Goal: Task Accomplishment & Management: Use online tool/utility

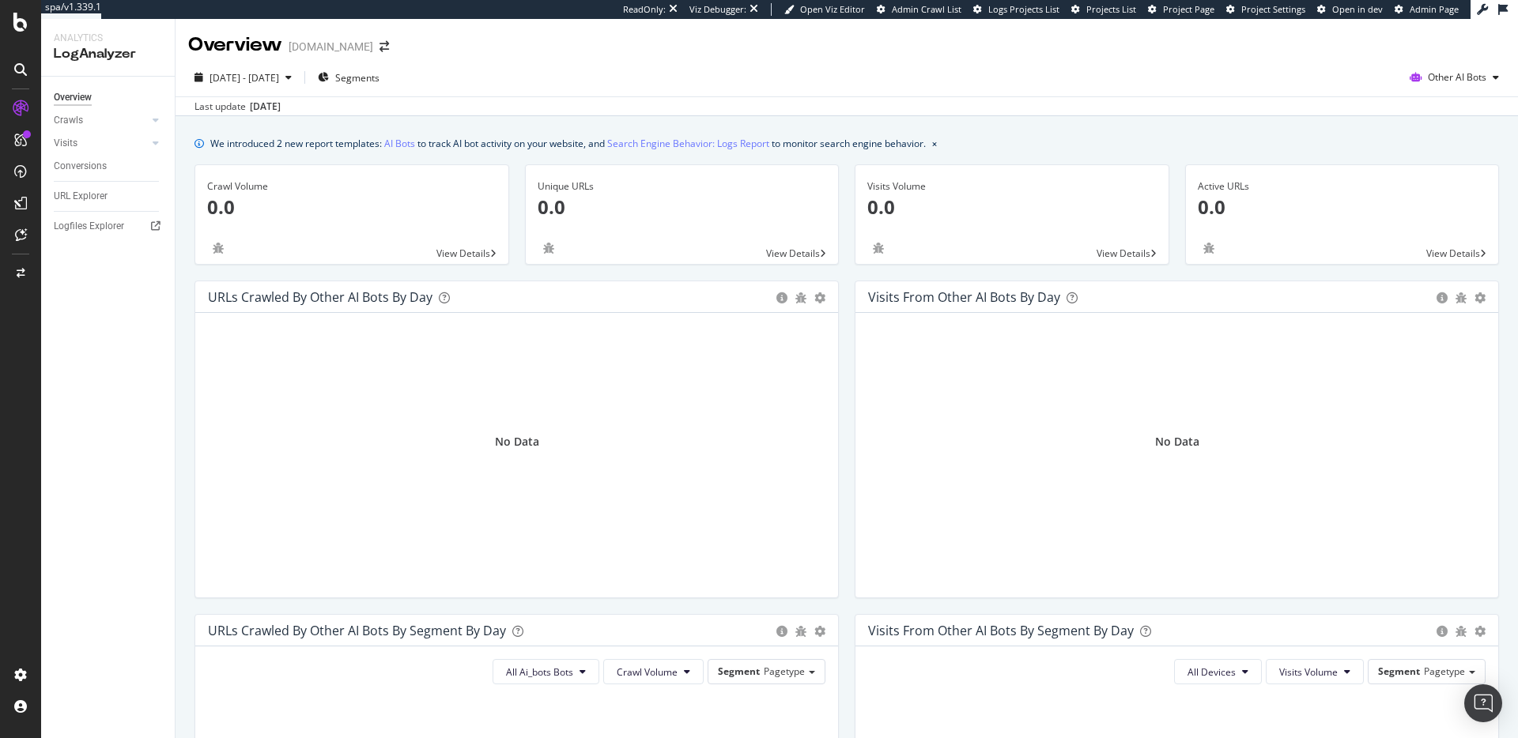
scroll to position [5, 0]
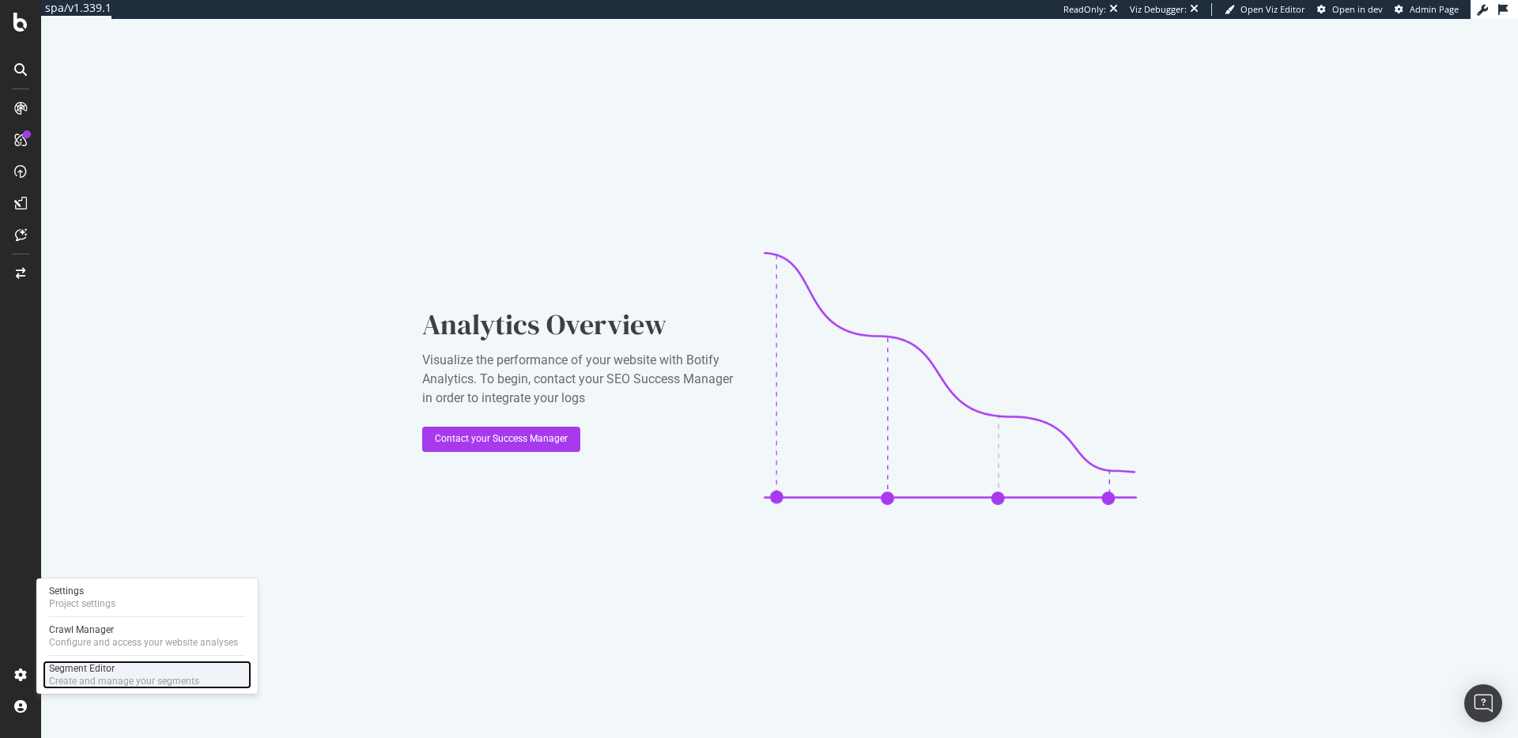
click at [80, 670] on div "Segment Editor" at bounding box center [124, 668] width 150 height 13
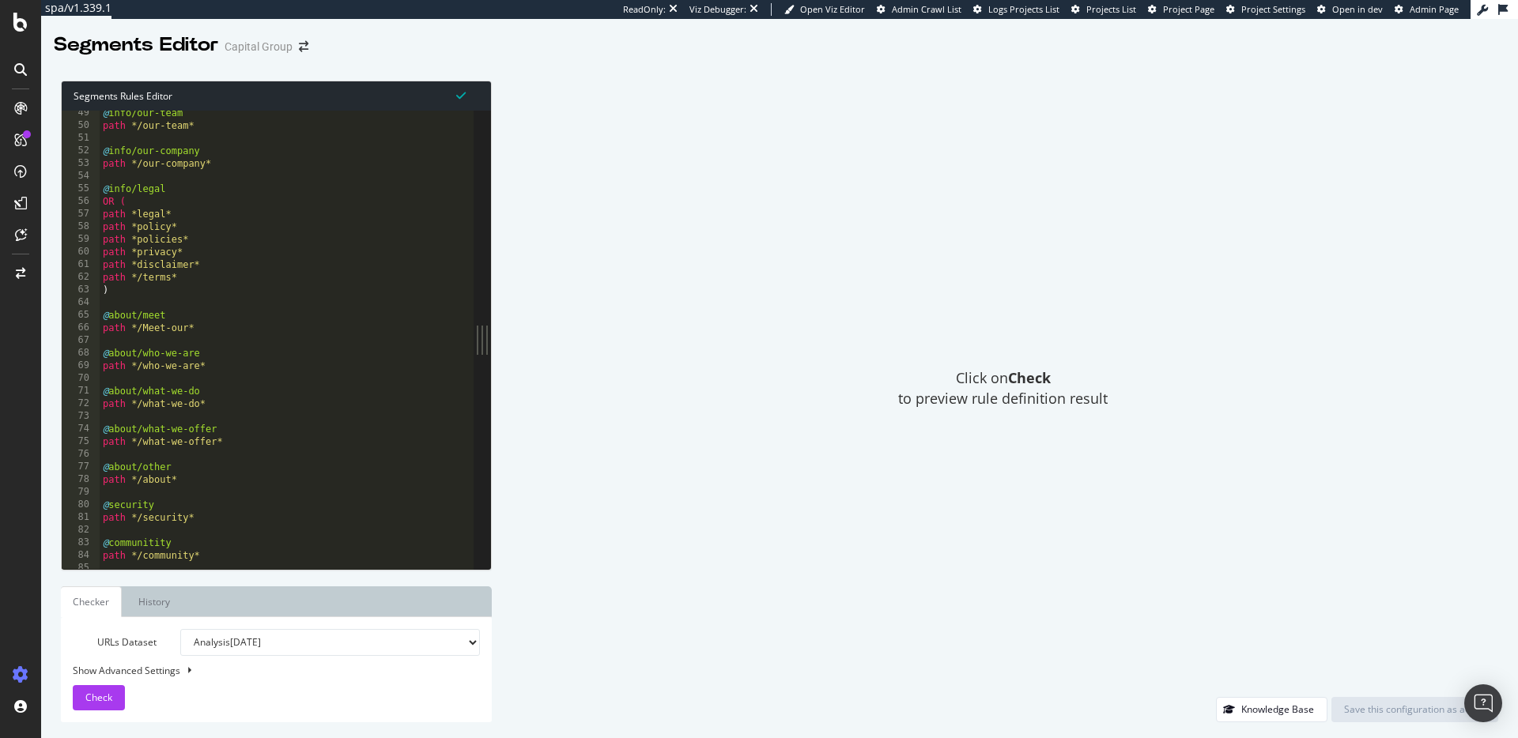
scroll to position [646, 0]
click at [342, 341] on div "@ info/our-company path */our-company* @ info/legal OR ( path *legal* path *pol…" at bounding box center [410, 352] width 621 height 484
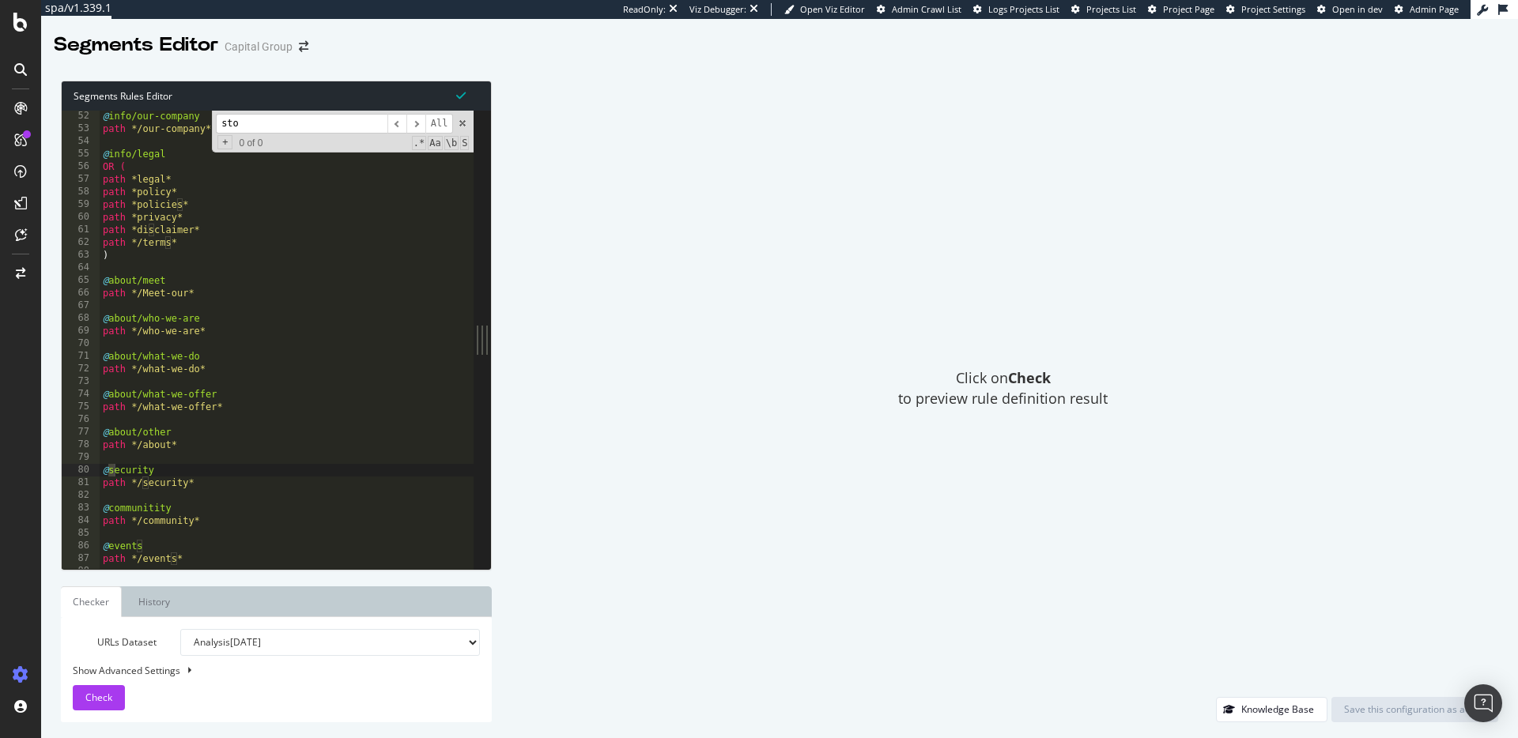
scroll to position [1466, 0]
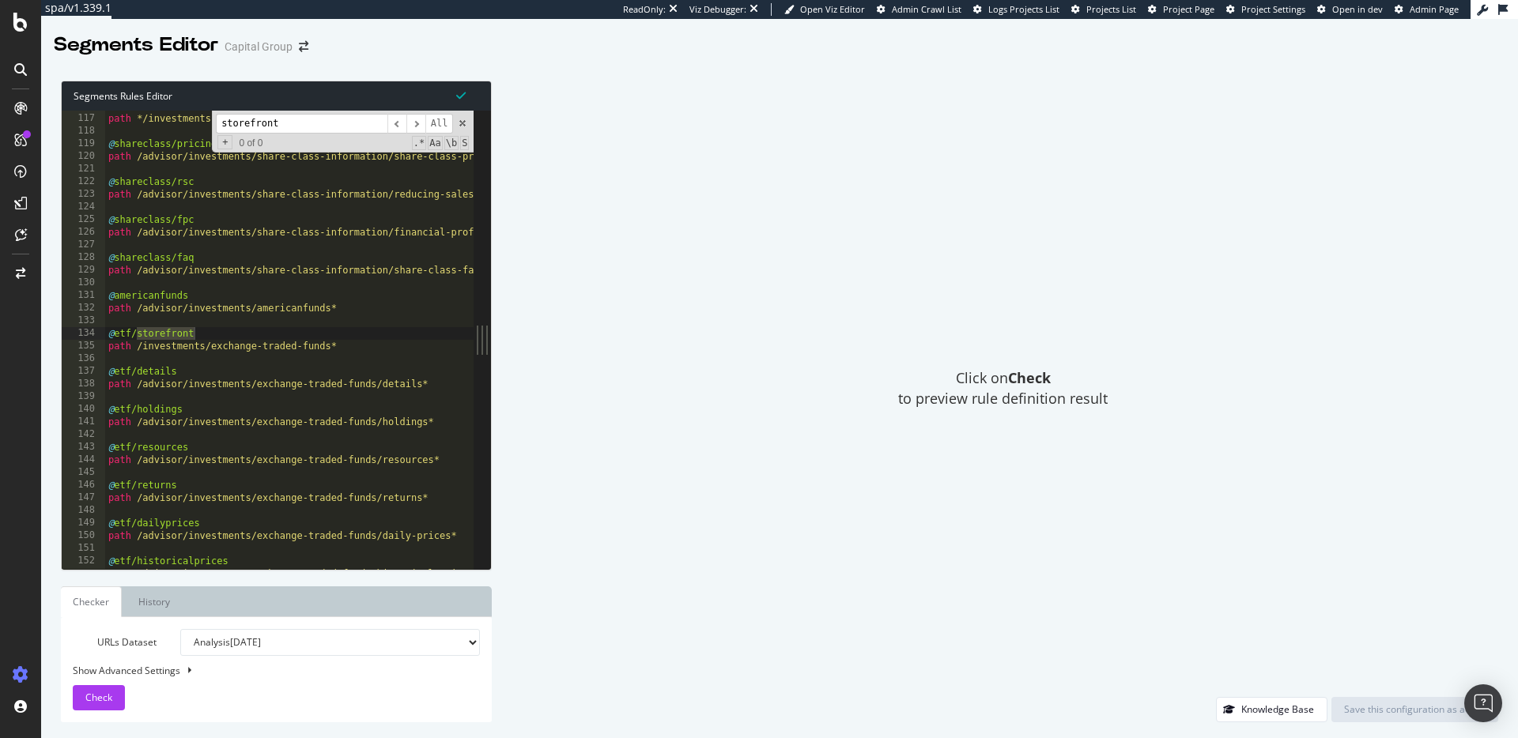
type input "storefront"
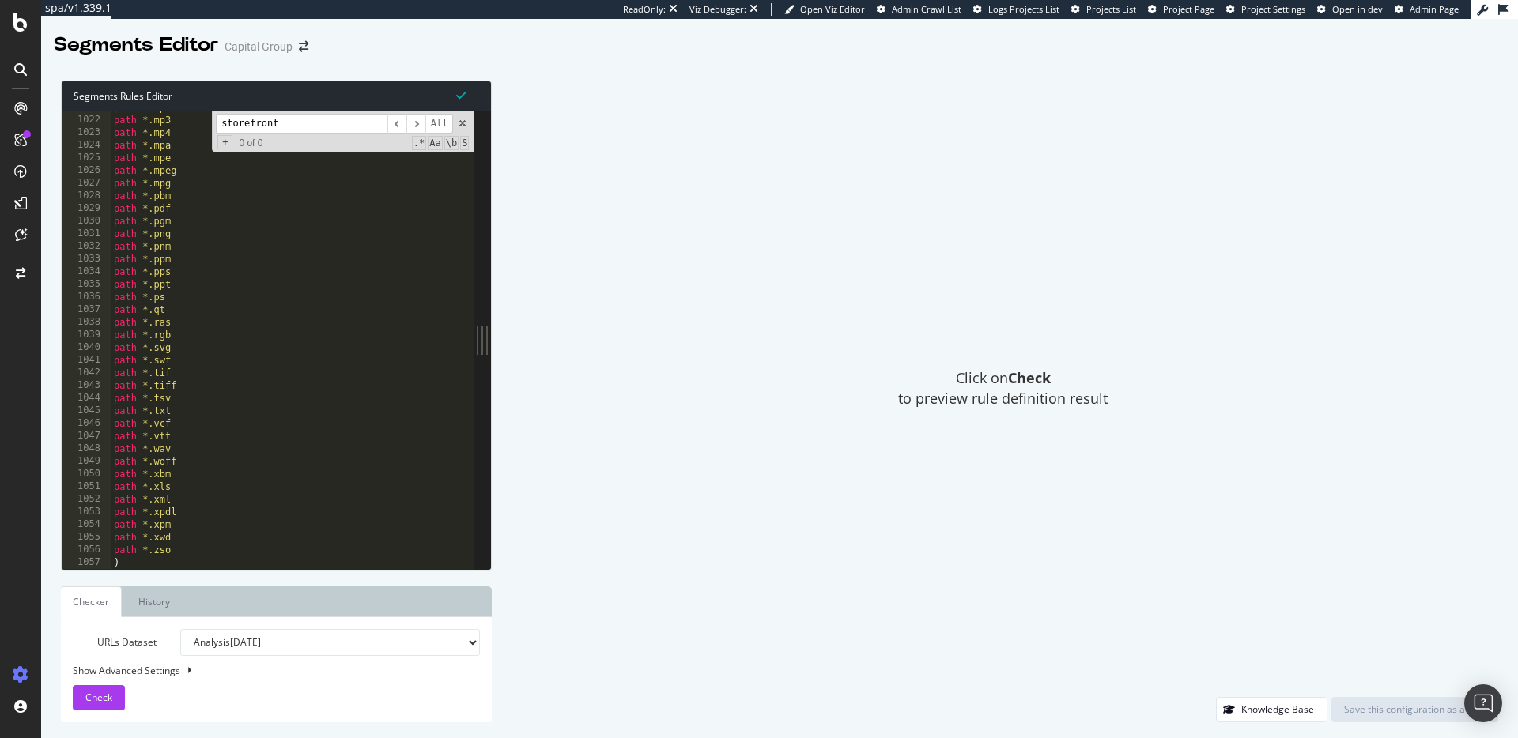
scroll to position [12910, 0]
drag, startPoint x: 462, startPoint y: 123, endPoint x: 453, endPoint y: 153, distance: 31.5
click at [462, 123] on span at bounding box center [462, 123] width 11 height 11
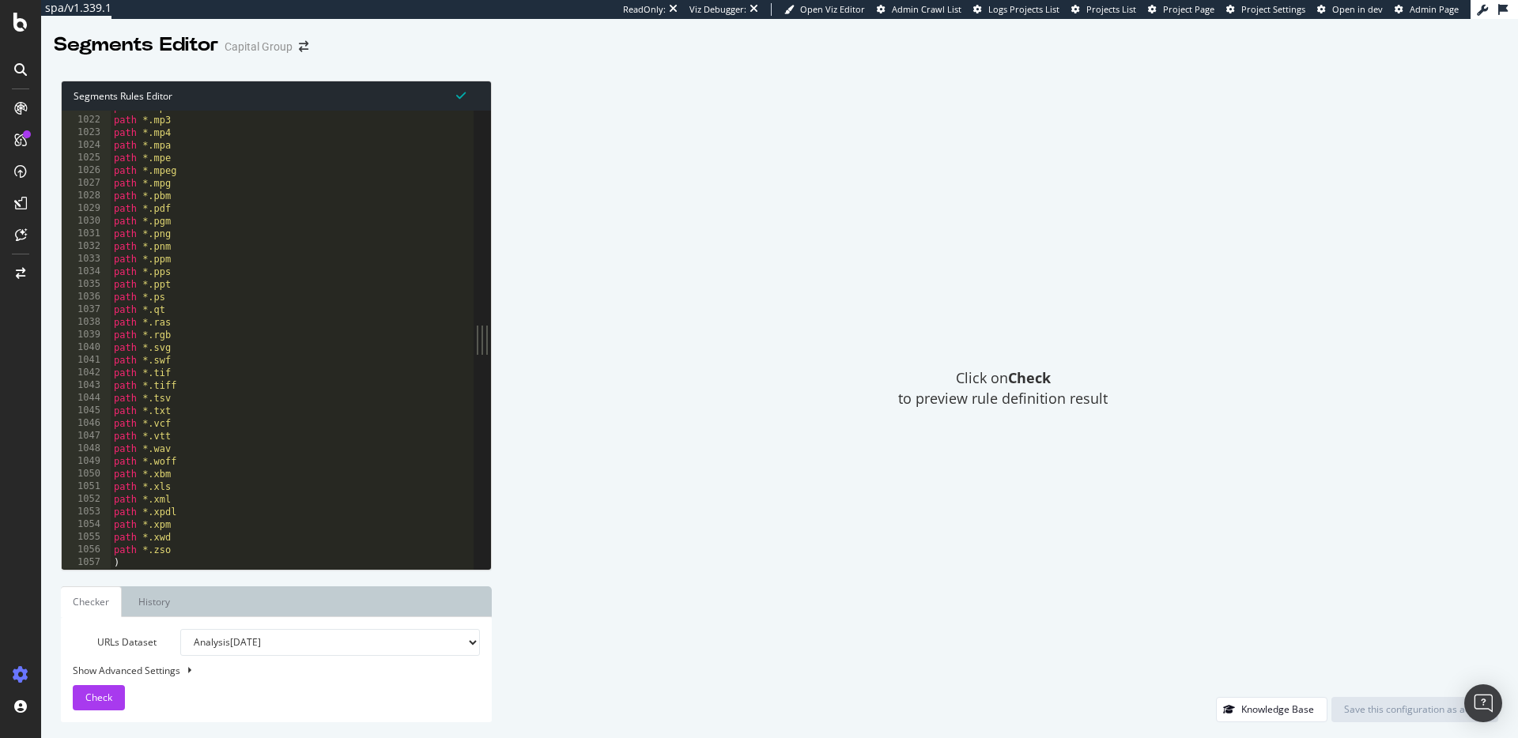
click at [184, 563] on div at bounding box center [421, 562] width 621 height 16
type textarea ")"
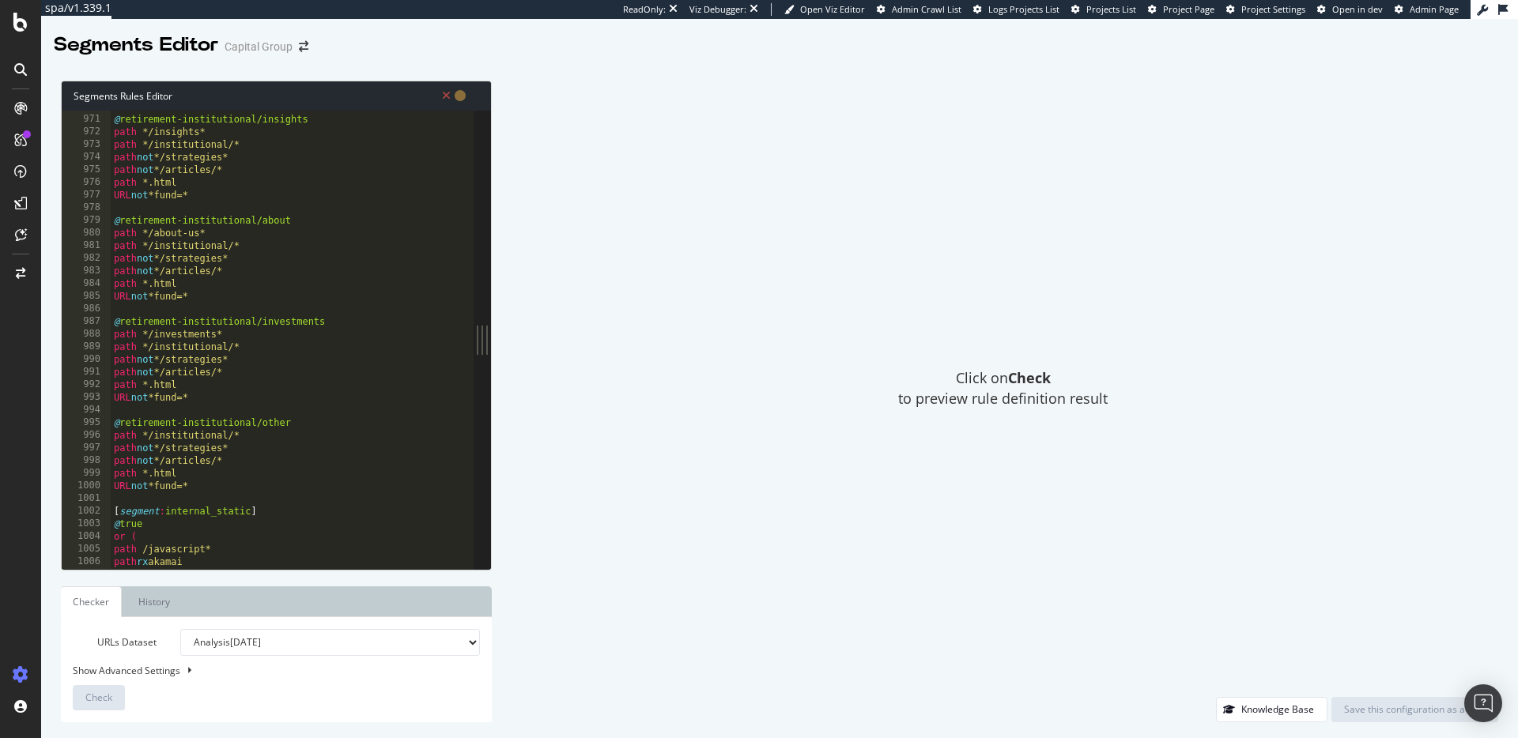
scroll to position [12266, 0]
click at [183, 514] on div "@ retirement-institutional/insights path */insights* path */institutional/* pat…" at bounding box center [421, 342] width 621 height 484
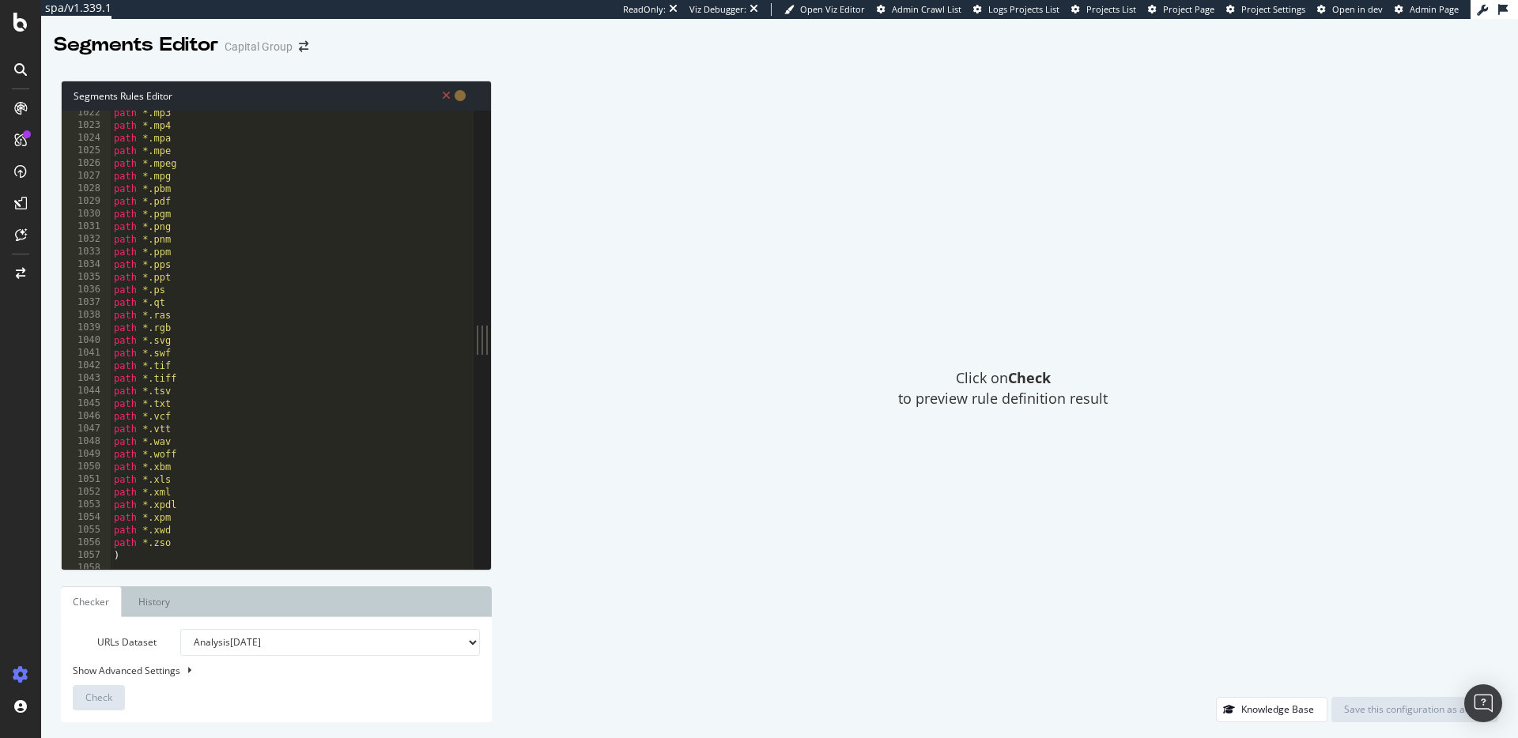
scroll to position [12936, 0]
click at [129, 564] on div at bounding box center [421, 562] width 621 height 16
type textarea "@"
paste textarea "Cursor at row 1059"
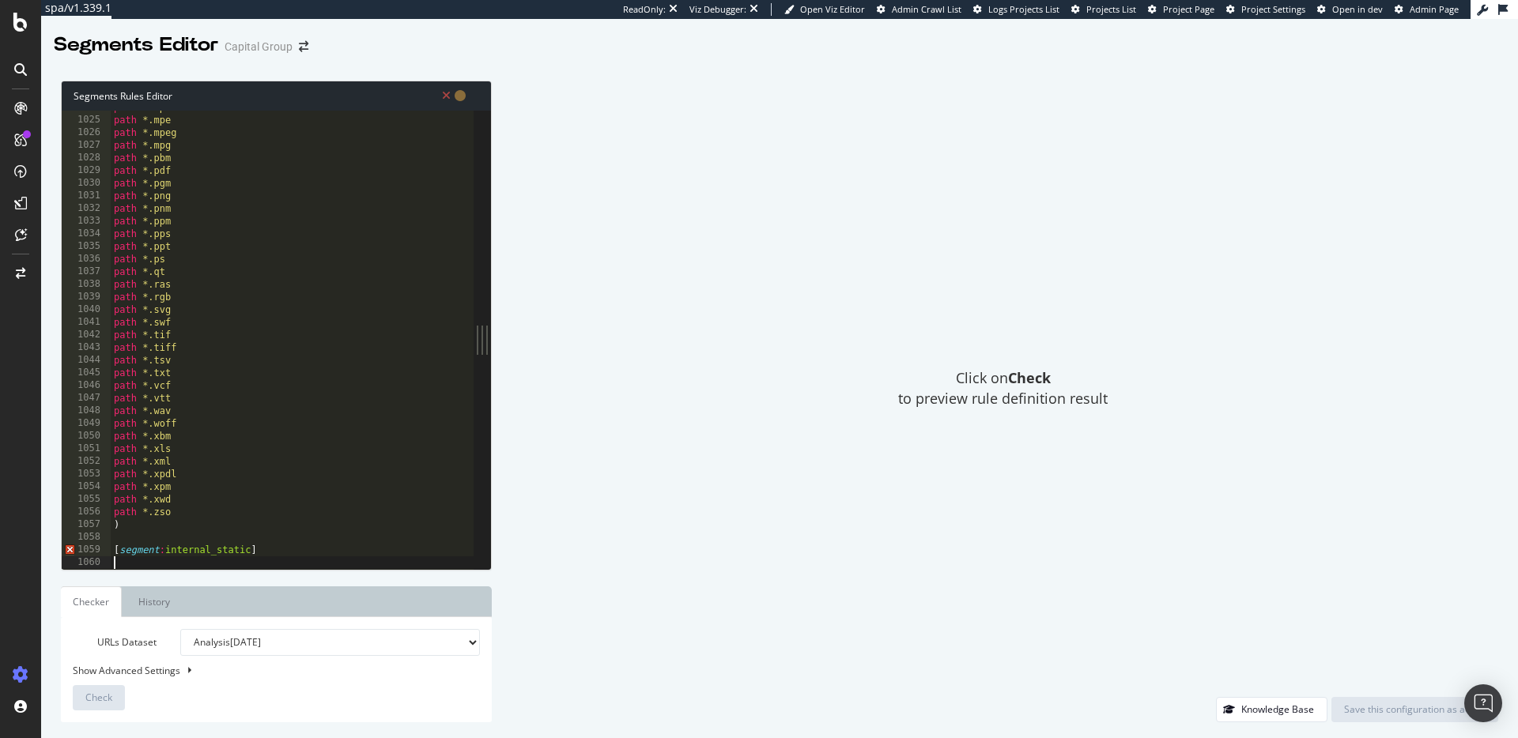
scroll to position [12948, 0]
drag, startPoint x: 165, startPoint y: 550, endPoint x: 251, endPoint y: 549, distance: 86.2
click at [251, 549] on div "path *.mpa path *.mpe path *.mpeg path *.mpg path *.pbm path *.pdf path *.pgm p…" at bounding box center [421, 343] width 621 height 484
type textarea "[segment:storefronts]"
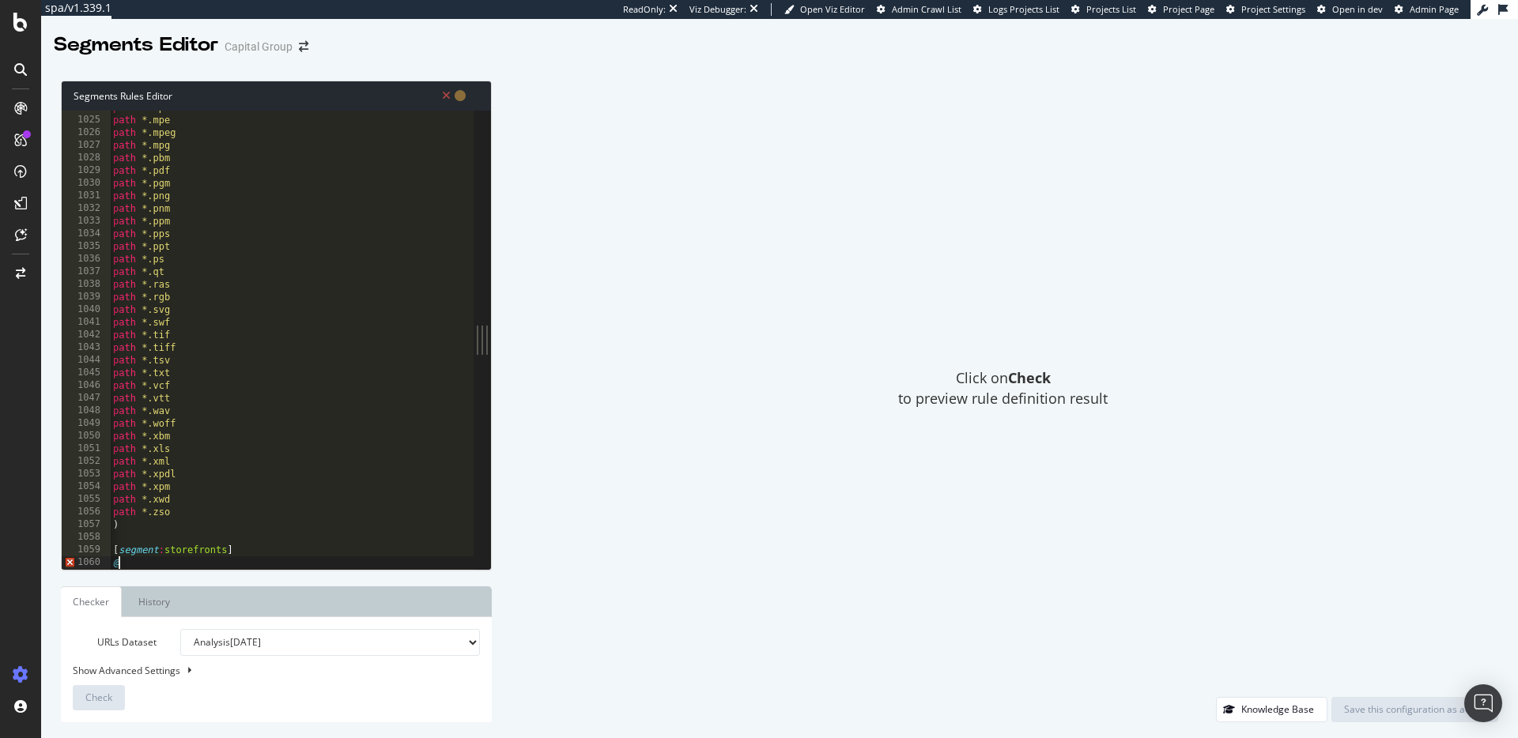
scroll to position [0, 0]
drag, startPoint x: 140, startPoint y: 568, endPoint x: 108, endPoint y: 550, distance: 36.5
click at [110, 550] on div "@ 1024 1025 1026 1027 1028 1029 1030 1031 1032 1033 1034 1035 1036 1037 1038 10…" at bounding box center [268, 340] width 412 height 458
type textarea "[segment:storefronts] @"
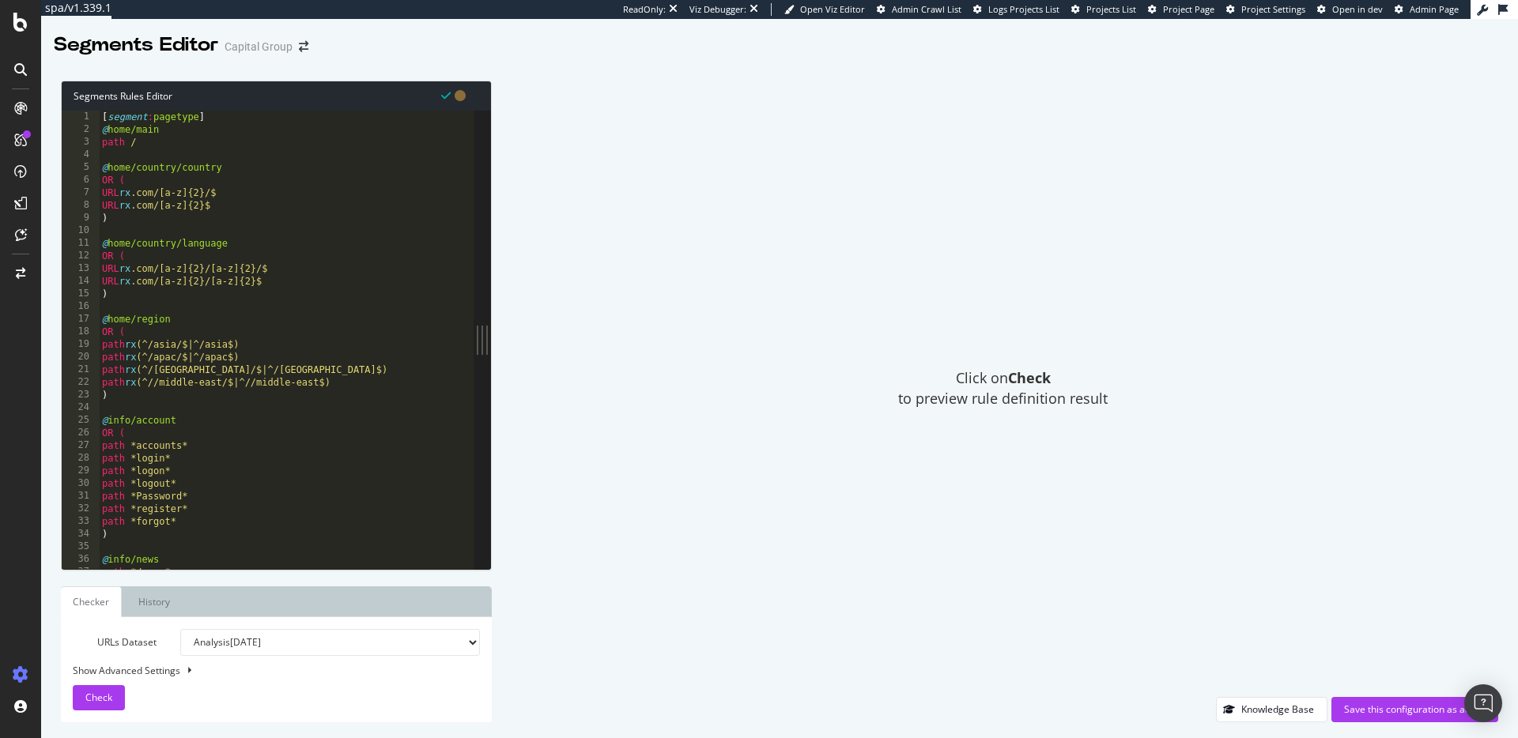
click at [157, 129] on div "[ segment : pagetype ] @ home/main path / @ home/country/country OR ( URL rx .c…" at bounding box center [409, 353] width 621 height 484
click at [148, 145] on div "[ segment : pagetype ] @ home/main path / @ home/country/country OR ( URL rx .c…" at bounding box center [409, 353] width 621 height 484
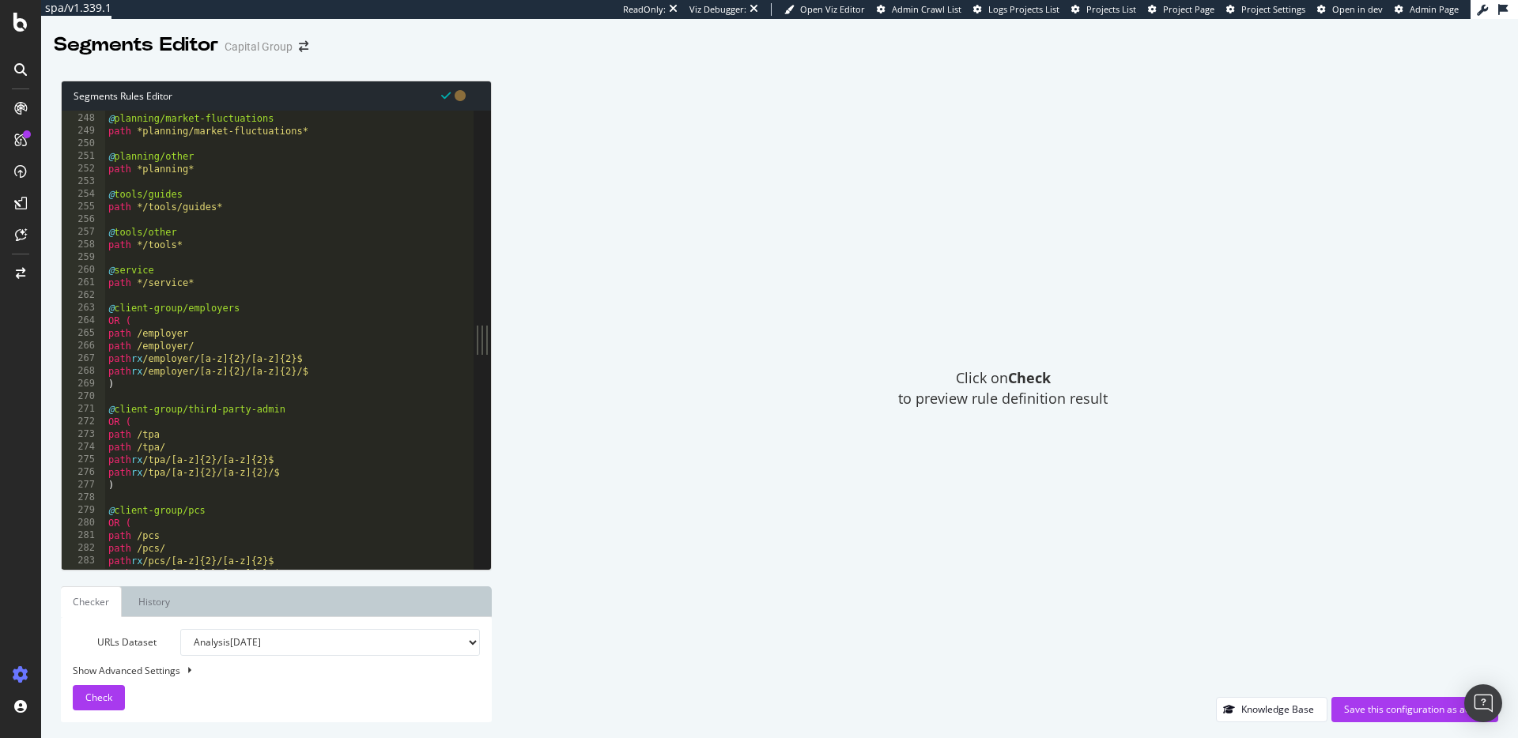
scroll to position [3124, 0]
click at [207, 281] on div "@ planning/market-fluctuations path *planning/market-fluctuations* @ planning/o…" at bounding box center [415, 340] width 621 height 484
type textarea "path */service*"
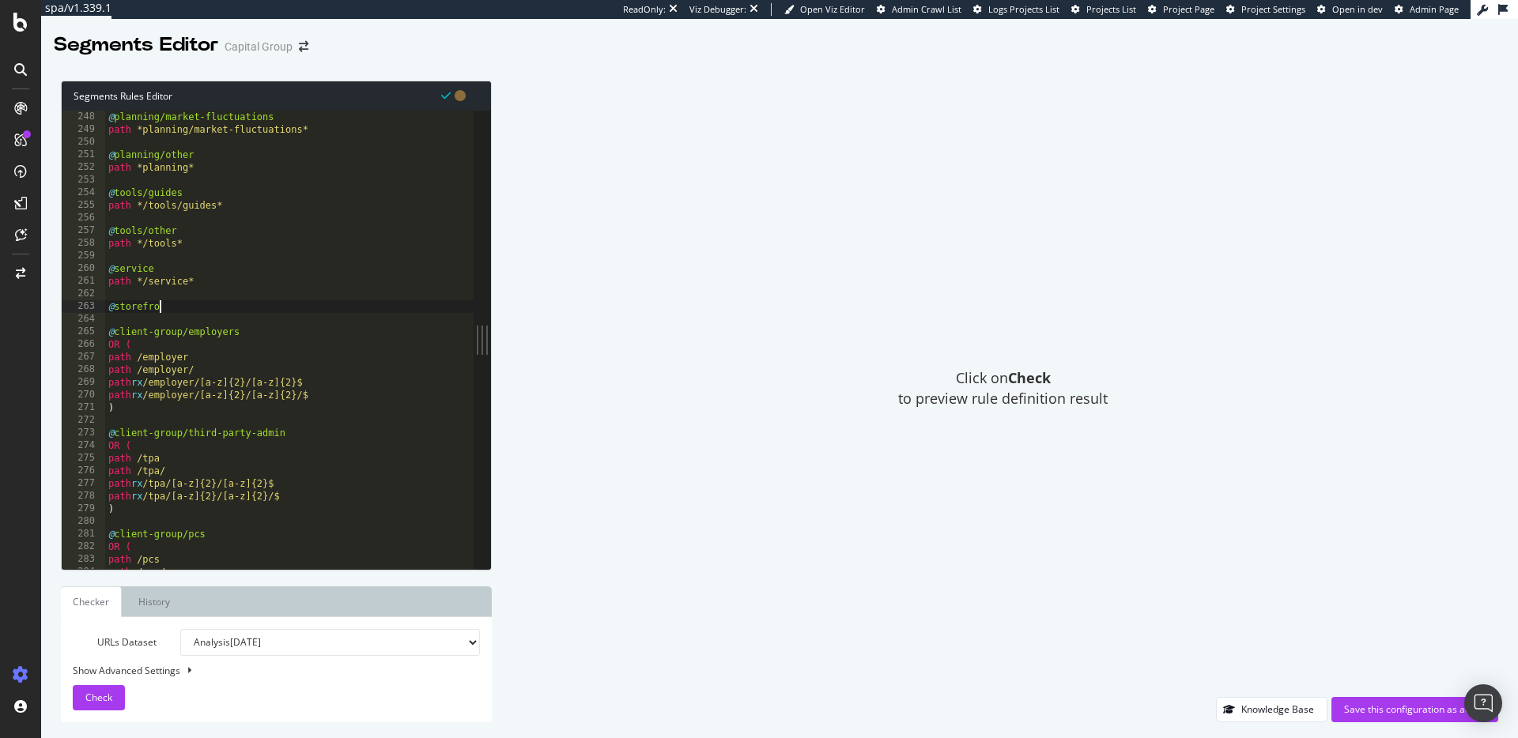
type textarea "@storefronts"
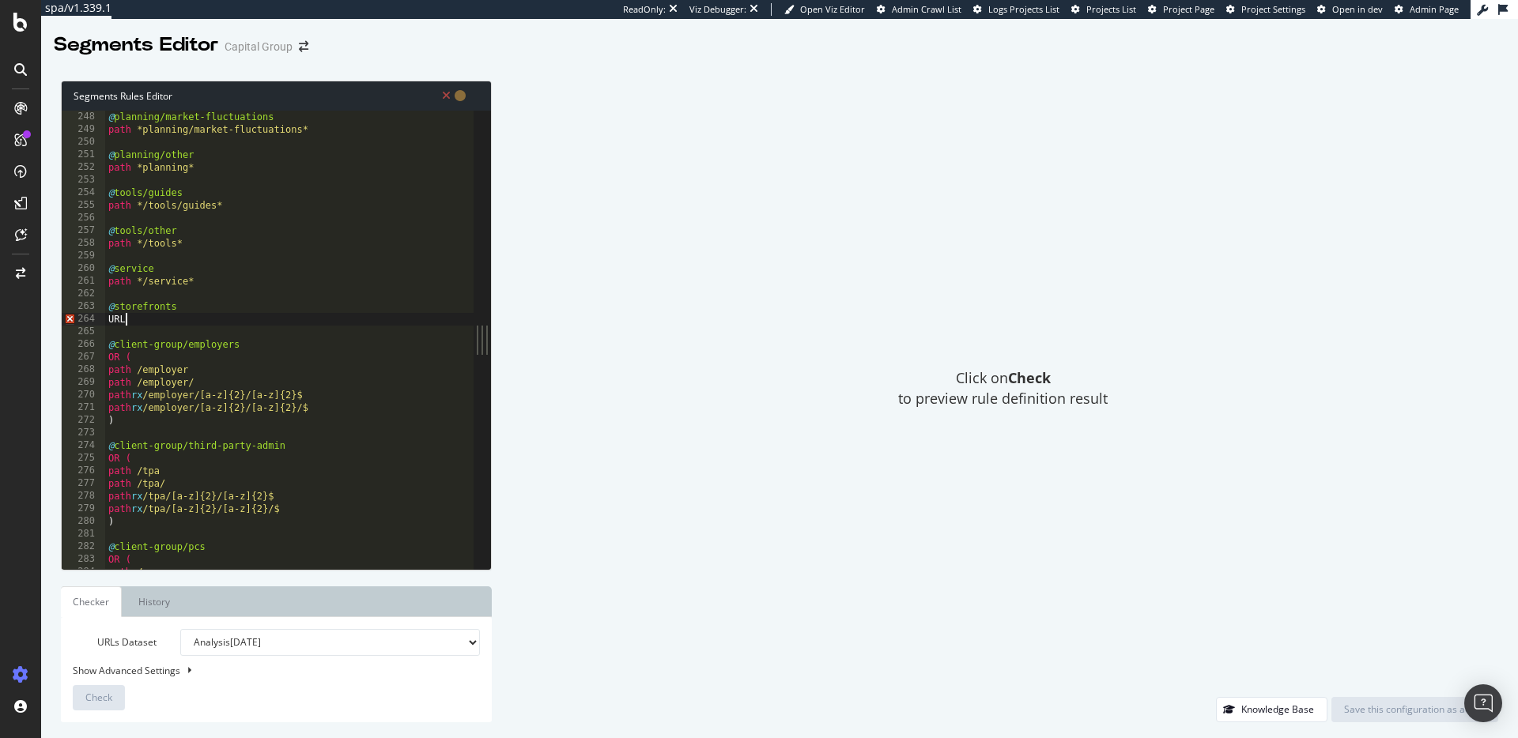
scroll to position [0, 1]
paste textarea "[URL][DOMAIN_NAME]"
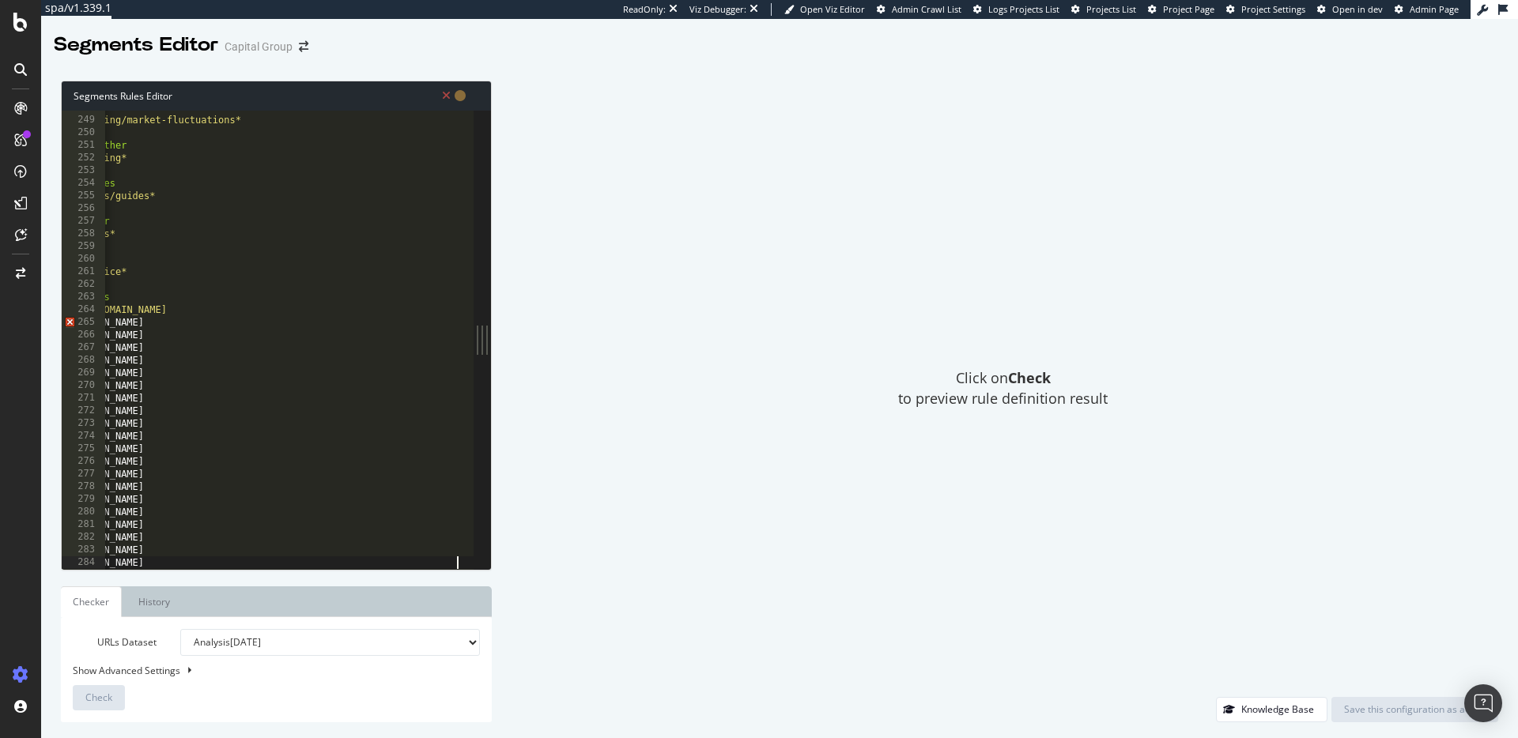
scroll to position [0, 0]
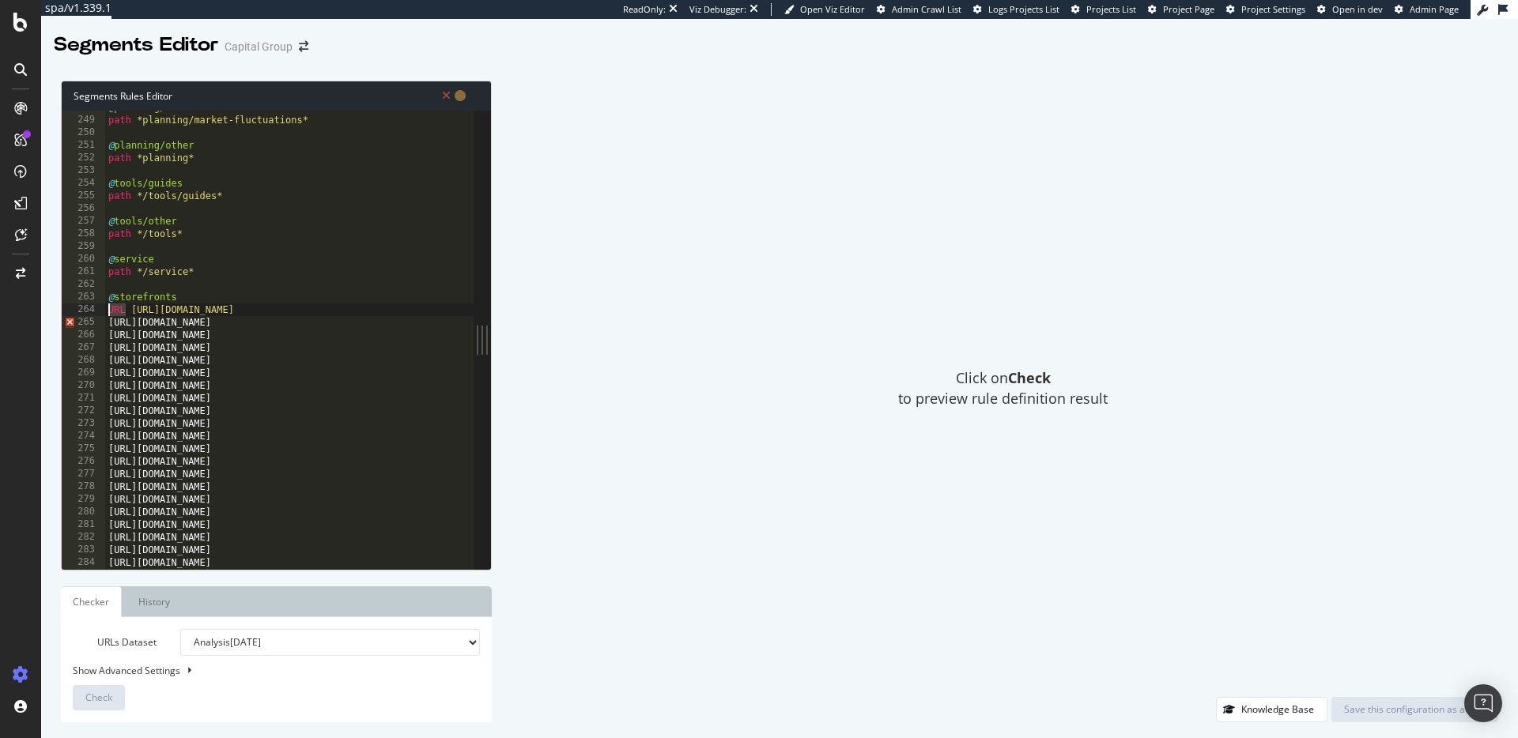
drag, startPoint x: 125, startPoint y: 309, endPoint x: 94, endPoint y: 309, distance: 30.8
click at [95, 308] on div "[URL][DOMAIN_NAME] 248 249 250 251 252 253 254 255 256 257 258 259 260 261 262 …" at bounding box center [268, 340] width 412 height 458
click at [108, 320] on div "@ planning/market-fluctuations path *planning/market-fluctuations* @ planning/o…" at bounding box center [415, 343] width 621 height 484
paste textarea "URL"
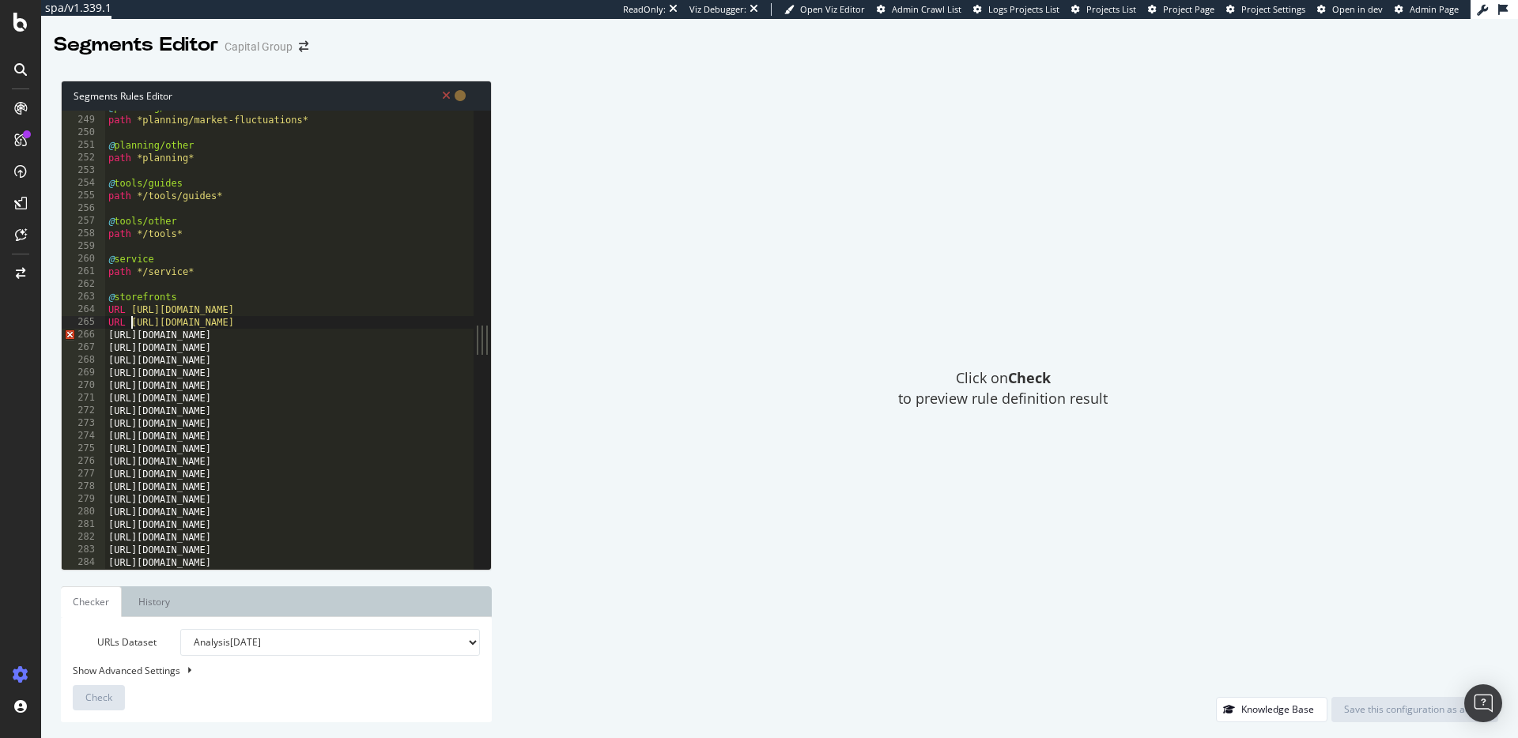
click at [107, 334] on div "@ planning/market-fluctuations path *planning/market-fluctuations* @ planning/o…" at bounding box center [415, 343] width 621 height 484
paste textarea "URL"
click at [108, 349] on div "@ planning/market-fluctuations path *planning/market-fluctuations* @ planning/o…" at bounding box center [415, 343] width 621 height 484
paste textarea "URL"
click at [106, 360] on div "@ planning/market-fluctuations path *planning/market-fluctuations* @ planning/o…" at bounding box center [415, 343] width 621 height 484
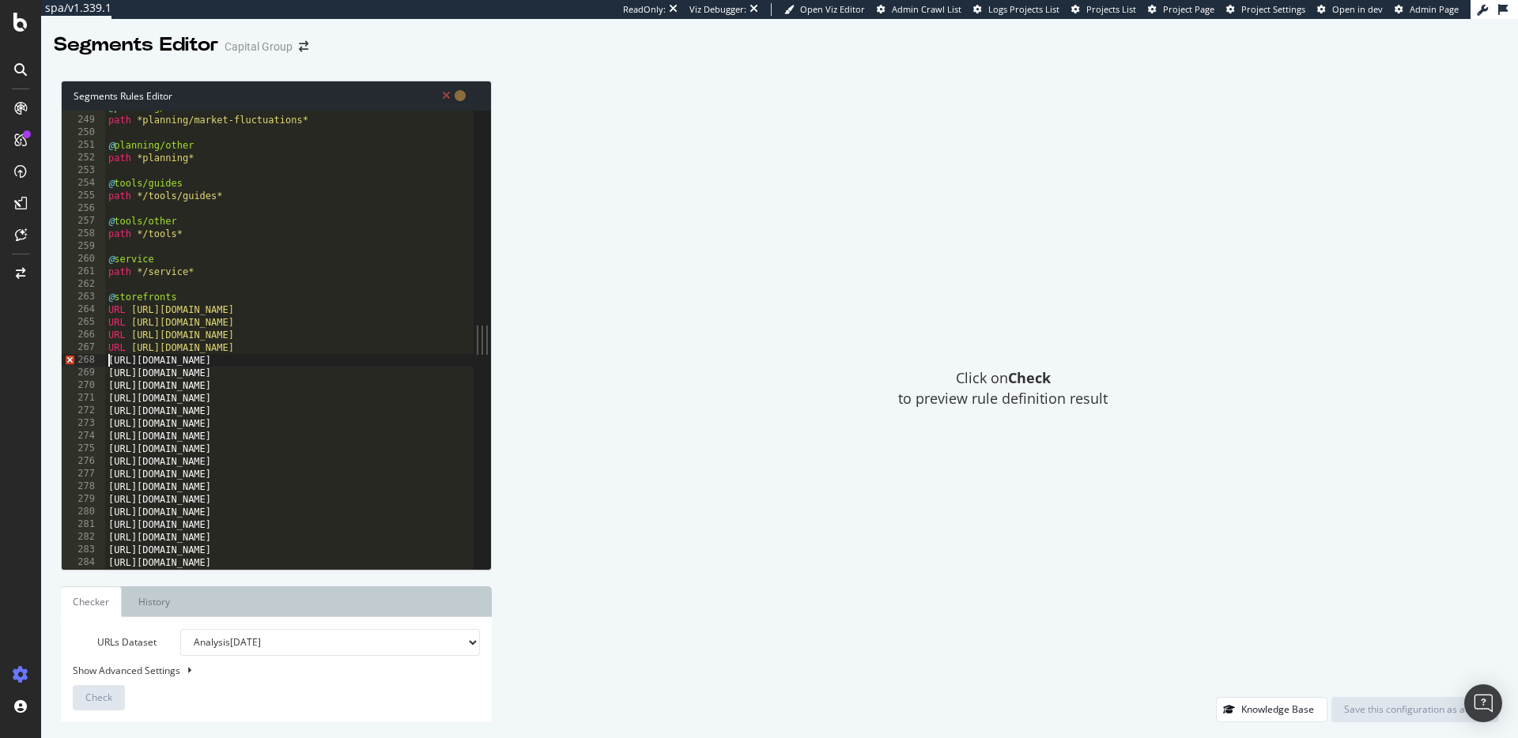
paste textarea "URL"
click at [107, 368] on div "@ planning/market-fluctuations path *planning/market-fluctuations* @ planning/o…" at bounding box center [415, 343] width 621 height 484
paste textarea "URL"
click at [105, 383] on div "@ planning/market-fluctuations path *planning/market-fluctuations* @ planning/o…" at bounding box center [415, 343] width 621 height 484
paste textarea "URL"
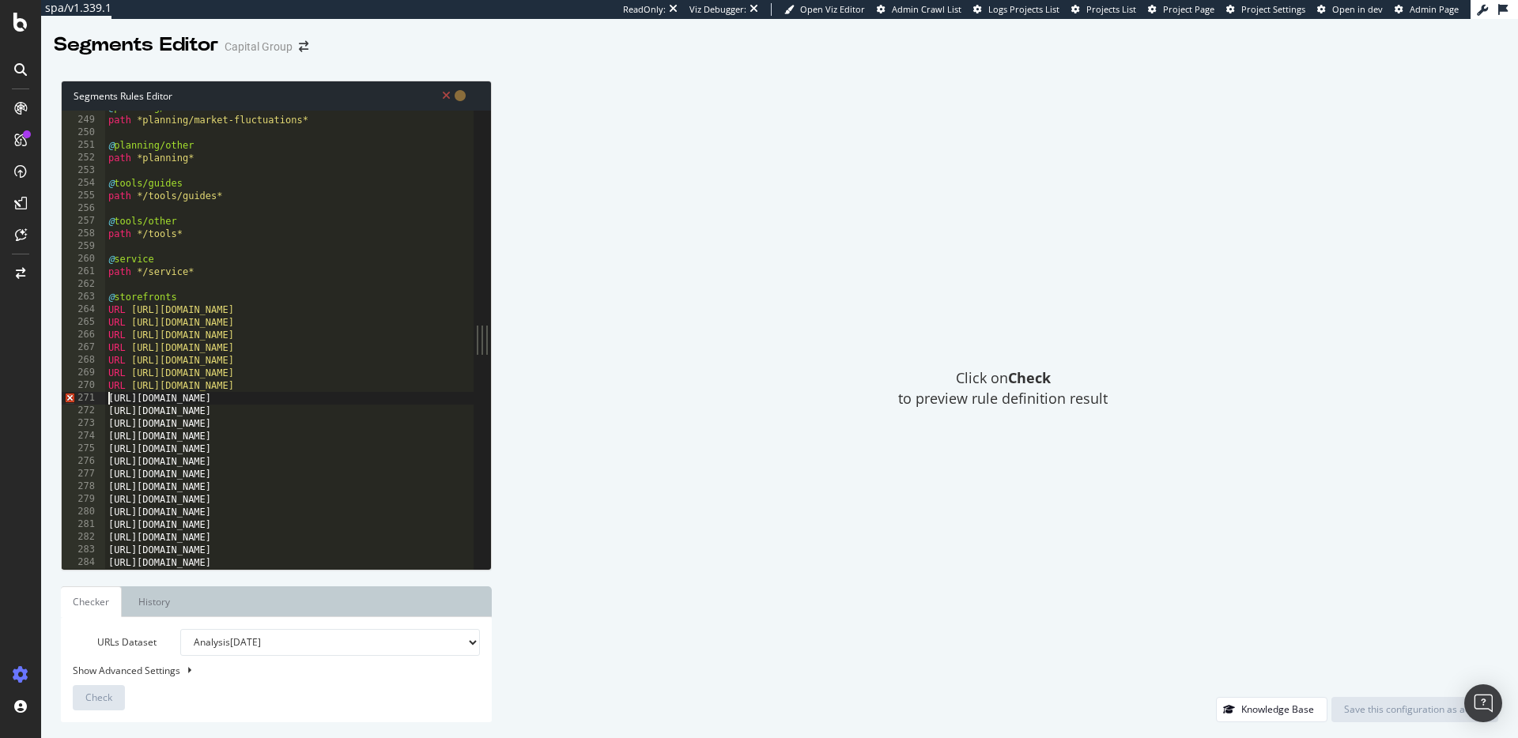
click at [109, 397] on div "@ planning/market-fluctuations path *planning/market-fluctuations* @ planning/o…" at bounding box center [415, 343] width 621 height 484
paste textarea "URL"
click at [108, 410] on div "@ planning/market-fluctuations path *planning/market-fluctuations* @ planning/o…" at bounding box center [415, 343] width 621 height 484
paste textarea "URL"
click at [107, 424] on div "@ planning/market-fluctuations path *planning/market-fluctuations* @ planning/o…" at bounding box center [415, 343] width 621 height 484
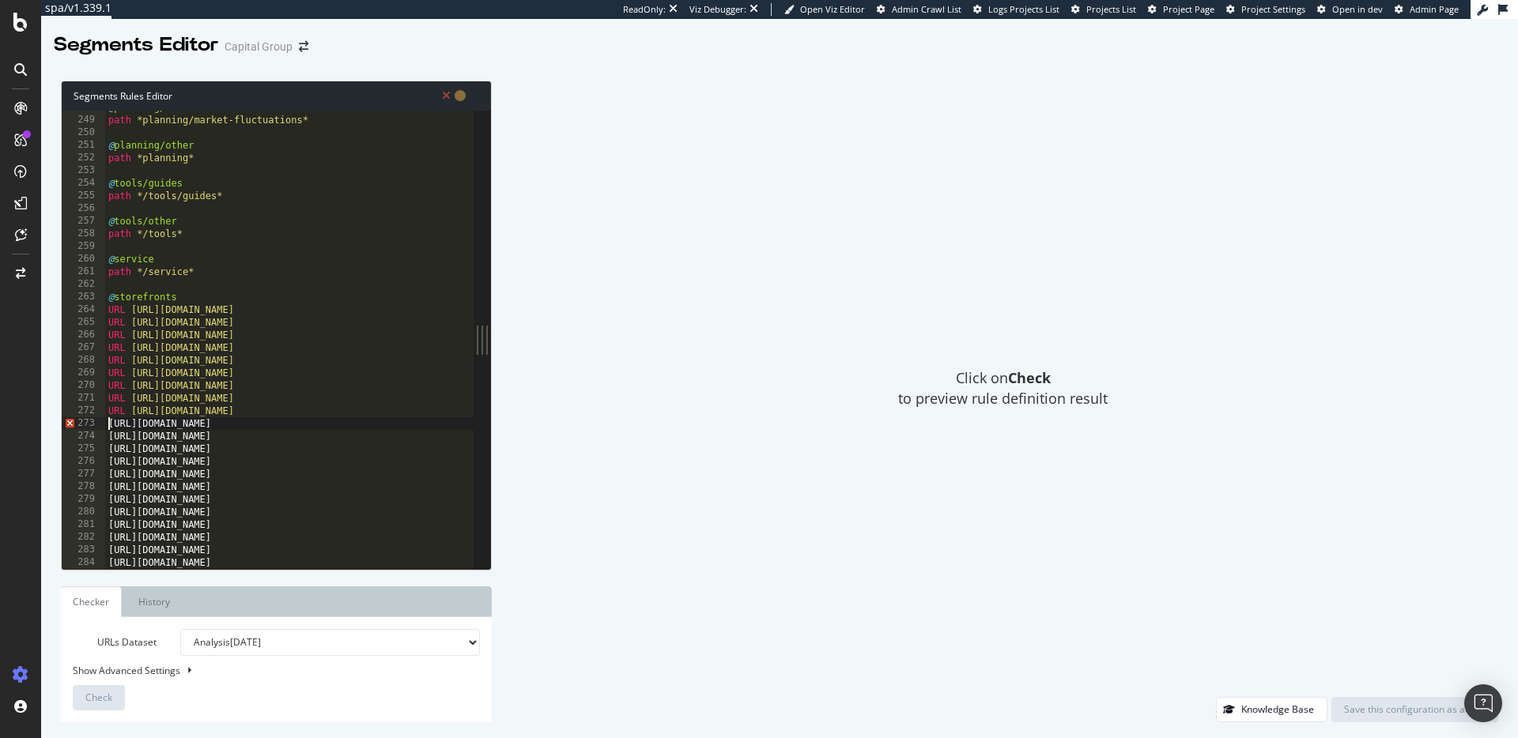
paste textarea "URL"
click at [105, 436] on div "@ planning/market-fluctuations path *planning/market-fluctuations* @ planning/o…" at bounding box center [415, 343] width 621 height 484
paste textarea "URL"
click at [107, 450] on div "@ planning/market-fluctuations path *planning/market-fluctuations* @ planning/o…" at bounding box center [415, 343] width 621 height 484
paste textarea "URL"
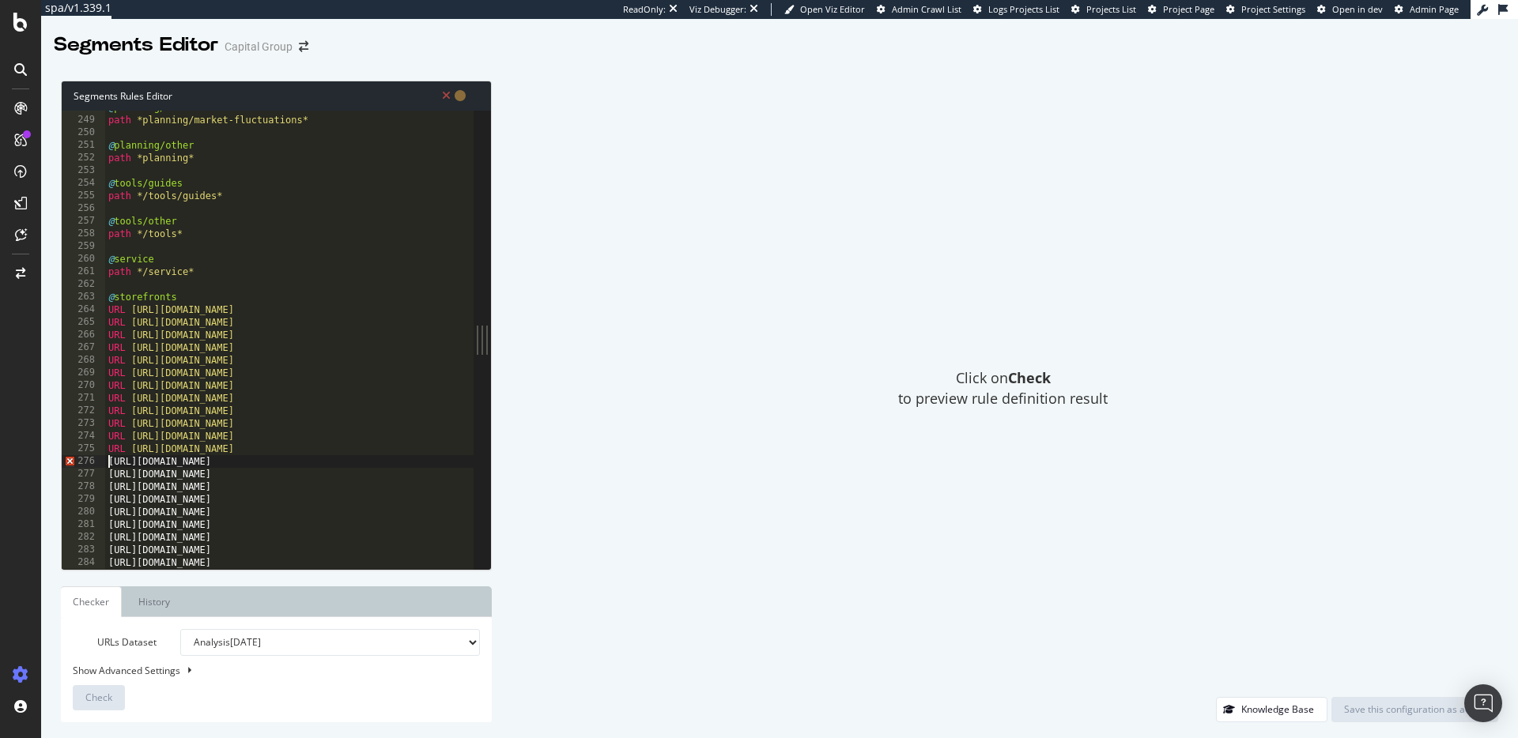
click at [106, 457] on div "@ planning/market-fluctuations path *planning/market-fluctuations* @ planning/o…" at bounding box center [415, 343] width 621 height 484
paste textarea "URL"
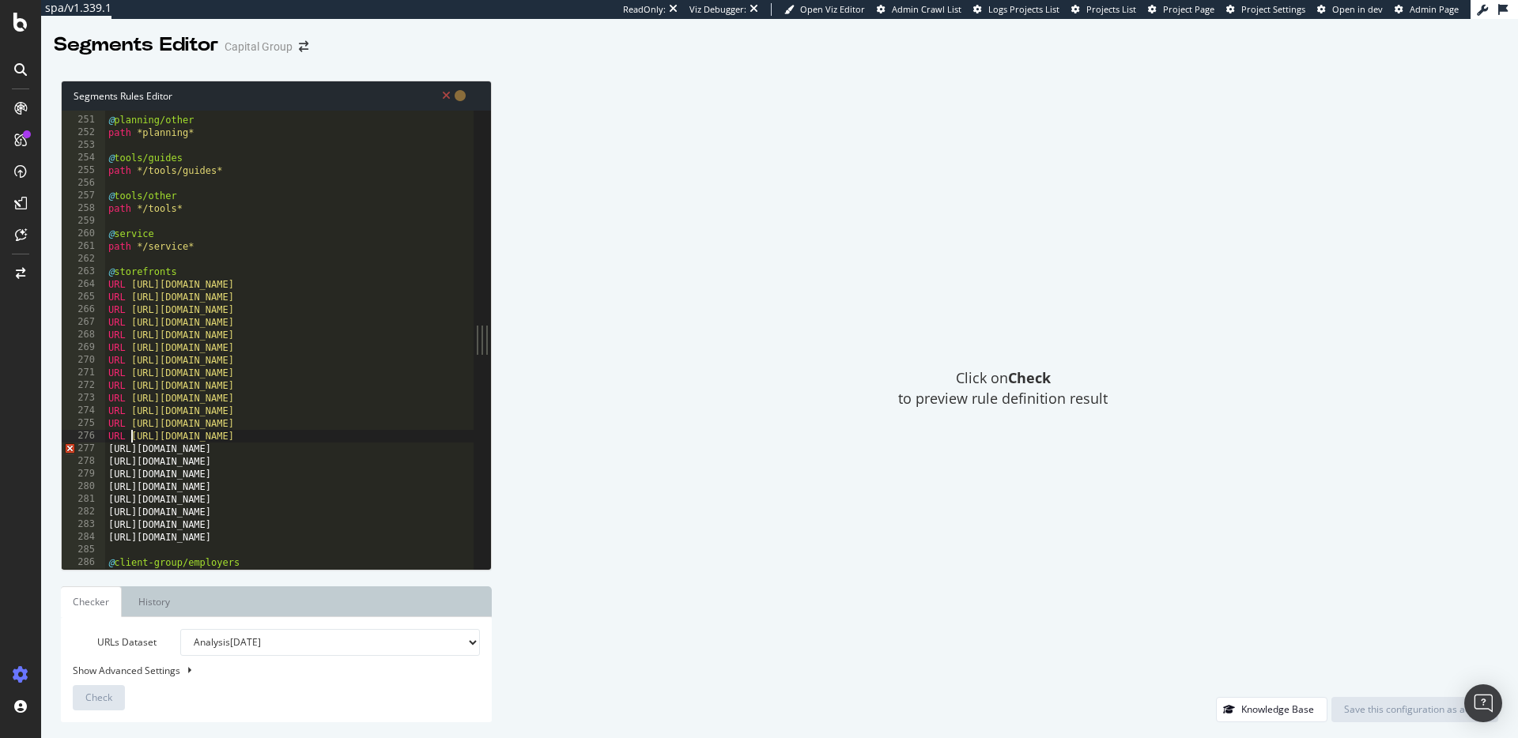
scroll to position [3238, 0]
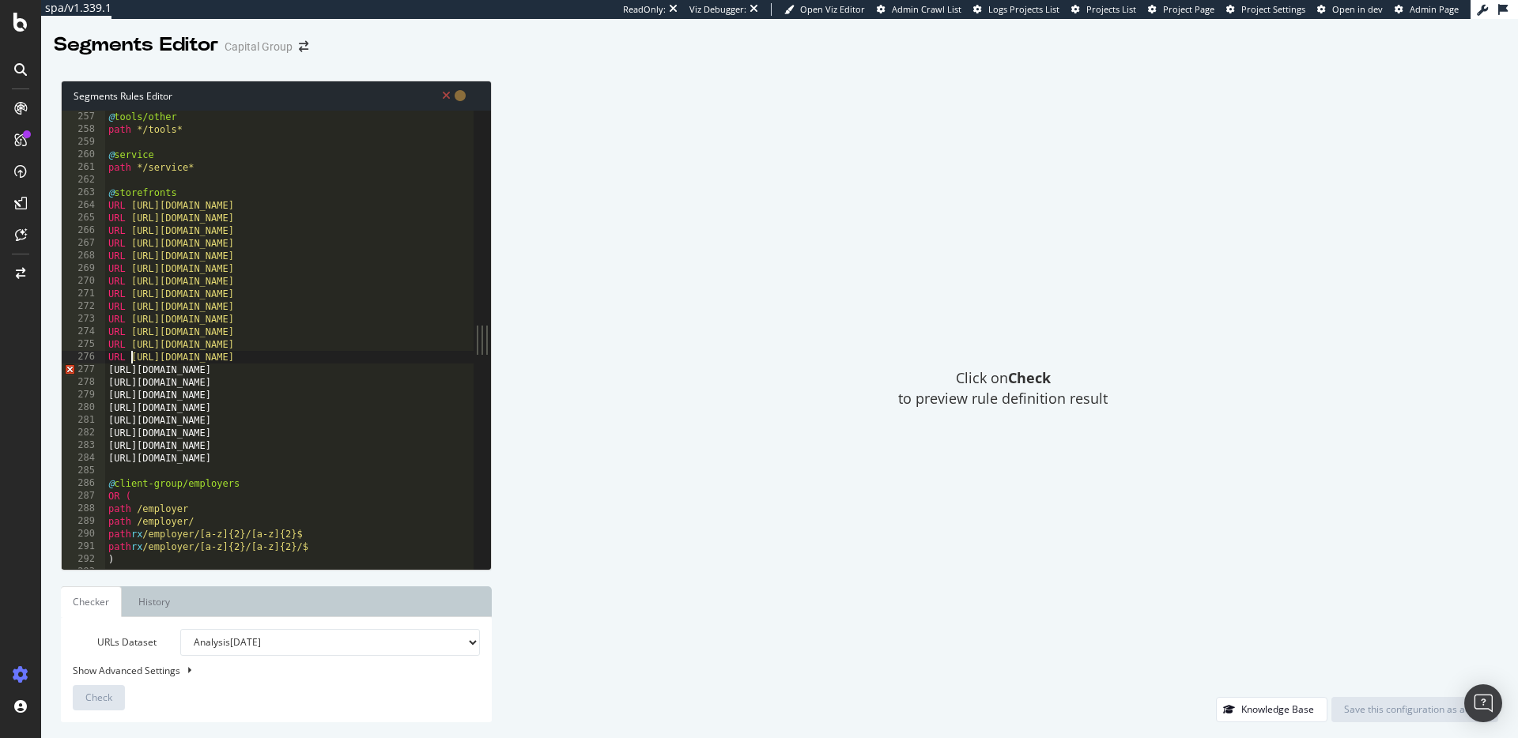
click at [109, 366] on div "@ tools/other path */tools* @ service path */service* @ storefronts URL [URL][D…" at bounding box center [415, 340] width 621 height 484
paste textarea "URL"
click at [110, 378] on div "@ tools/other path */tools* @ service path */service* @ storefronts URL [URL][D…" at bounding box center [415, 340] width 621 height 484
paste textarea "URL"
click at [109, 395] on div "@ tools/other path */tools* @ service path */service* @ storefronts URL [URL][D…" at bounding box center [415, 340] width 621 height 484
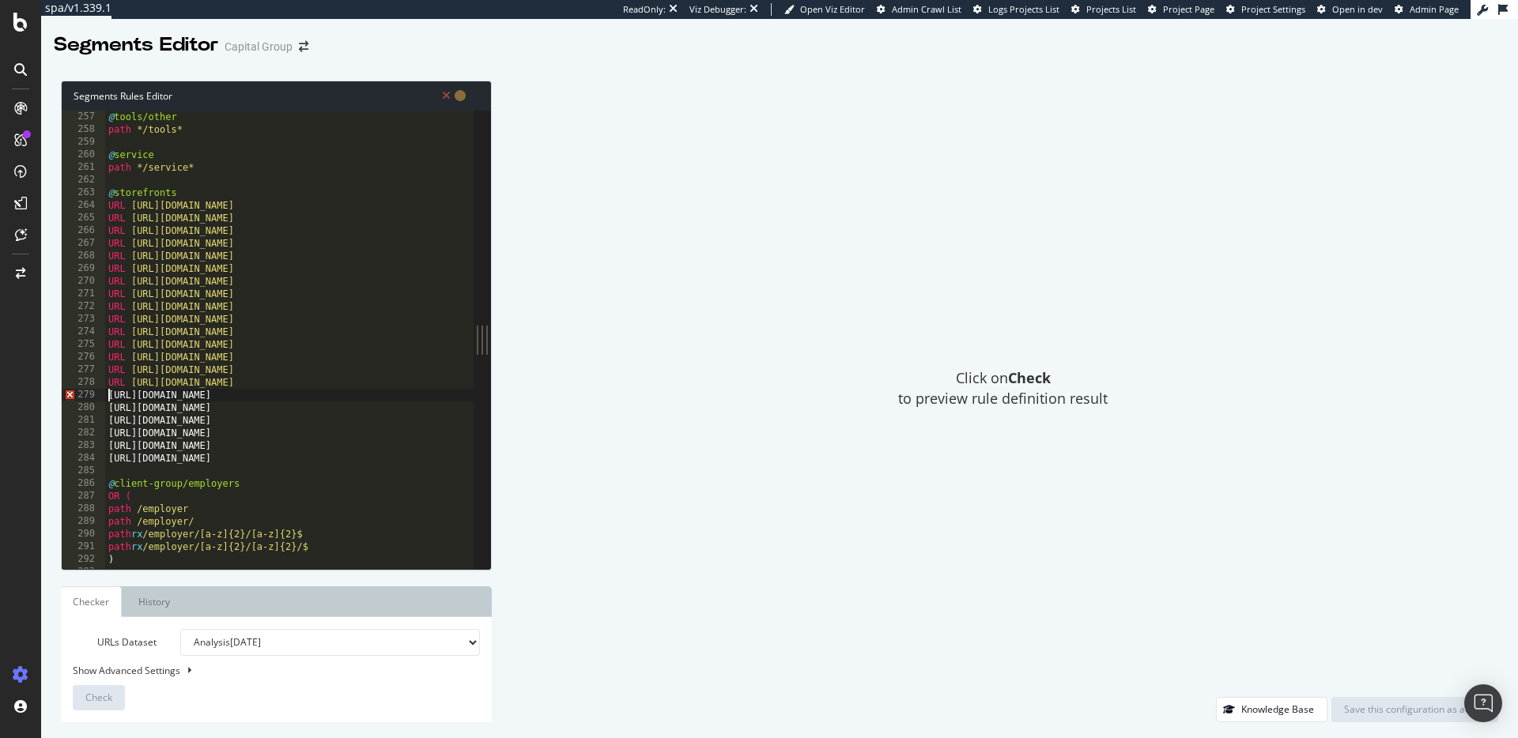
paste textarea "URL"
click at [106, 407] on div "@ tools/other path */tools* @ service path */service* @ storefronts URL [URL][D…" at bounding box center [415, 340] width 621 height 484
paste textarea "URL"
click at [108, 422] on div "@ tools/other path */tools* @ service path */service* @ storefronts URL [URL][D…" at bounding box center [415, 340] width 621 height 484
paste textarea "URL"
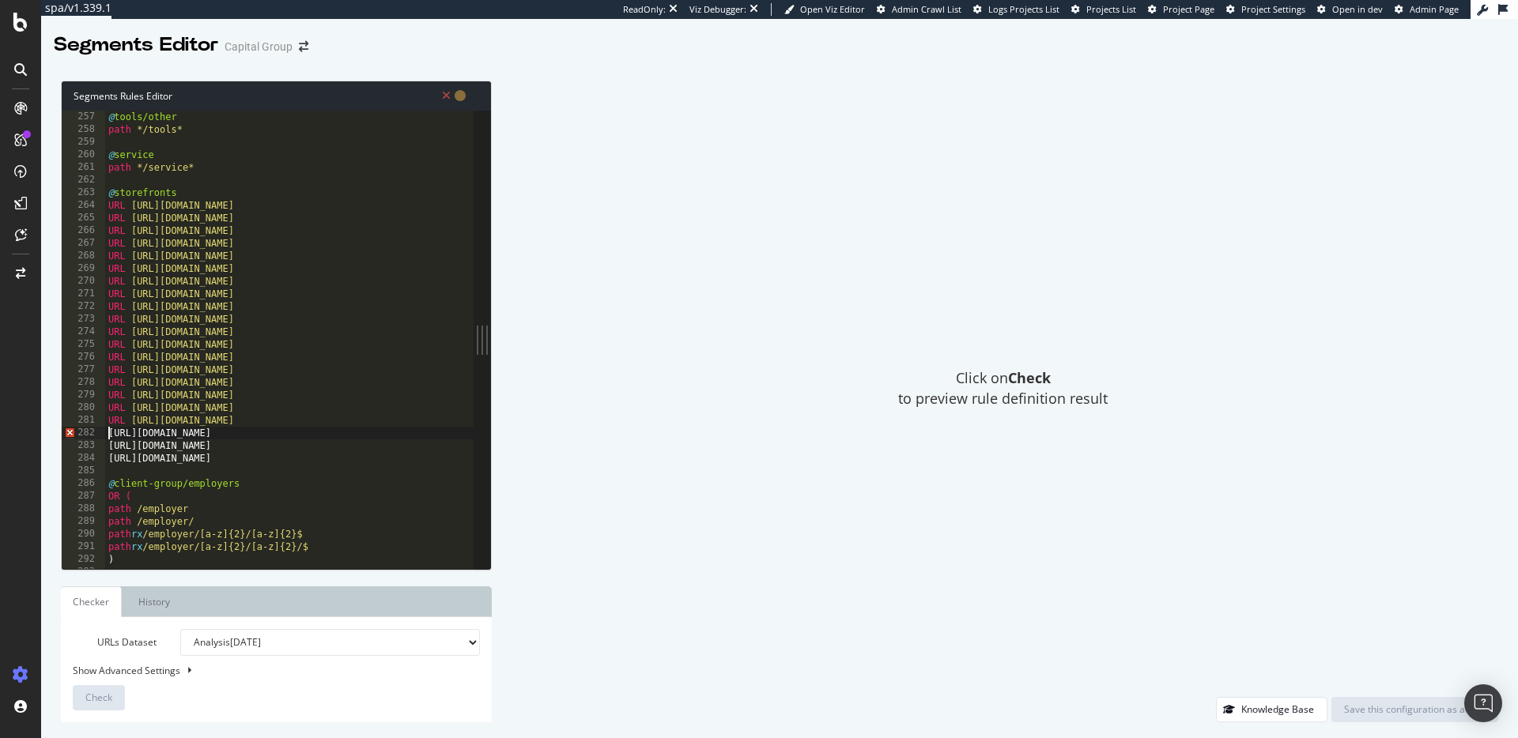
click at [108, 434] on div "@ tools/other path */tools* @ service path */service* @ storefronts URL [URL][D…" at bounding box center [415, 340] width 621 height 484
paste textarea "URL"
click at [107, 447] on div "@ tools/other path */tools* @ service path */service* @ storefronts URL [URL][D…" at bounding box center [415, 340] width 621 height 484
paste textarea "URL"
click at [106, 458] on div "@ tools/other path */tools* @ service path */service* @ storefronts URL [URL][D…" at bounding box center [415, 340] width 621 height 484
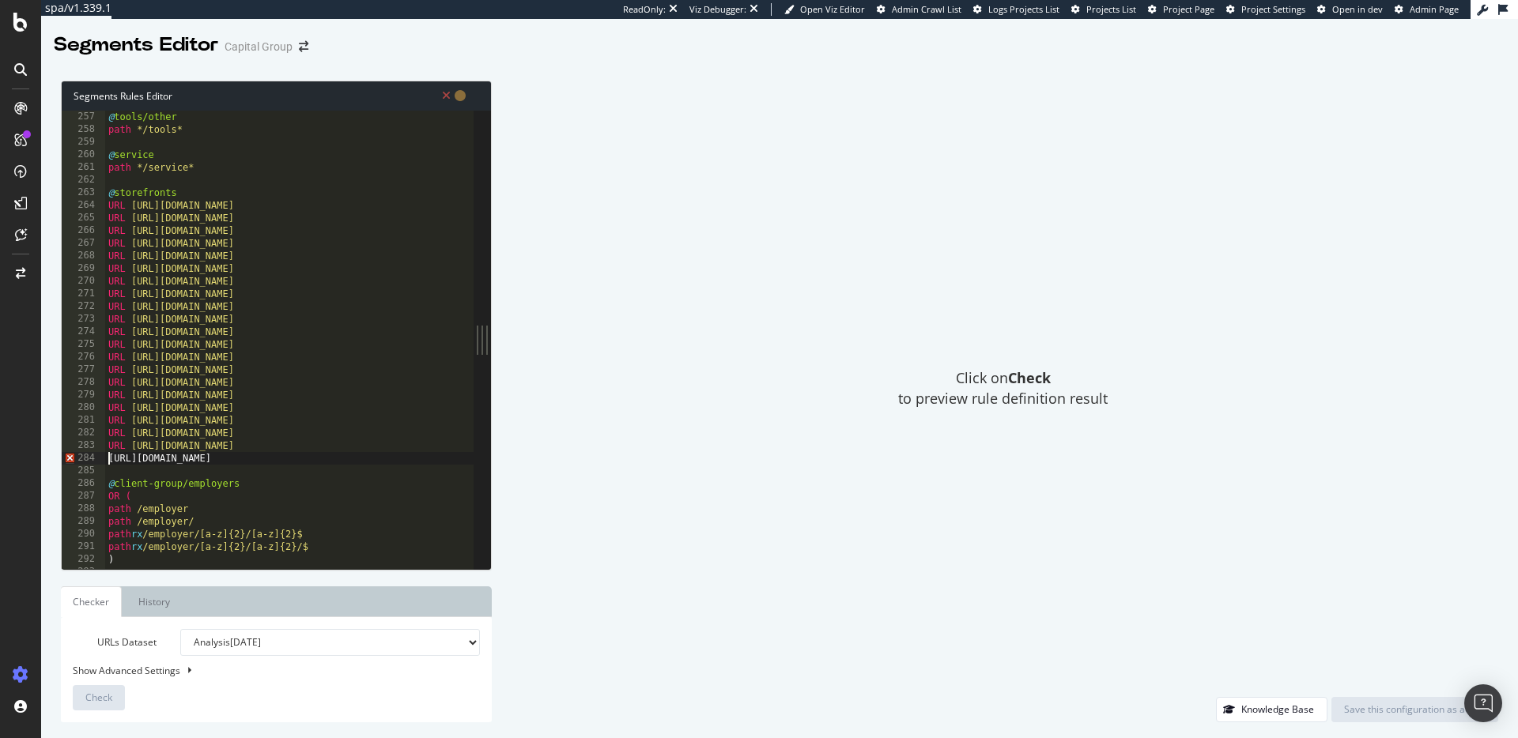
paste textarea "URL"
click at [104, 696] on span "Check" at bounding box center [98, 697] width 27 height 13
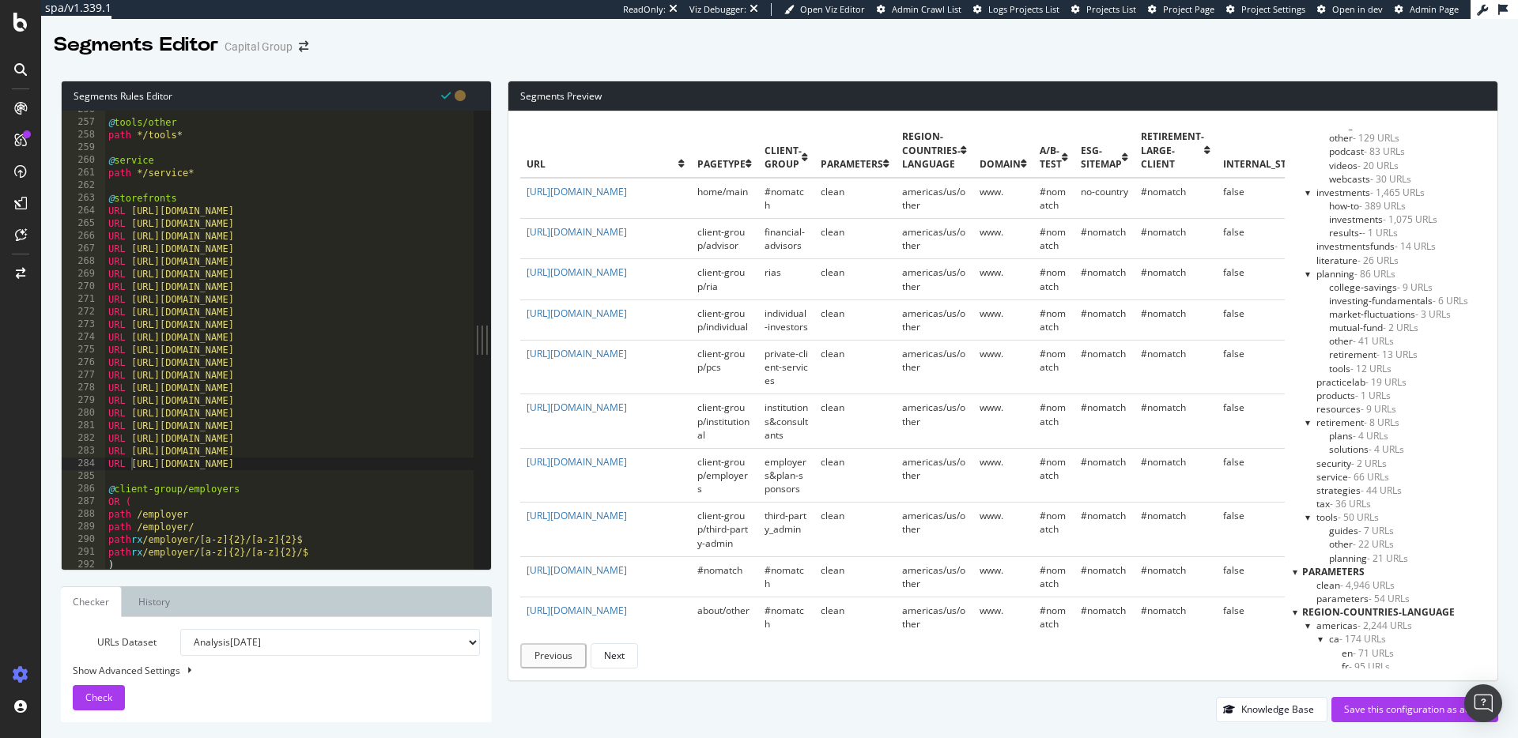
scroll to position [1129, 0]
drag, startPoint x: 127, startPoint y: 206, endPoint x: 102, endPoint y: 208, distance: 25.3
click at [102, 208] on div "URL [URL][DOMAIN_NAME] 256 257 258 259 260 261 262 263 264 265 266 267 268 269 …" at bounding box center [268, 340] width 412 height 458
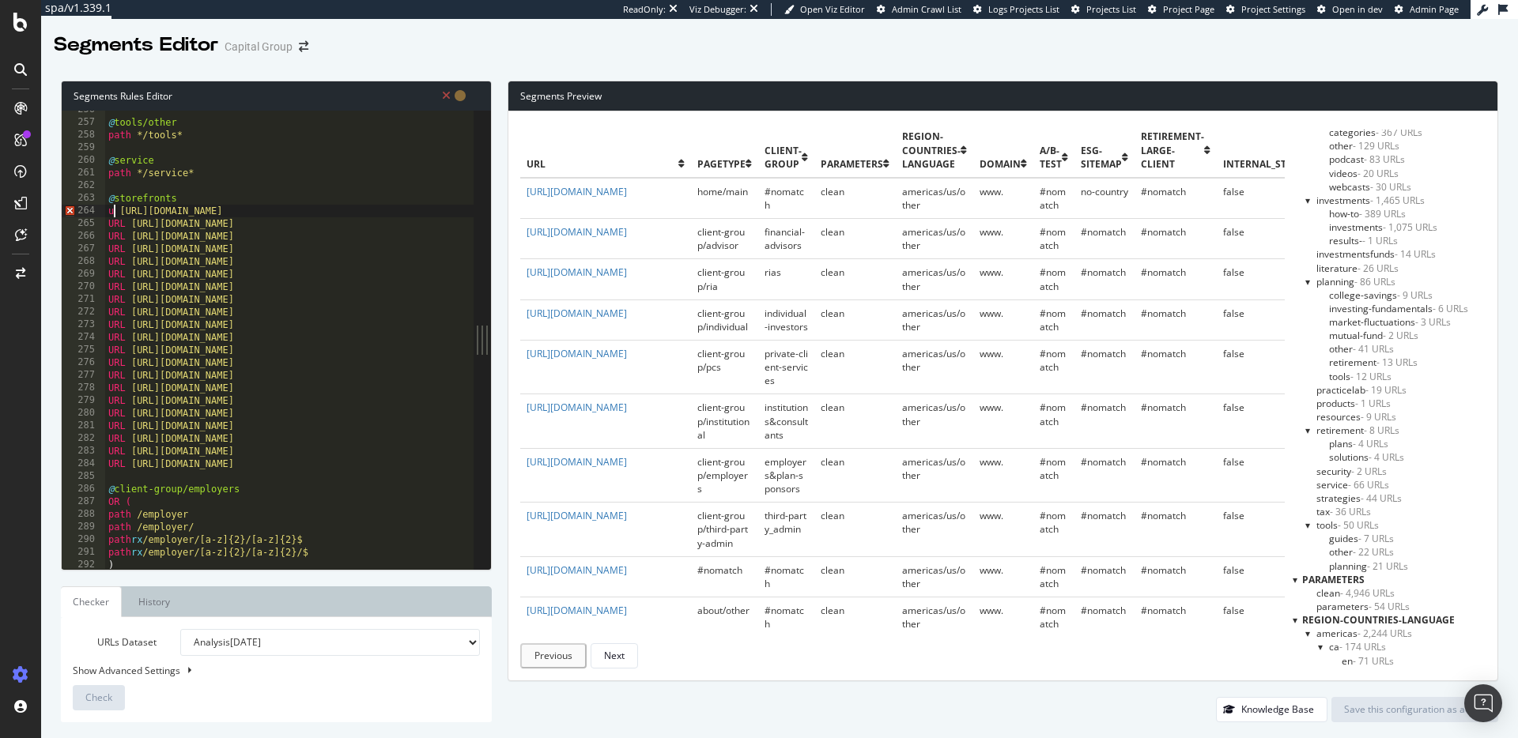
scroll to position [0, 1]
drag, startPoint x: 125, startPoint y: 209, endPoint x: 98, endPoint y: 209, distance: 26.9
click at [98, 209] on div "url [URL][DOMAIN_NAME] 256 257 258 259 260 261 262 263 264 265 266 267 268 269 …" at bounding box center [268, 340] width 412 height 458
drag, startPoint x: 123, startPoint y: 221, endPoint x: 96, endPoint y: 222, distance: 27.7
click at [96, 222] on div "url [URL][DOMAIN_NAME] 256 257 258 259 260 261 262 263 264 265 266 267 268 269 …" at bounding box center [268, 340] width 412 height 458
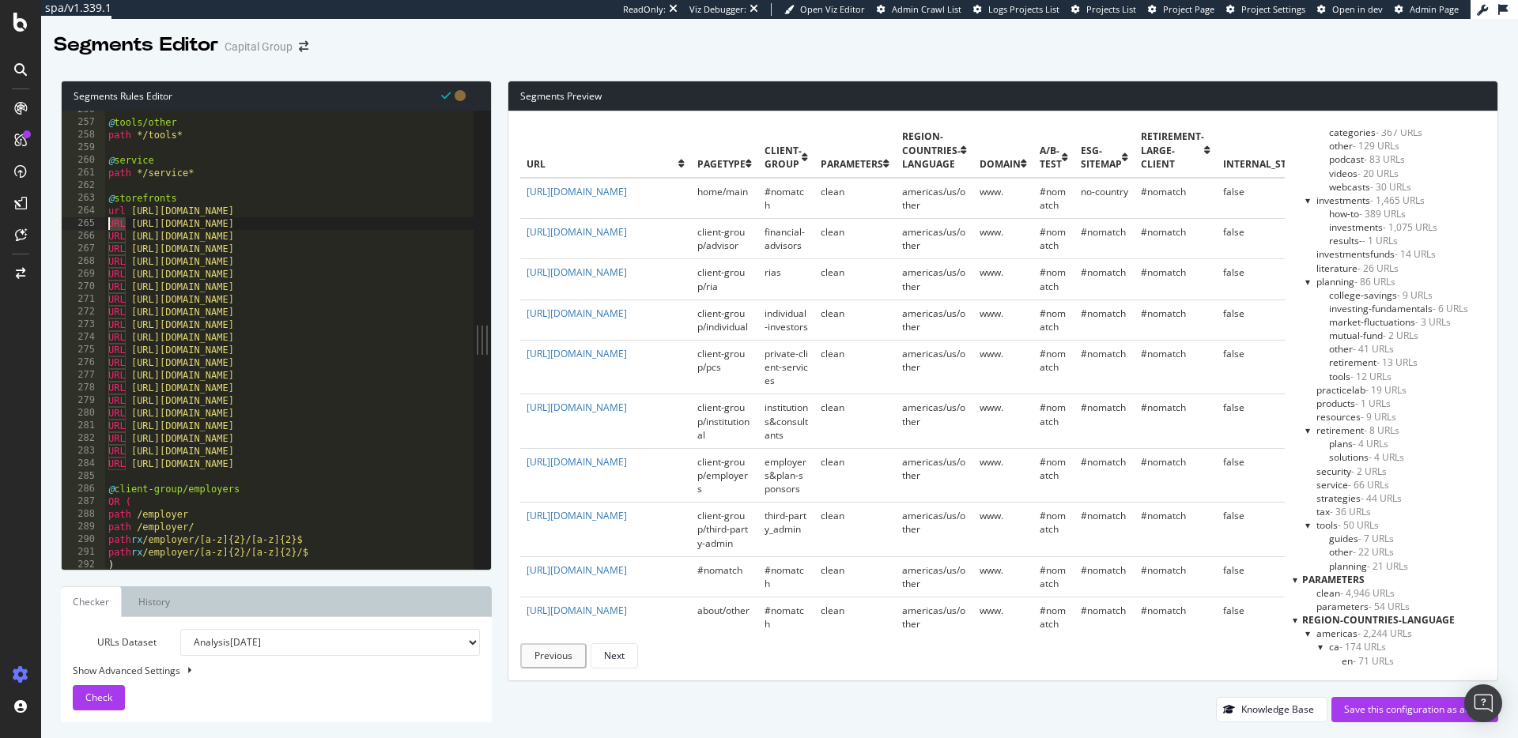
paste textarea "url"
click at [122, 235] on div "@ tools/other path */tools* @ service path */service* @ storefronts url [URL][D…" at bounding box center [415, 346] width 621 height 484
click at [121, 235] on div "@ tools/other path */tools* @ service path */service* @ storefronts url [URL][D…" at bounding box center [415, 346] width 621 height 484
paste textarea "url"
click at [117, 247] on div "@ tools/other path */tools* @ service path */service* @ storefronts url [URL][D…" at bounding box center [415, 346] width 621 height 484
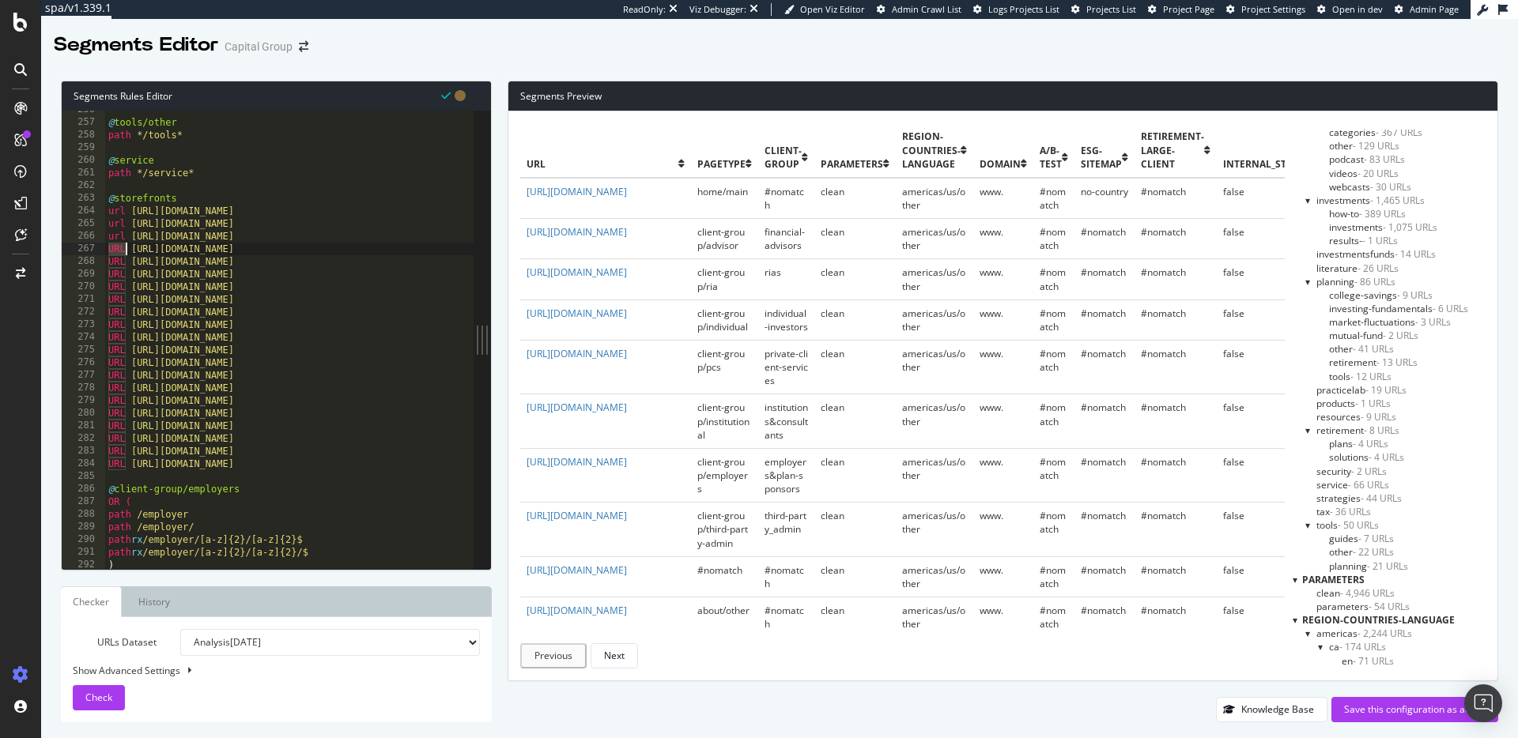
click at [117, 247] on div "@ tools/other path */tools* @ service path */service* @ storefronts url [URL][D…" at bounding box center [415, 346] width 621 height 484
paste textarea "url"
click at [116, 259] on div "@ tools/other path */tools* @ service path */service* @ storefronts url [URL][D…" at bounding box center [415, 346] width 621 height 484
paste textarea "url"
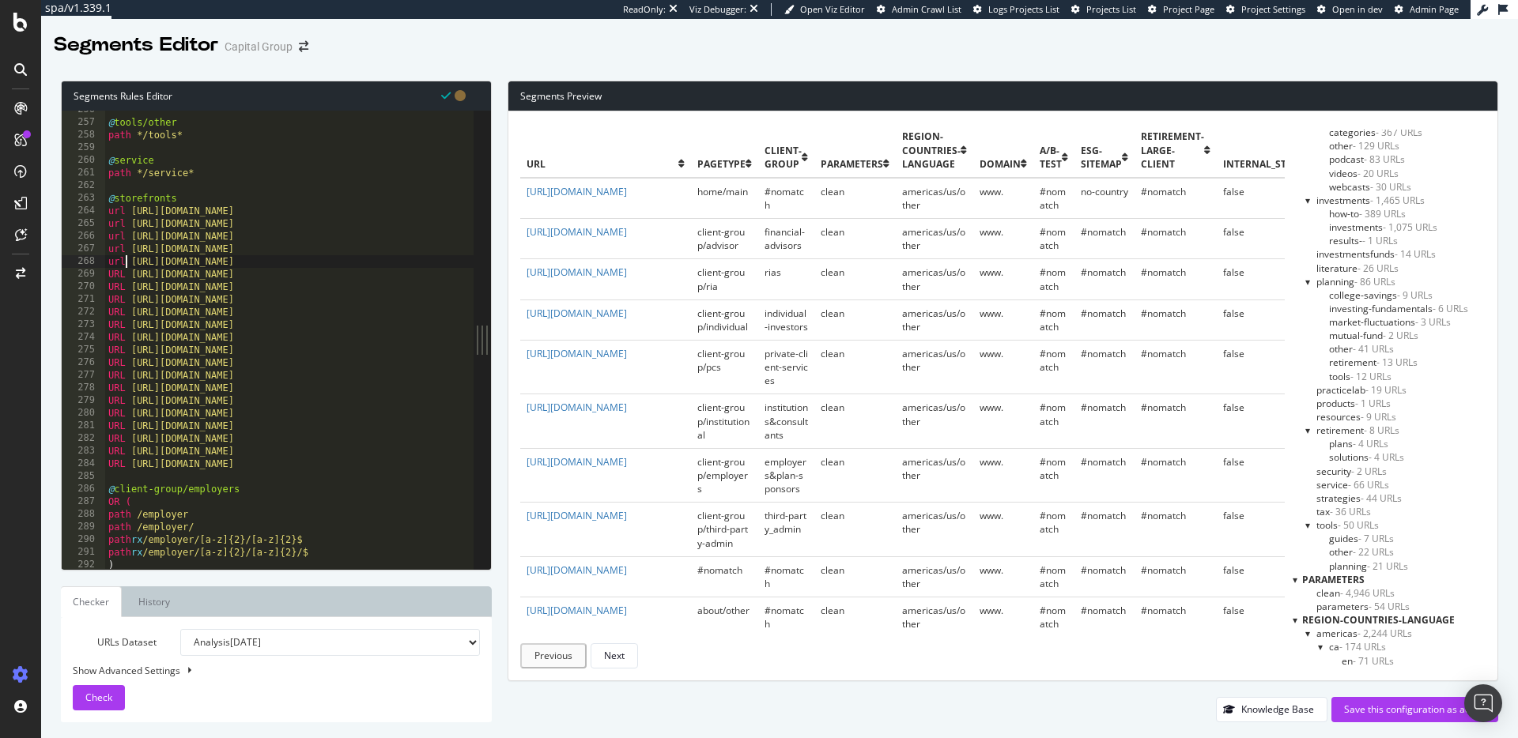
click at [115, 279] on div "@ tools/other path */tools* @ service path */service* @ storefronts url [URL][D…" at bounding box center [415, 346] width 621 height 484
paste textarea "url"
click at [115, 292] on div "@ tools/other path */tools* @ service path */service* @ storefronts url [URL][D…" at bounding box center [415, 346] width 621 height 484
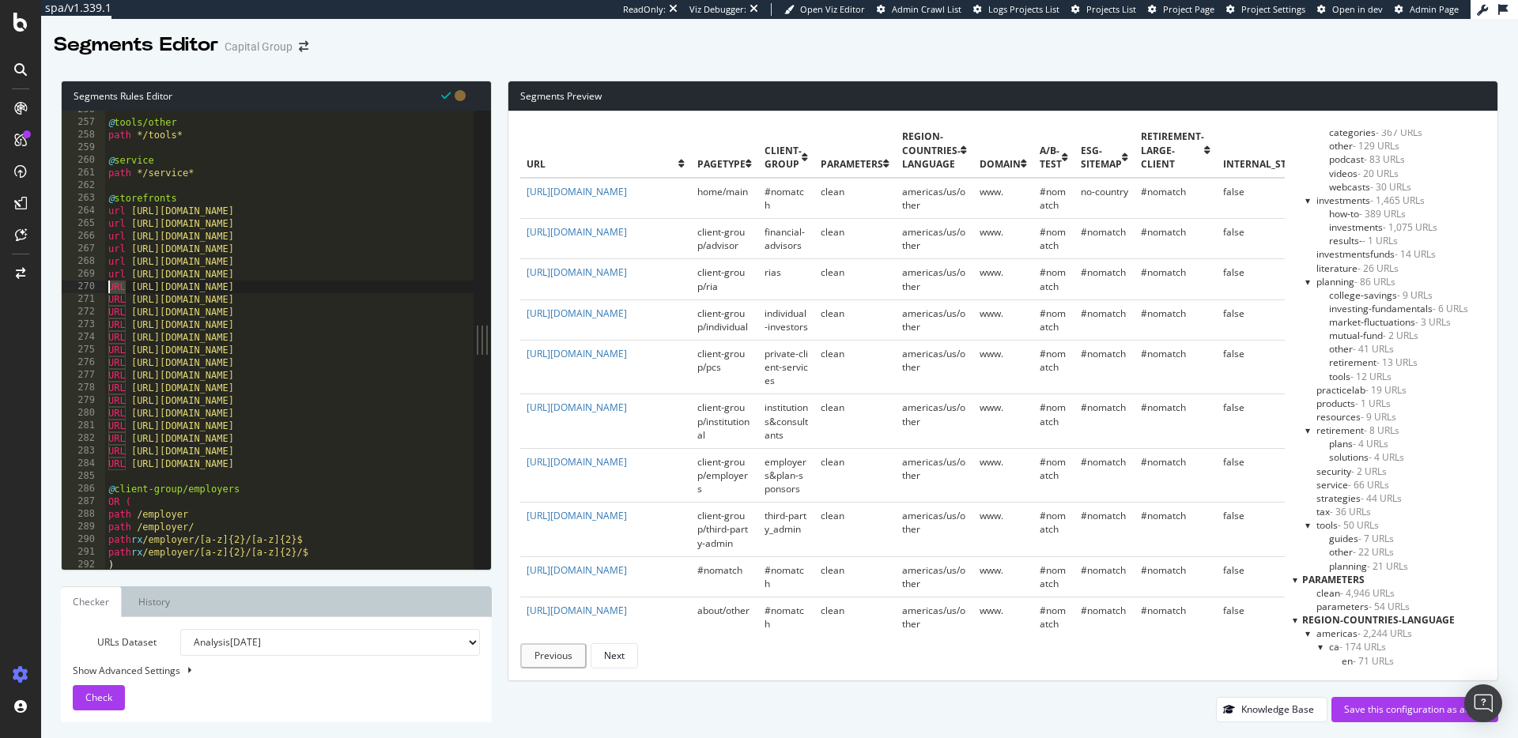
paste textarea "url"
click at [118, 302] on div "@ tools/other path */tools* @ service path */service* @ storefronts url [URL][D…" at bounding box center [415, 346] width 621 height 484
paste textarea "url"
click at [119, 303] on div "@ tools/other path */tools* @ service path */service* @ storefronts url [URL][D…" at bounding box center [415, 346] width 621 height 484
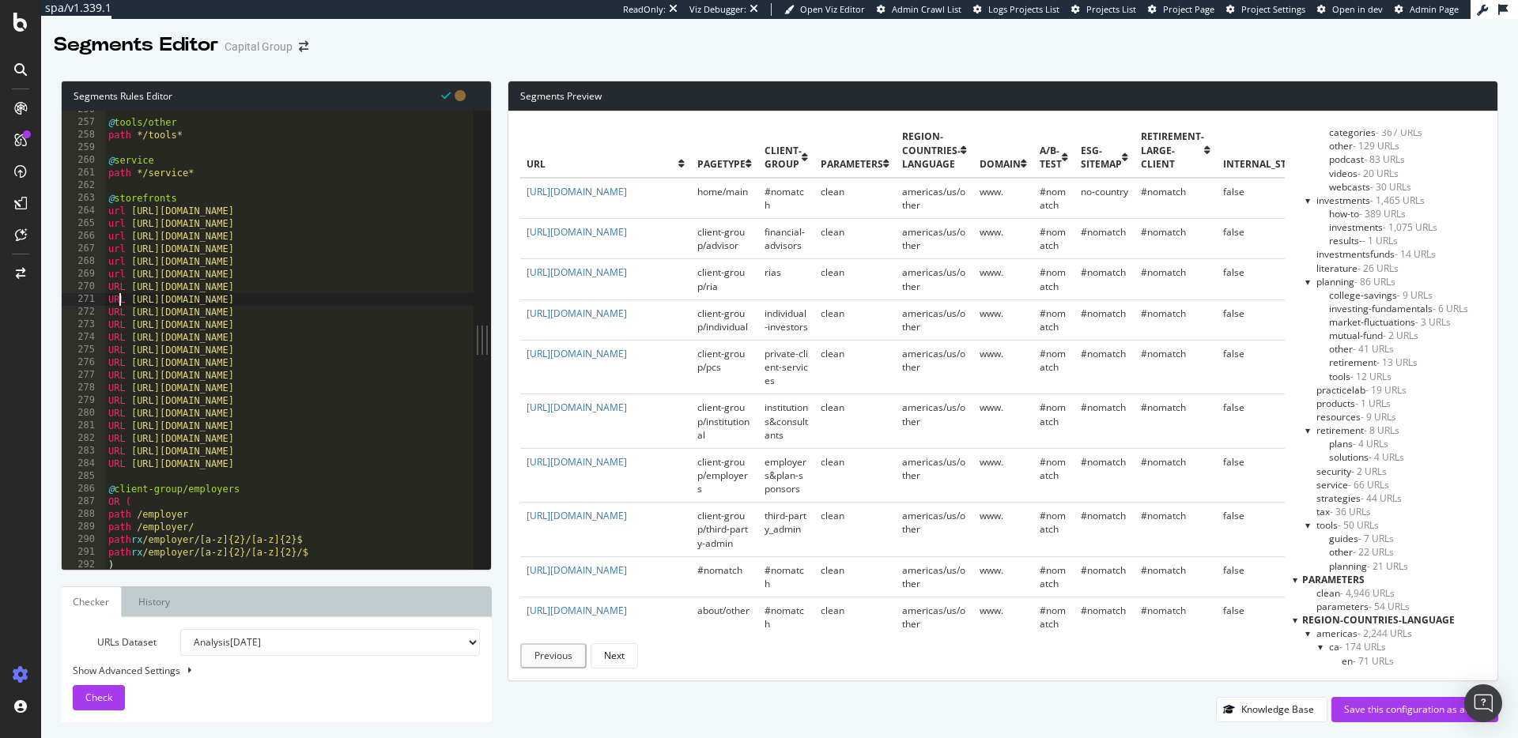
click at [119, 290] on div "@ tools/other path */tools* @ service path */service* @ storefronts url [URL][D…" at bounding box center [415, 346] width 621 height 484
click at [118, 290] on div "@ tools/other path */tools* @ service path */service* @ storefronts url [URL][D…" at bounding box center [415, 346] width 621 height 484
paste textarea "url"
click at [118, 298] on div "@ tools/other path */tools* @ service path */service* @ storefronts url [URL][D…" at bounding box center [415, 346] width 621 height 484
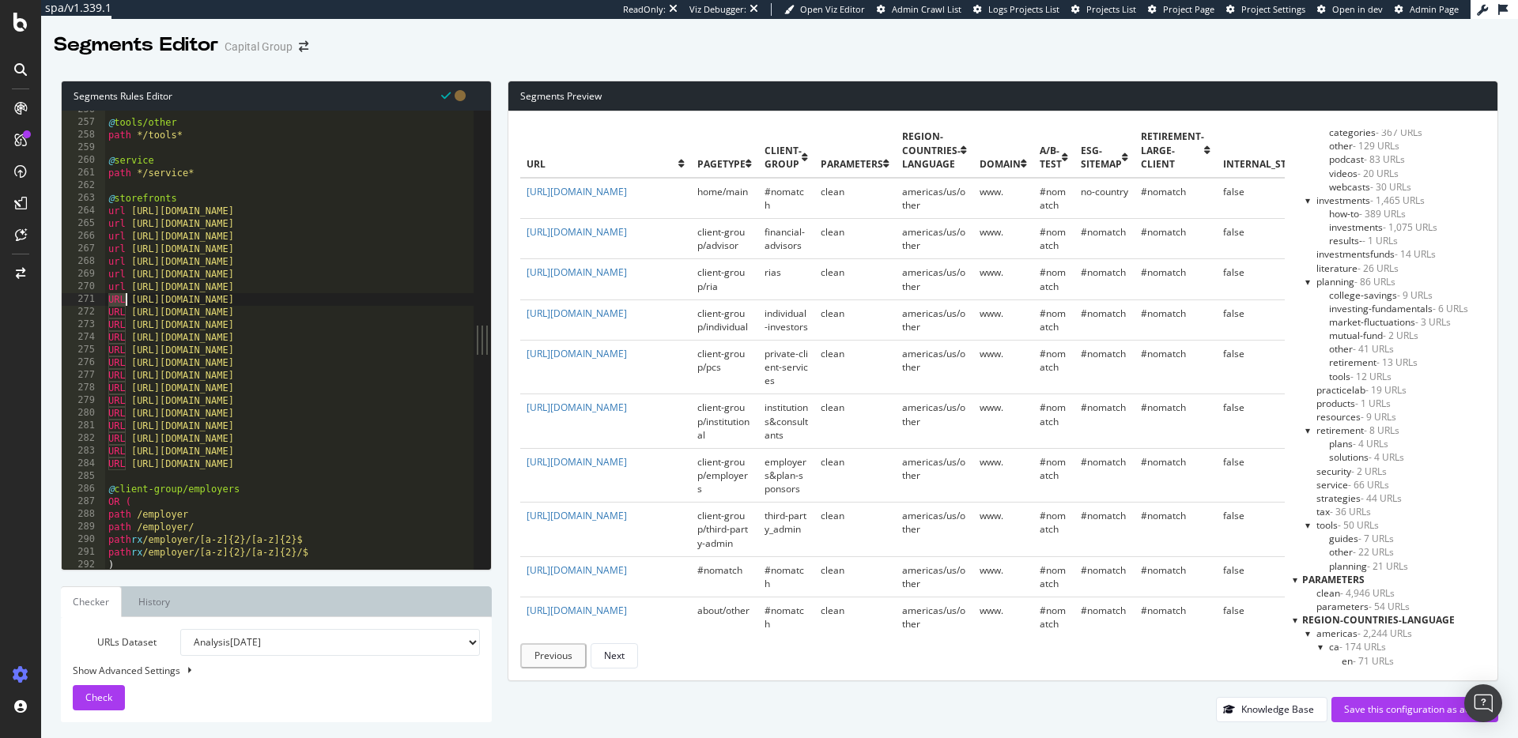
paste textarea "url"
click at [116, 313] on div "@ tools/other path */tools* @ service path */service* @ storefronts url [URL][D…" at bounding box center [415, 346] width 621 height 484
paste textarea "url"
click at [115, 327] on div "@ tools/other path */tools* @ service path */service* @ storefronts url [URL][D…" at bounding box center [415, 346] width 621 height 484
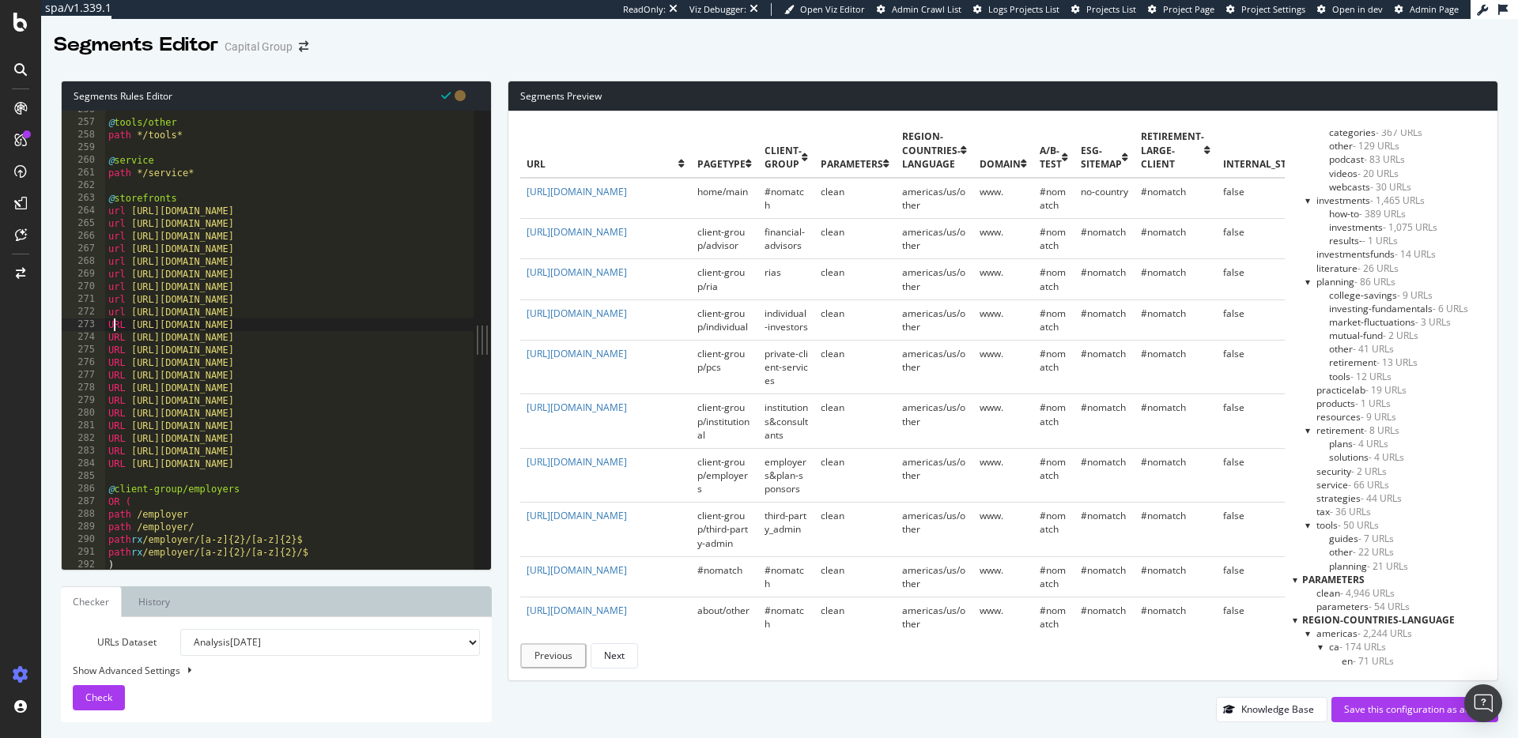
click at [115, 327] on div "@ tools/other path */tools* @ service path */service* @ storefronts url [URL][D…" at bounding box center [415, 346] width 621 height 484
paste textarea "url"
click at [117, 338] on div "@ tools/other path */tools* @ service path */service* @ storefronts url [URL][D…" at bounding box center [415, 346] width 621 height 484
paste textarea "url"
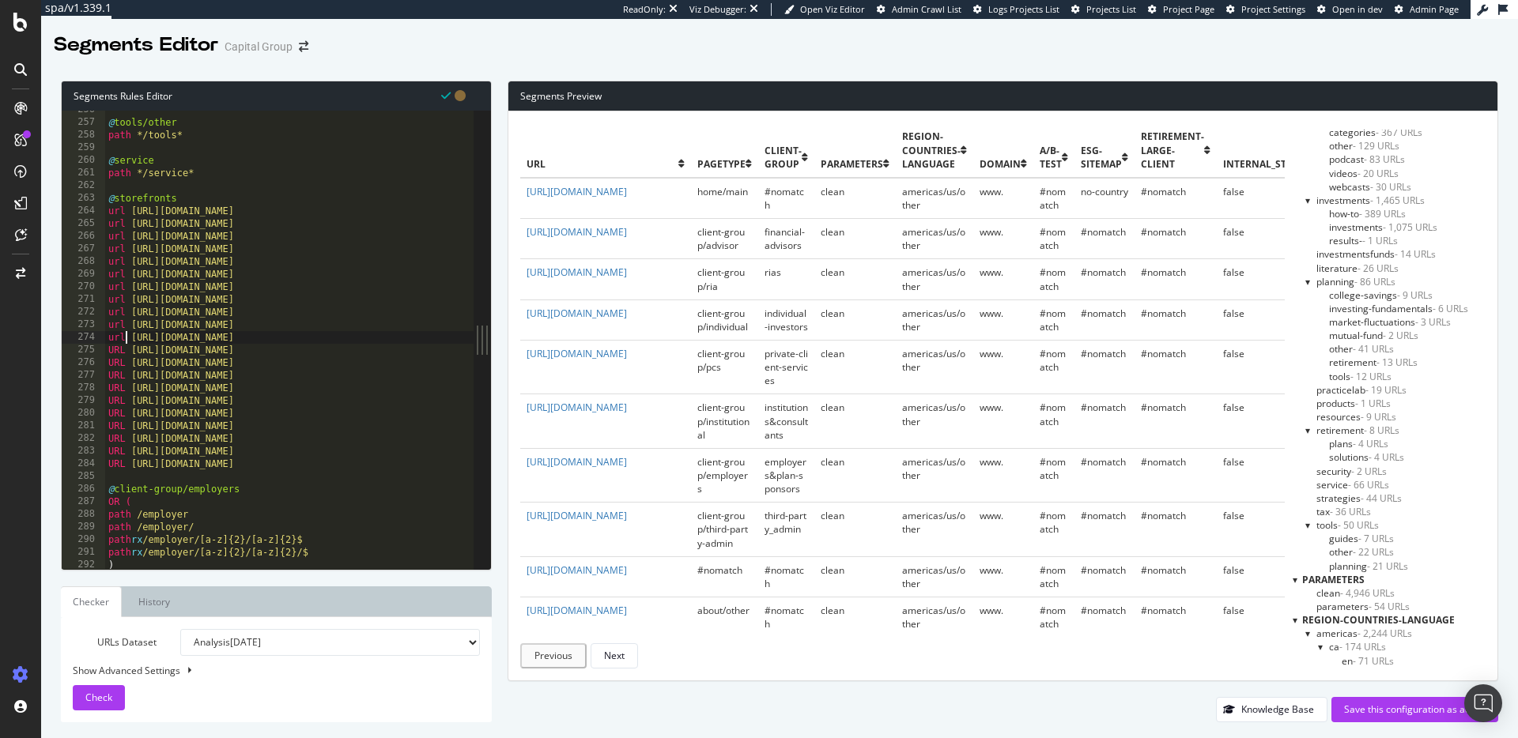
click at [112, 352] on div "@ tools/other path */tools* @ service path */service* @ storefronts url [URL][D…" at bounding box center [415, 346] width 621 height 484
paste textarea "url"
click at [113, 365] on div "@ tools/other path */tools* @ service path */service* @ storefronts url [URL][D…" at bounding box center [415, 346] width 621 height 484
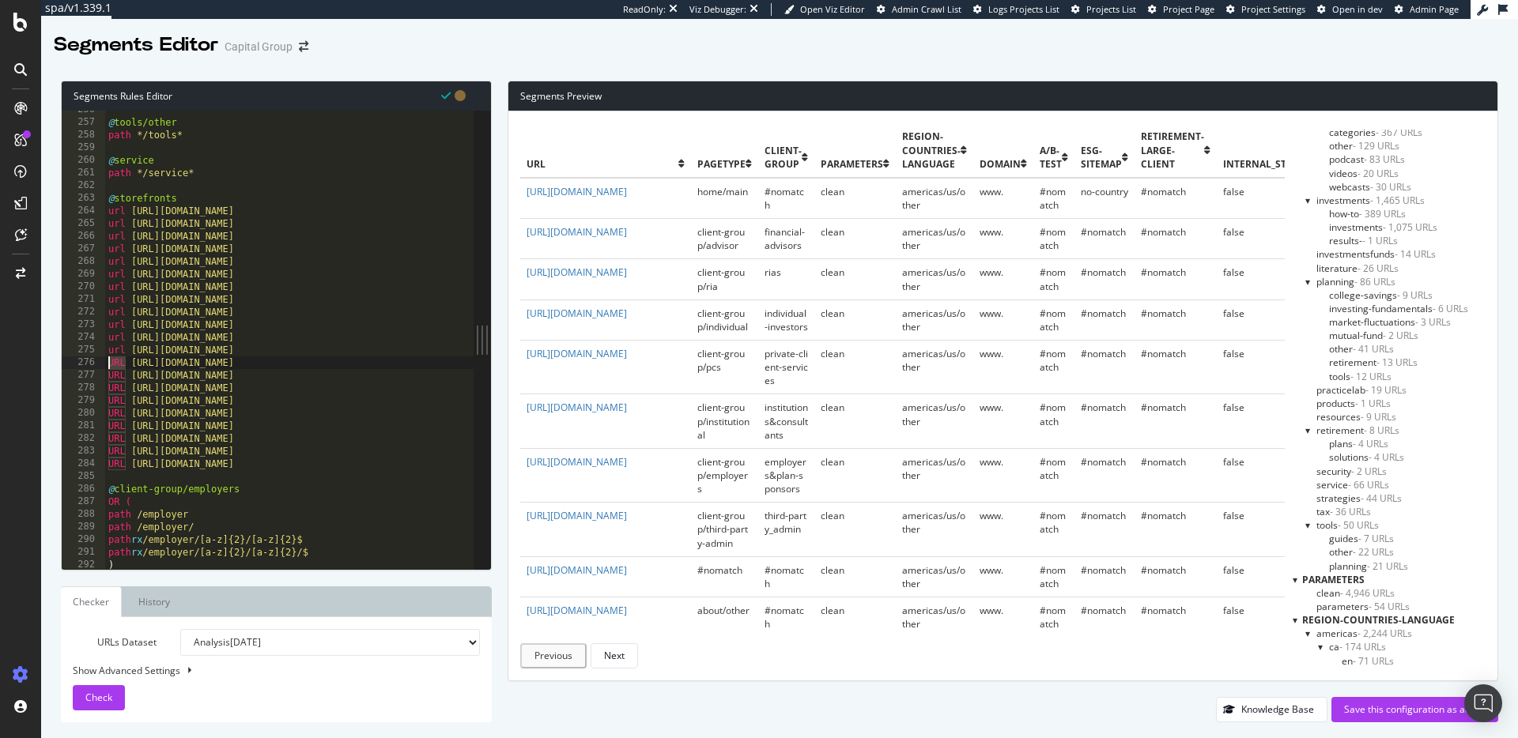
paste textarea "url"
click at [117, 381] on div "@ tools/other path */tools* @ service path */service* @ storefronts url [URL][D…" at bounding box center [415, 346] width 621 height 484
paste textarea "url"
click at [118, 389] on div "@ tools/other path */tools* @ service path */service* @ storefronts url [URL][D…" at bounding box center [415, 346] width 621 height 484
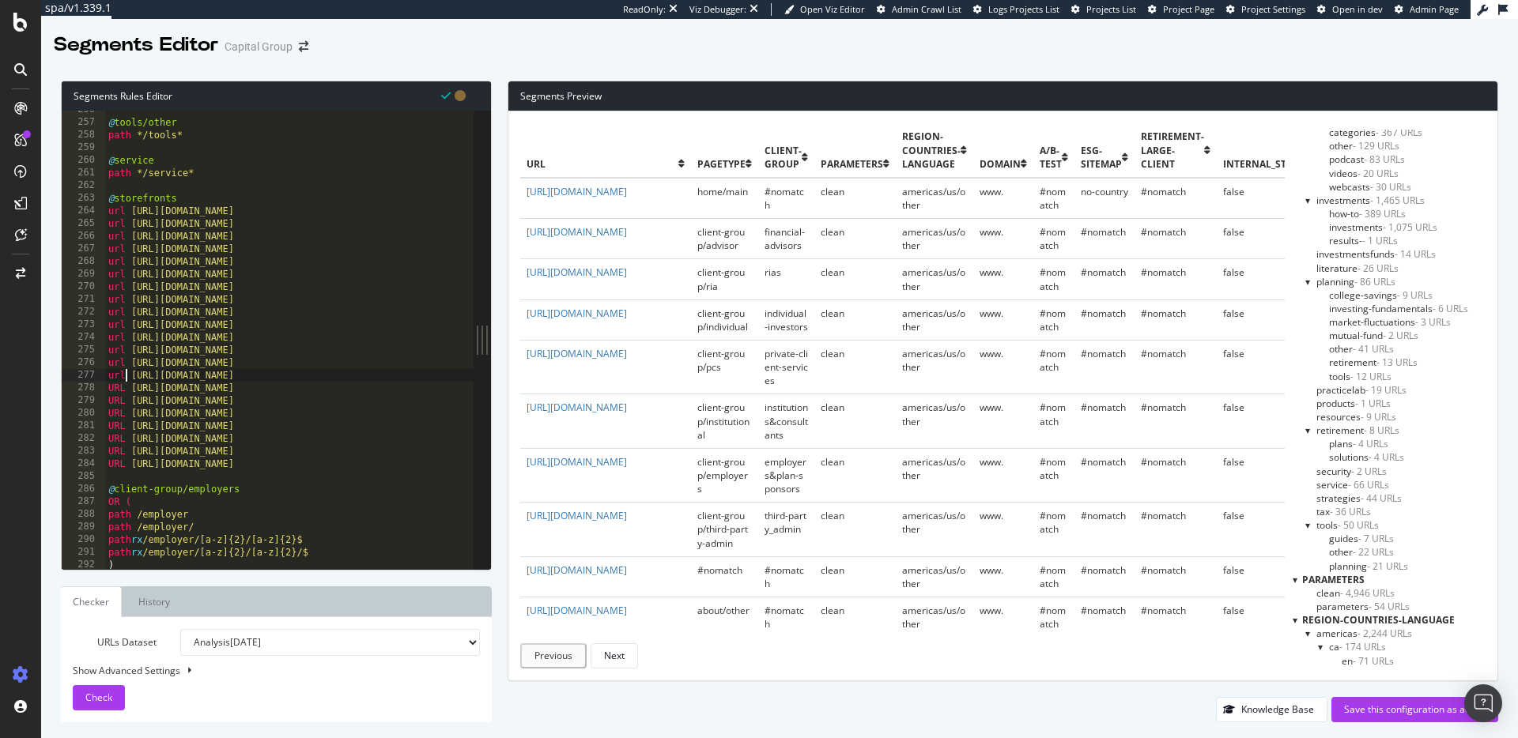
click at [119, 389] on div "@ tools/other path */tools* @ service path */service* @ storefronts url [URL][D…" at bounding box center [415, 346] width 621 height 484
paste textarea "url"
click at [115, 401] on div "@ tools/other path */tools* @ service path */service* @ storefronts url [URL][D…" at bounding box center [415, 346] width 621 height 484
paste textarea "url"
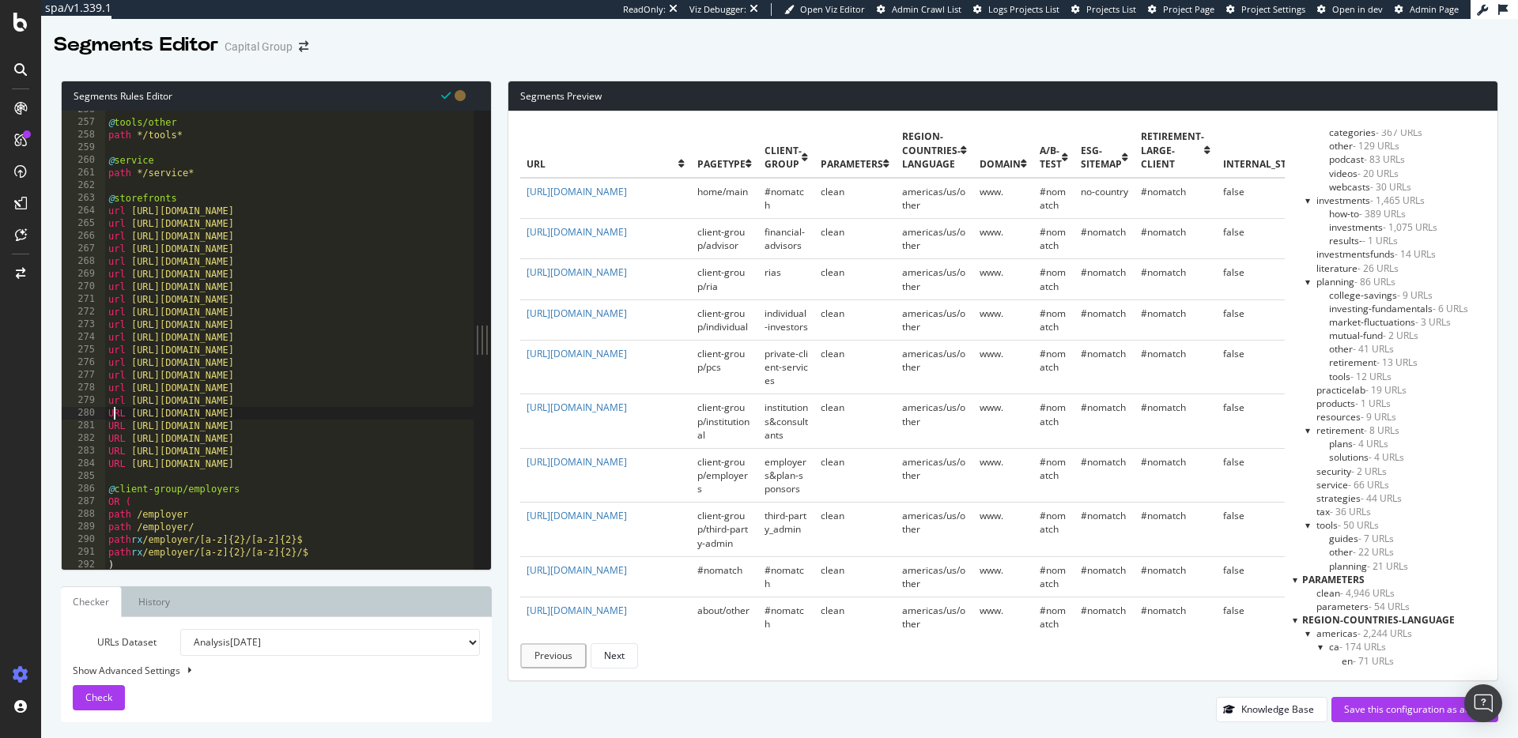
click at [115, 413] on div "@ tools/other path */tools* @ service path */service* @ storefronts url [URL][D…" at bounding box center [415, 346] width 621 height 484
paste textarea "url"
click at [115, 432] on div "@ tools/other path */tools* @ service path */service* @ storefronts url [URL][D…" at bounding box center [415, 346] width 621 height 484
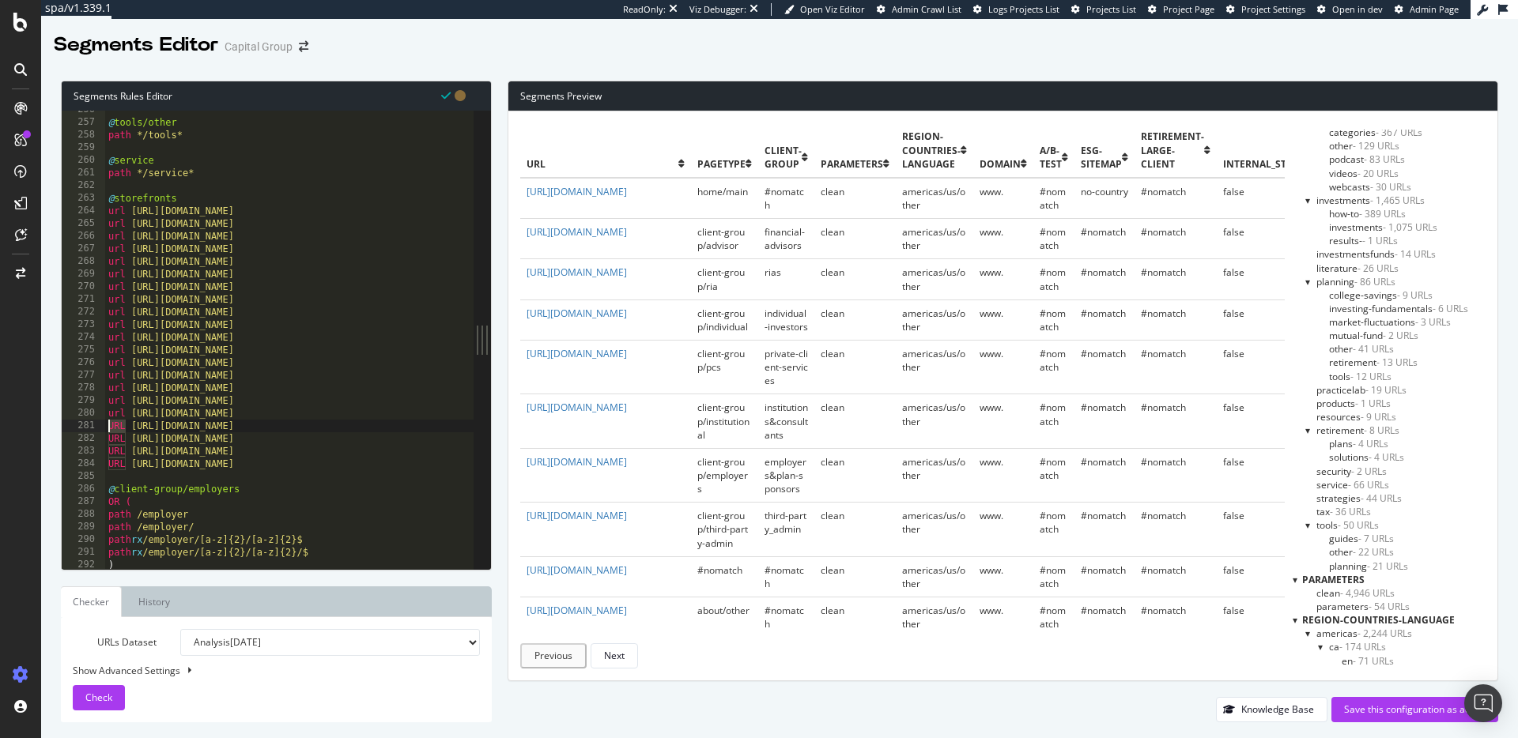
paste textarea "url"
click at [115, 441] on div "@ tools/other path */tools* @ service path */service* @ storefronts url [URL][D…" at bounding box center [415, 346] width 621 height 484
paste textarea "url"
click at [115, 455] on div "@ tools/other path */tools* @ service path */service* @ storefronts url [URL][D…" at bounding box center [415, 346] width 621 height 484
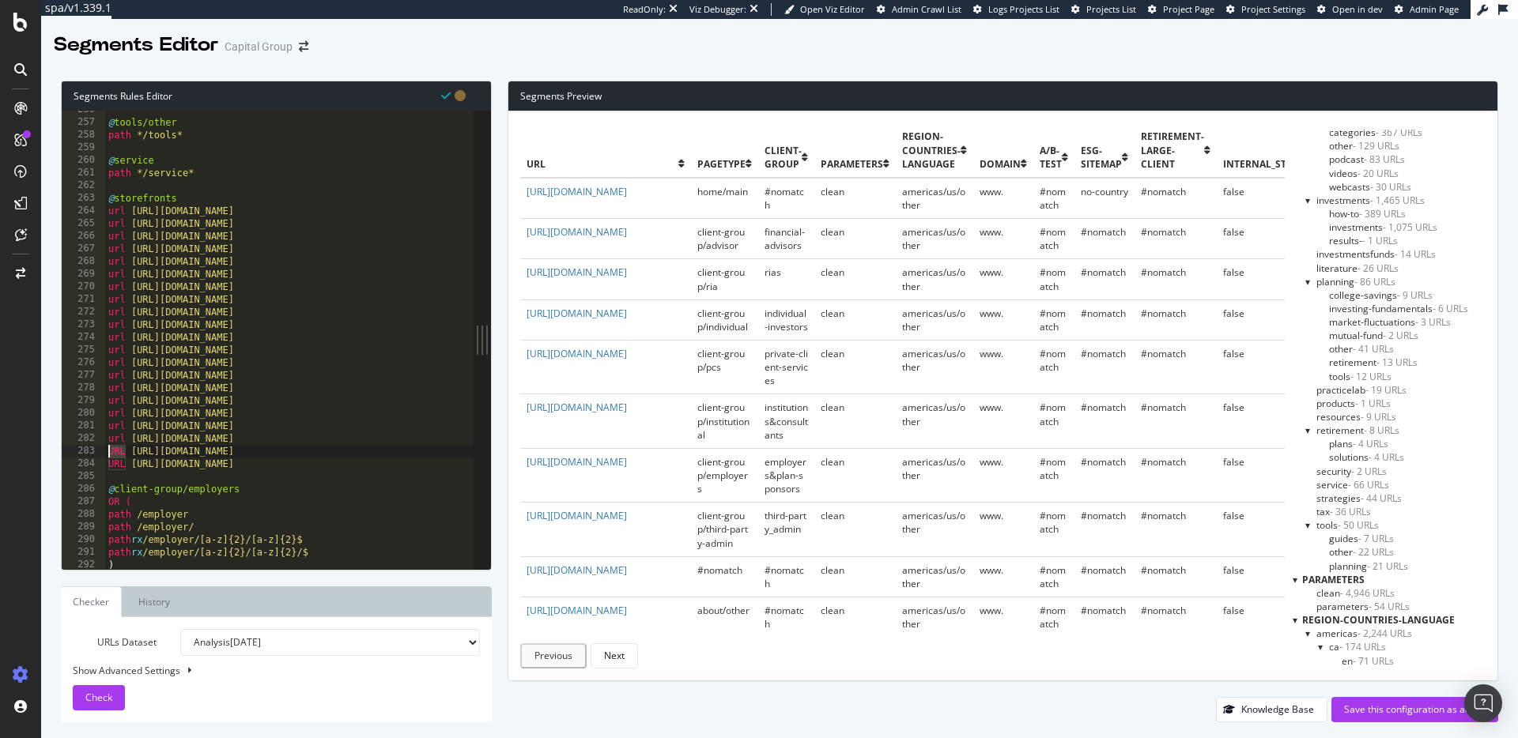
click at [115, 455] on div "@ tools/other path */tools* @ service path */service* @ storefronts url [URL][D…" at bounding box center [415, 346] width 621 height 484
paste textarea "url"
click at [115, 465] on div "@ tools/other path */tools* @ service path */service* @ storefronts url [URL][D…" at bounding box center [415, 346] width 621 height 484
paste textarea "url"
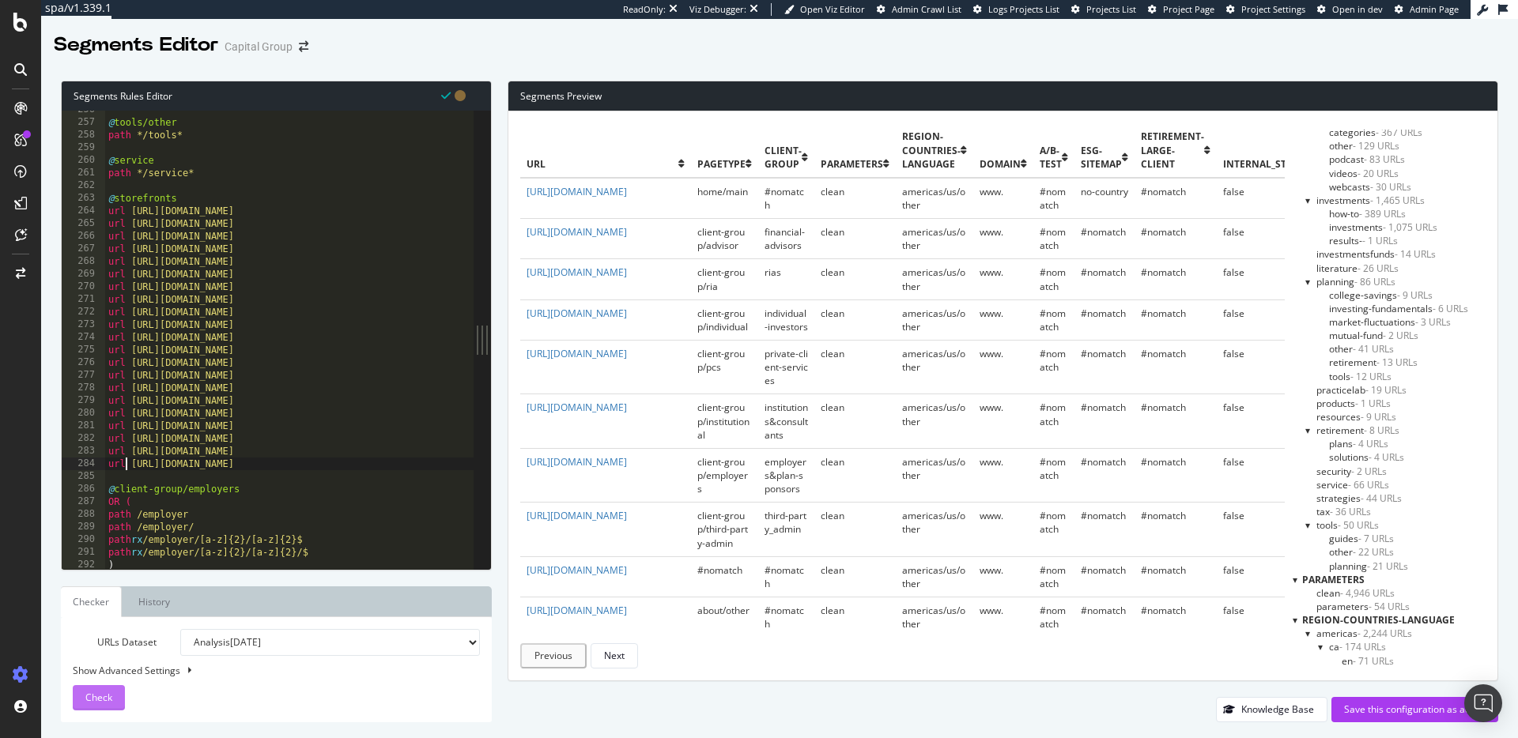
click at [113, 693] on button "Check" at bounding box center [99, 697] width 52 height 25
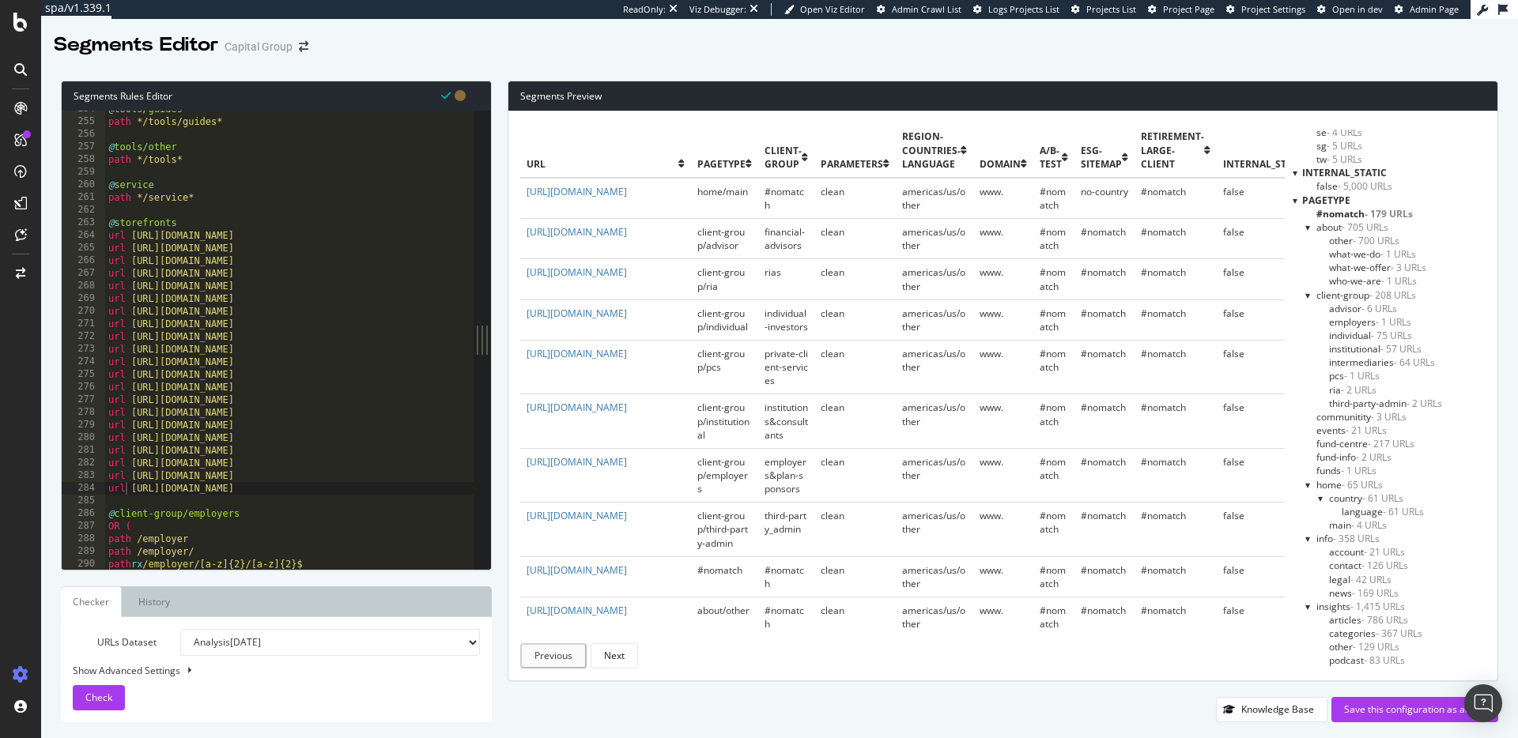
scroll to position [3149, 0]
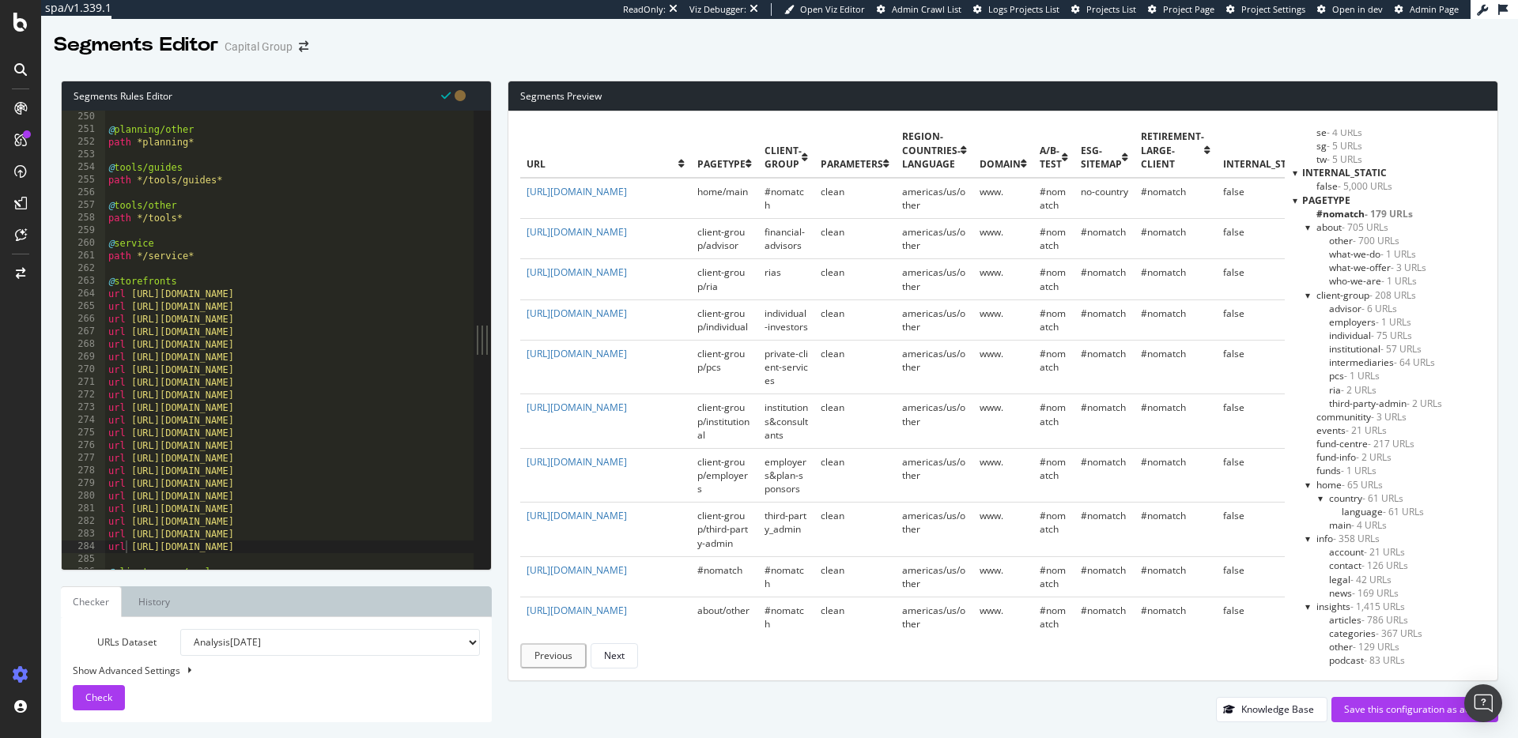
click at [184, 277] on div "path *planning/market-fluctuations* @ planning/other path *planning* @ tools/gu…" at bounding box center [415, 340] width 621 height 484
type textarea "@storefronts"
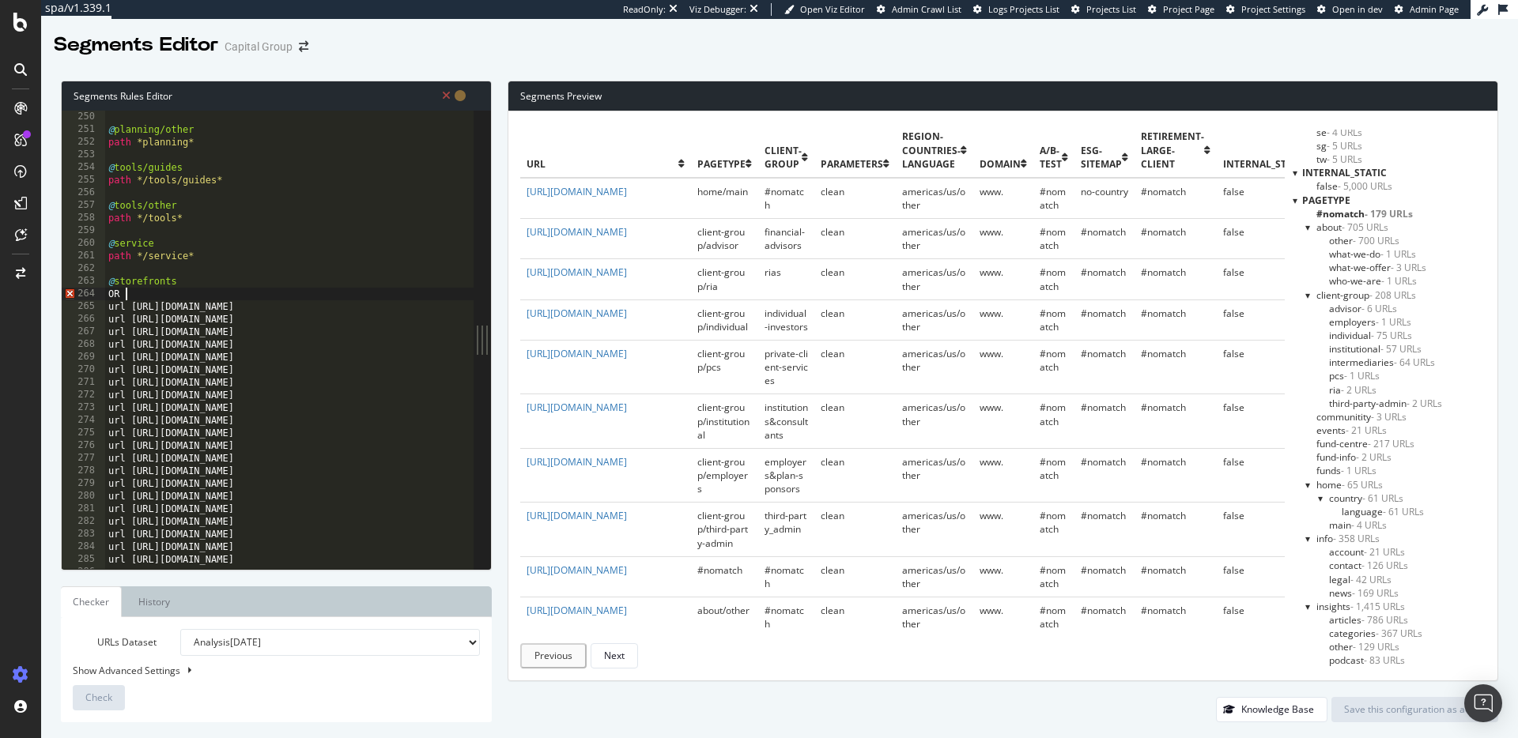
type textarea "OR ("
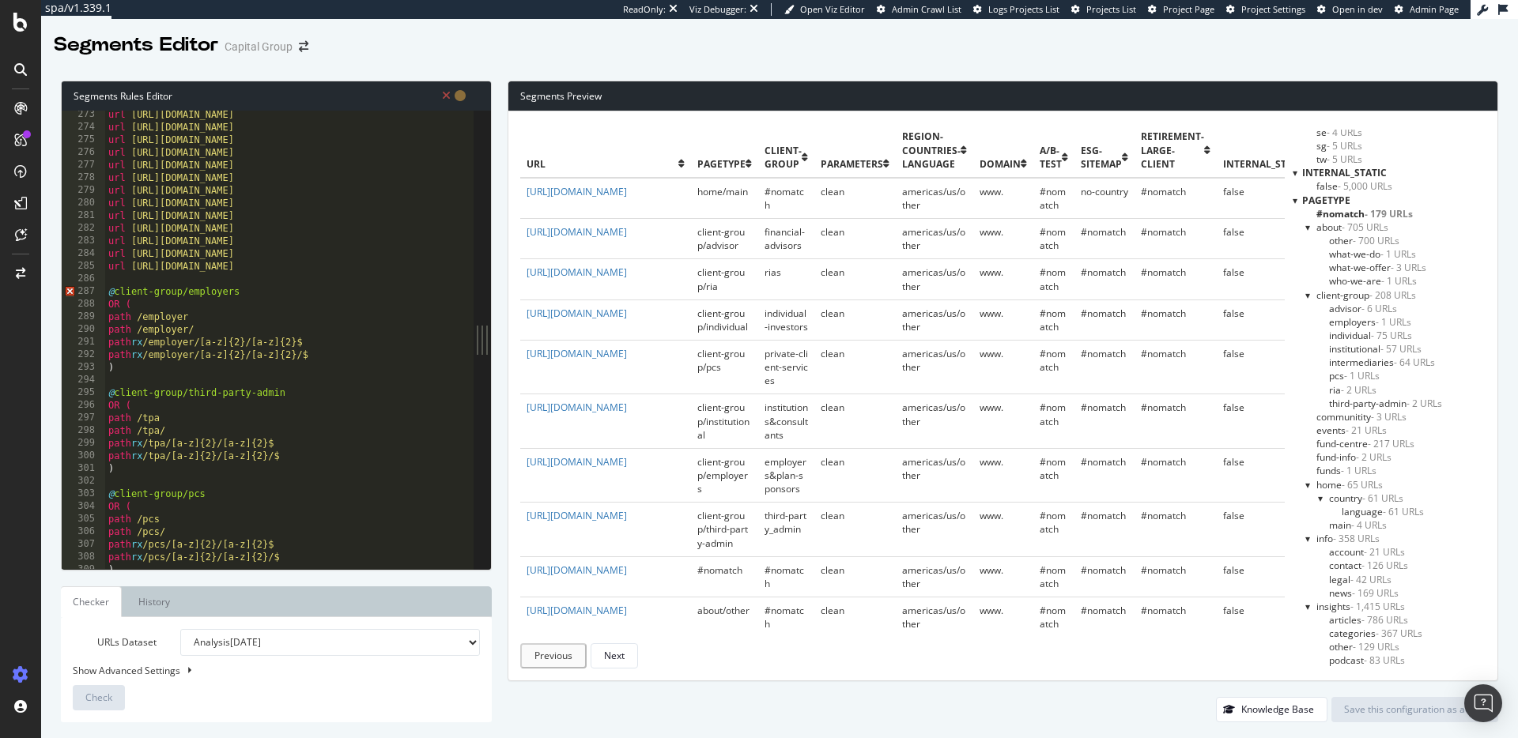
scroll to position [3446, 0]
click at [123, 278] on div "url [URL][DOMAIN_NAME] url [URL][DOMAIN_NAME] url [URL][DOMAIN_NAME] url [URL][…" at bounding box center [415, 347] width 621 height 484
type textarea ")"
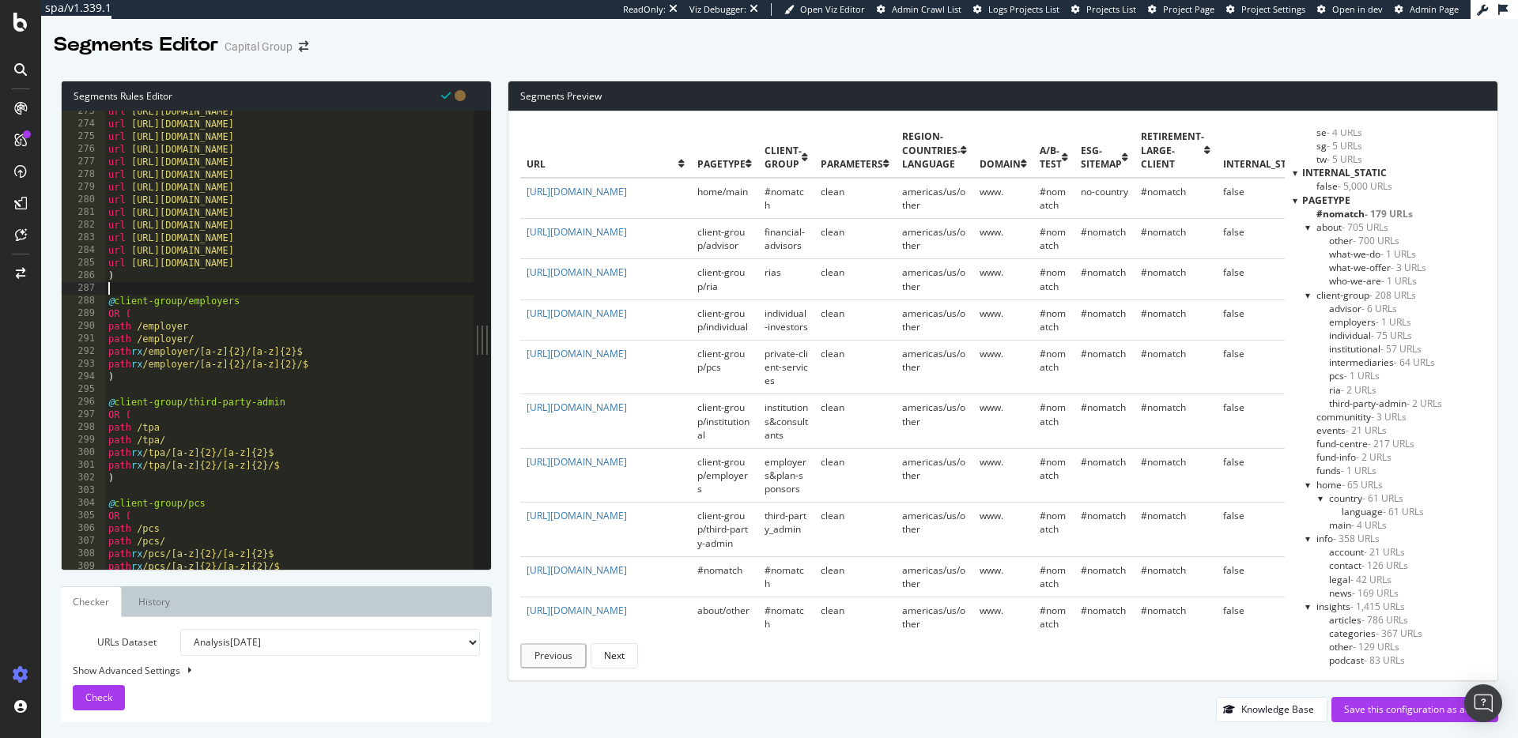
click at [138, 281] on div "url [URL][DOMAIN_NAME] url [URL][DOMAIN_NAME] url [URL][DOMAIN_NAME] url [URL][…" at bounding box center [415, 347] width 621 height 484
click at [108, 695] on span "Check" at bounding box center [98, 697] width 27 height 13
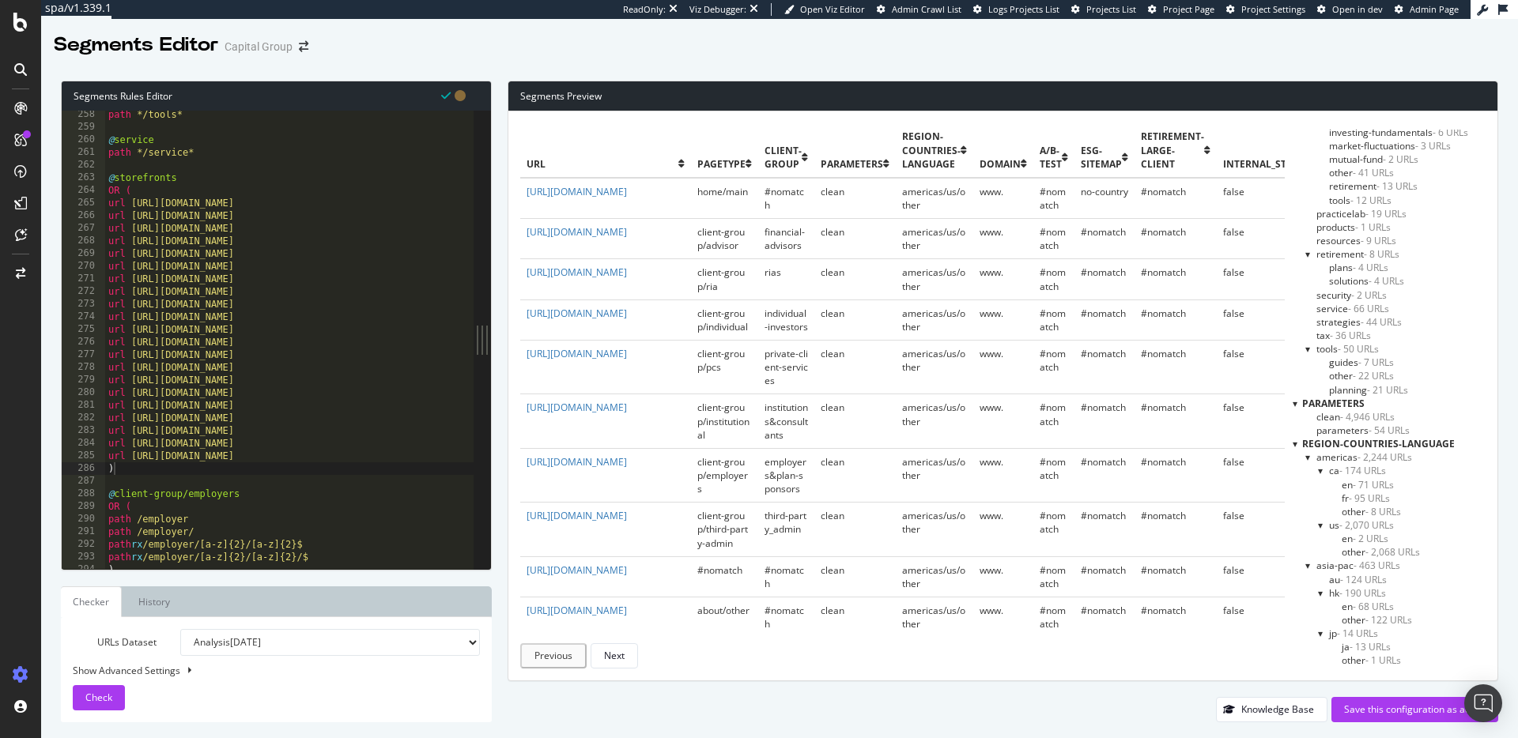
scroll to position [1243, 0]
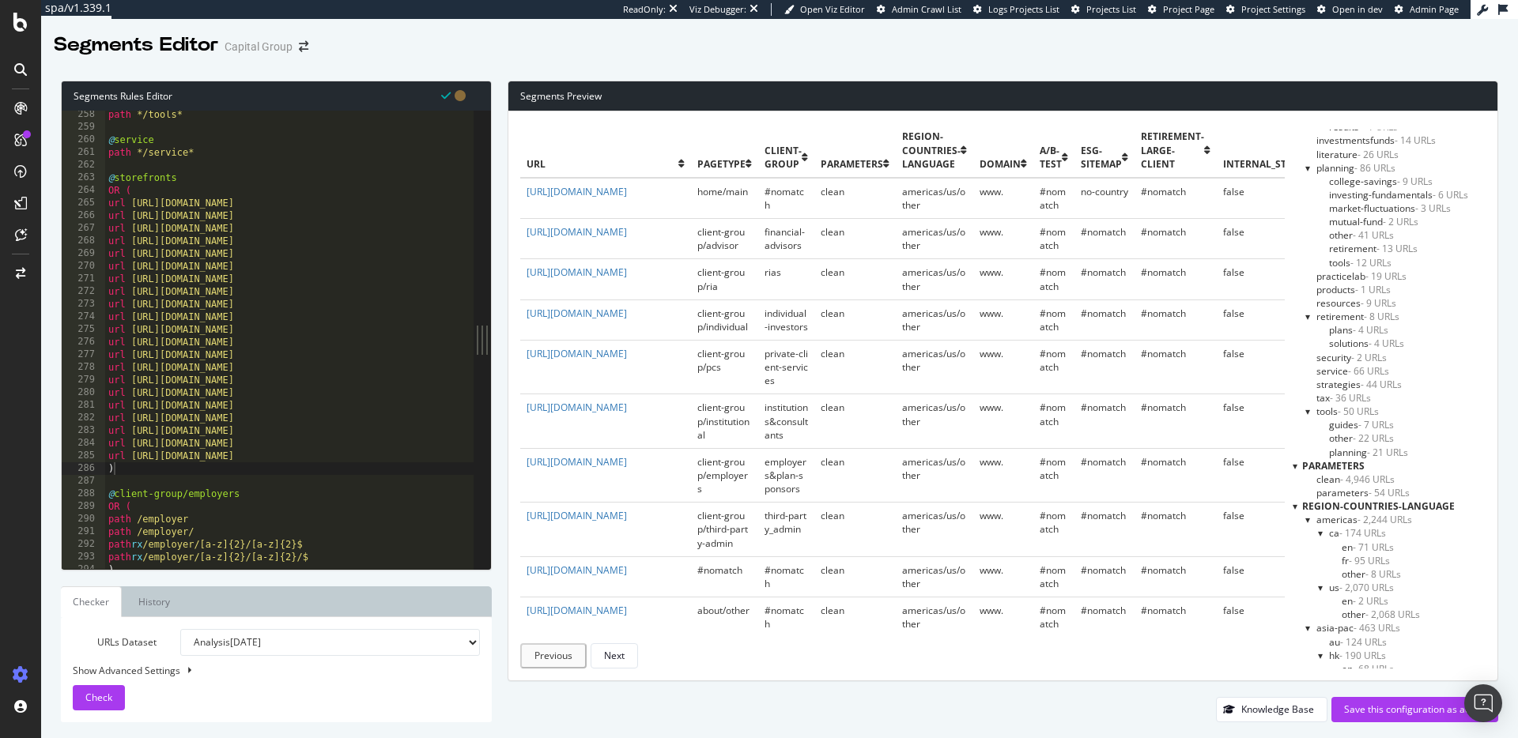
click at [1336, 387] on span "strategies - 44 URLs" at bounding box center [1358, 384] width 85 height 13
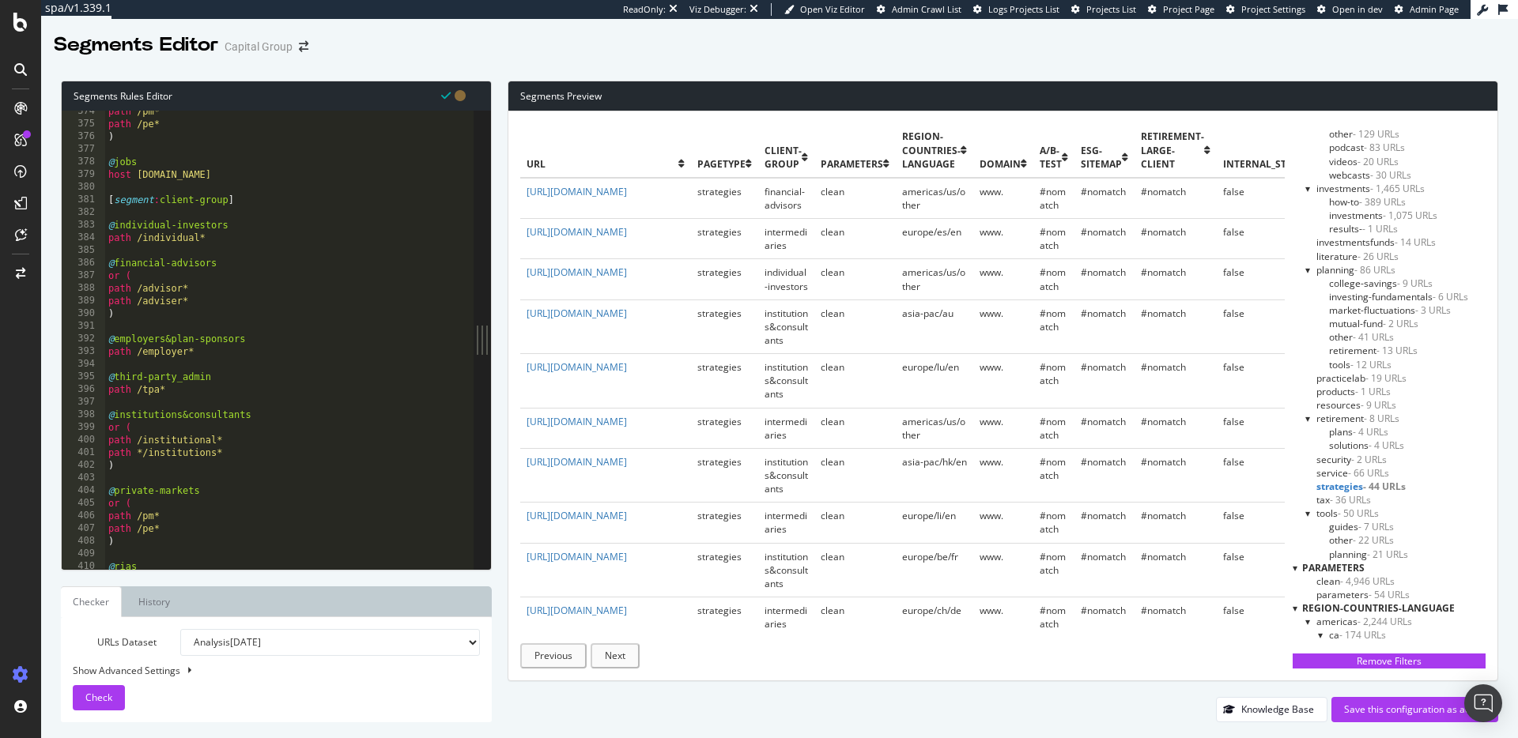
scroll to position [1145, 0]
click at [1344, 470] on span "service - 66 URLs" at bounding box center [1352, 468] width 73 height 13
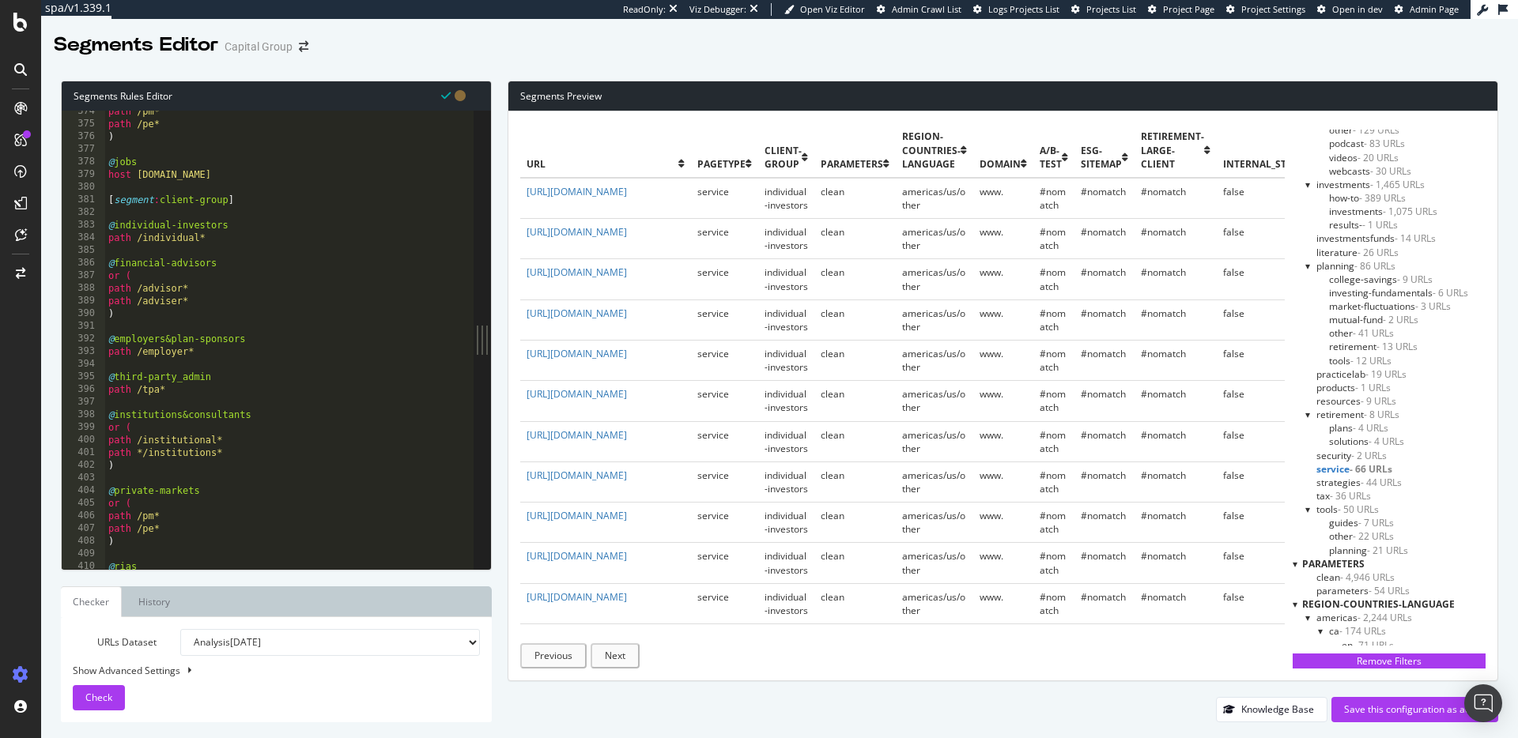
click at [1343, 456] on span "security - 2 URLs" at bounding box center [1351, 455] width 70 height 13
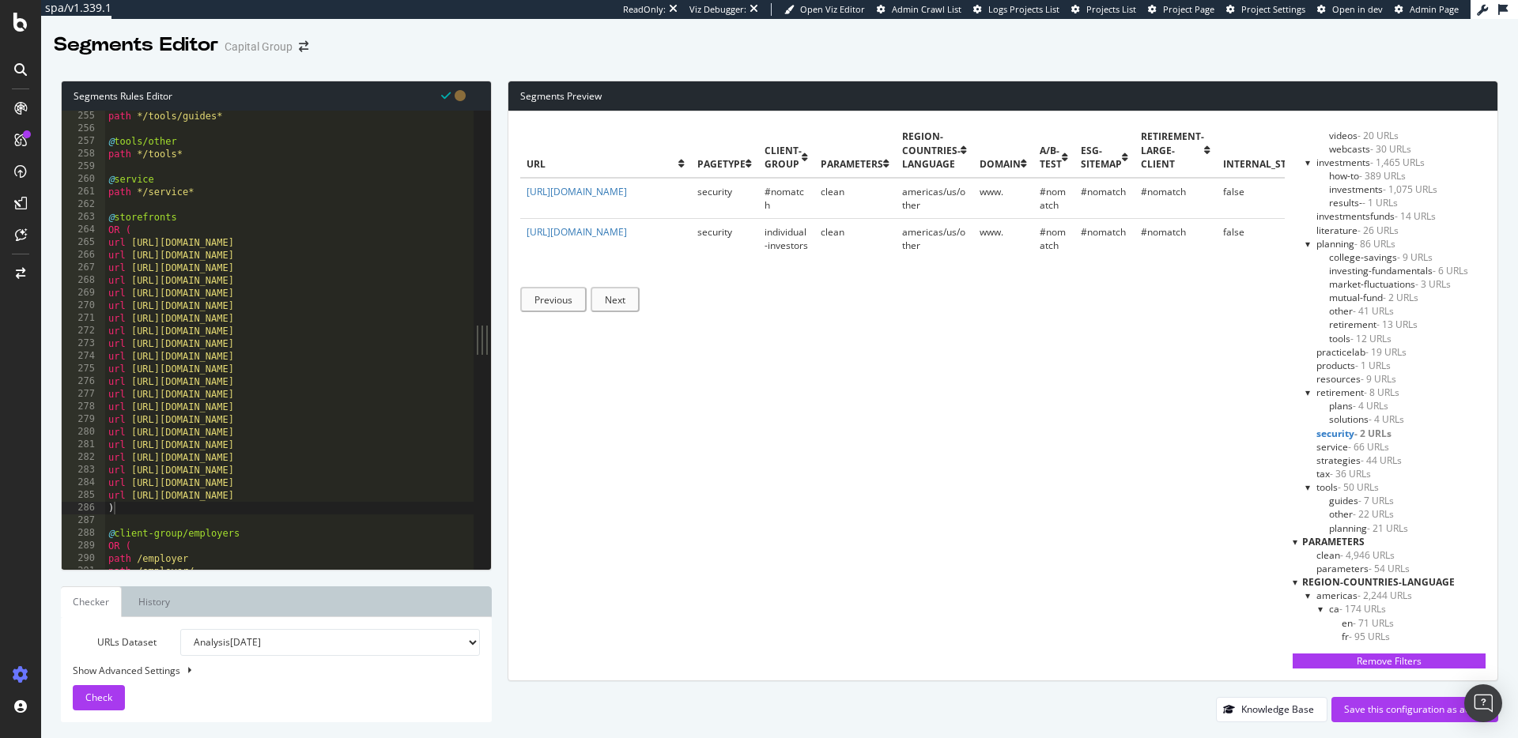
scroll to position [3213, 0]
drag, startPoint x: 126, startPoint y: 247, endPoint x: 95, endPoint y: 245, distance: 31.7
click at [95, 245] on div ") 255 256 257 258 259 260 261 262 263 264 265 266 267 268 269 270 271 272 273 2…" at bounding box center [268, 340] width 412 height 458
click at [119, 246] on div "path */tools/guides* @ tools/other path */tools* @ service path */service* @ st…" at bounding box center [415, 353] width 621 height 484
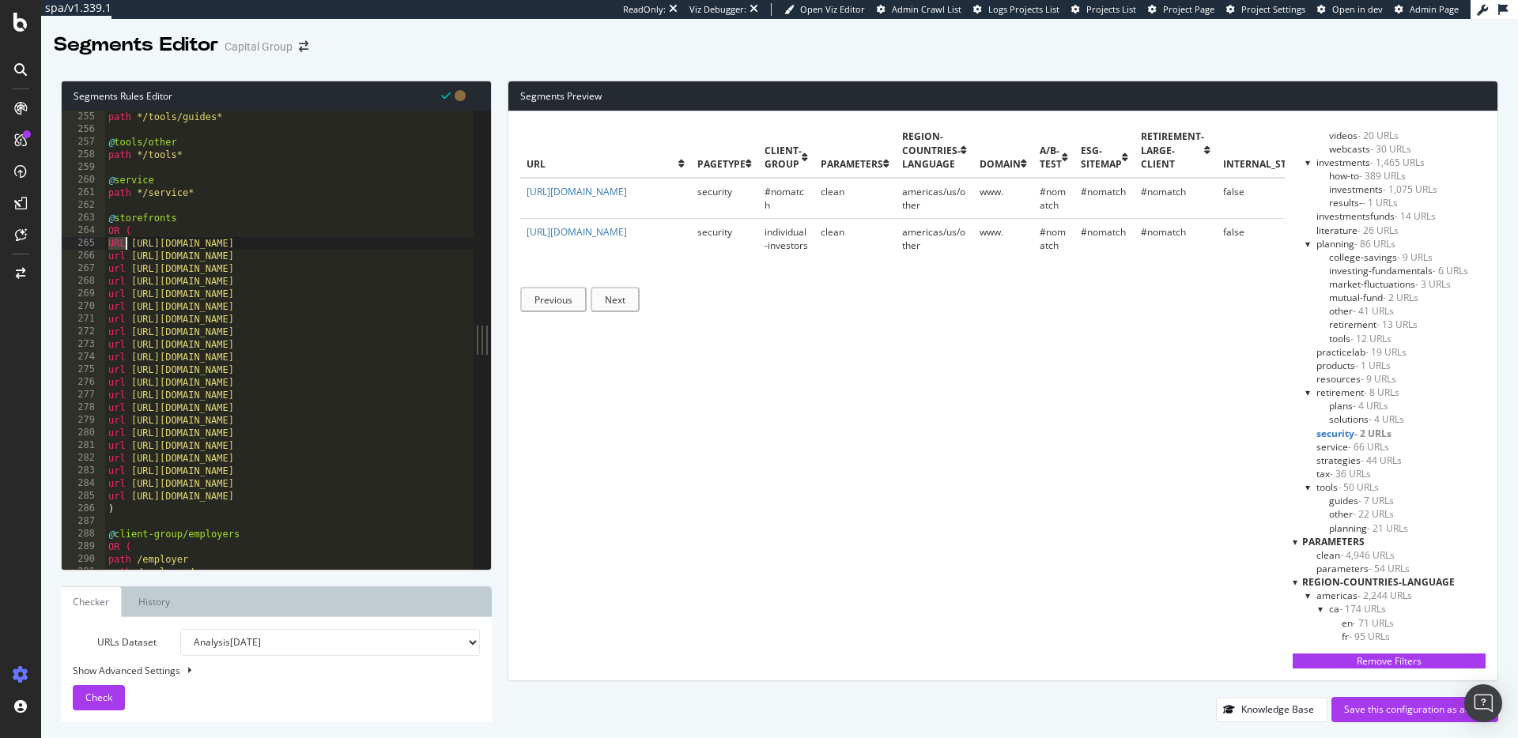
click at [119, 246] on div "path */tools/guides* @ tools/other path */tools* @ service path */service* @ st…" at bounding box center [415, 353] width 621 height 484
click at [122, 257] on div "path */tools/guides* @ tools/other path */tools* @ service path */service* @ st…" at bounding box center [415, 353] width 621 height 484
paste textarea "URL"
click at [119, 270] on div "path */tools/guides* @ tools/other path */tools* @ service path */service* @ st…" at bounding box center [415, 353] width 621 height 484
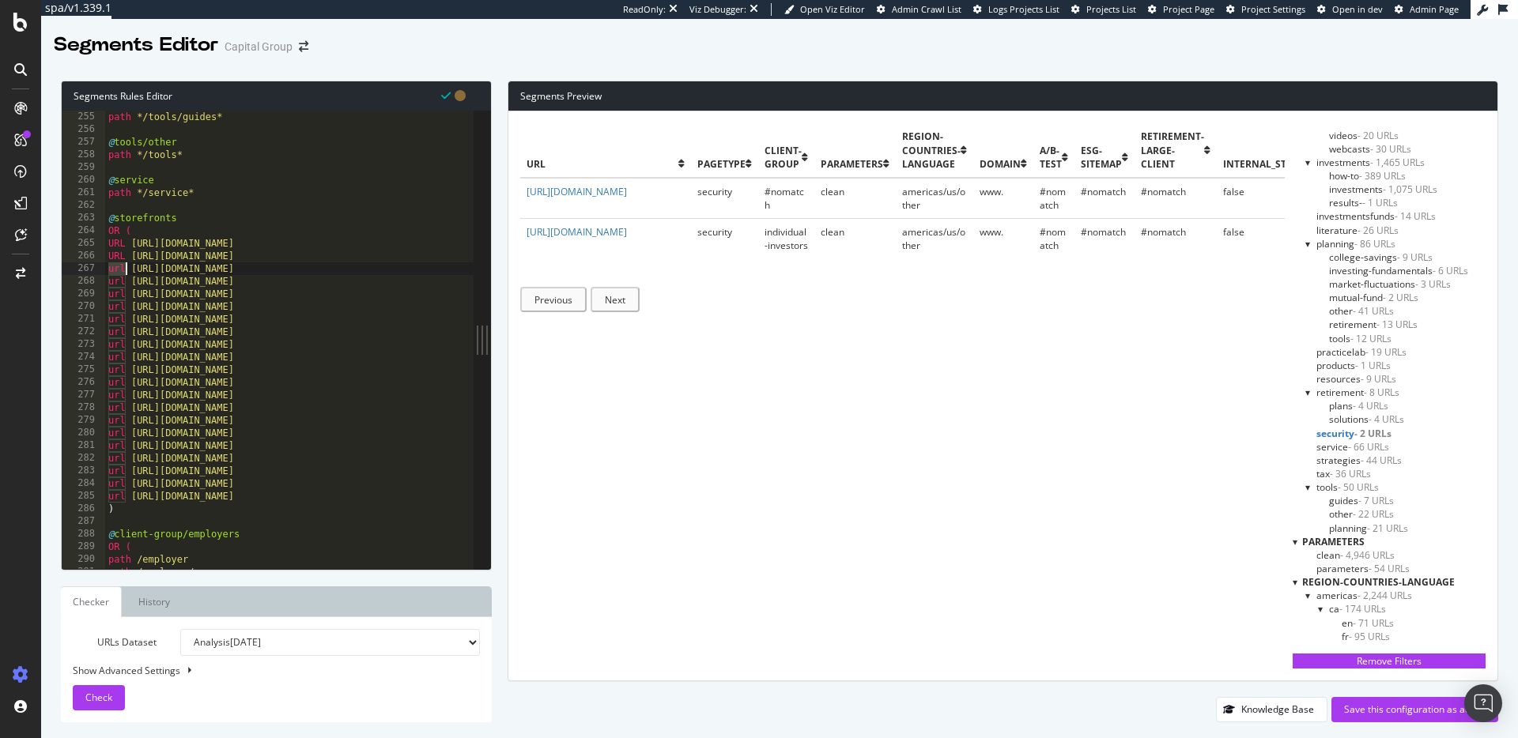
click at [119, 270] on div "path */tools/guides* @ tools/other path */tools* @ service path */service* @ st…" at bounding box center [415, 353] width 621 height 484
paste textarea "URL"
click at [117, 279] on div "path */tools/guides* @ tools/other path */tools* @ service path */service* @ st…" at bounding box center [415, 353] width 621 height 484
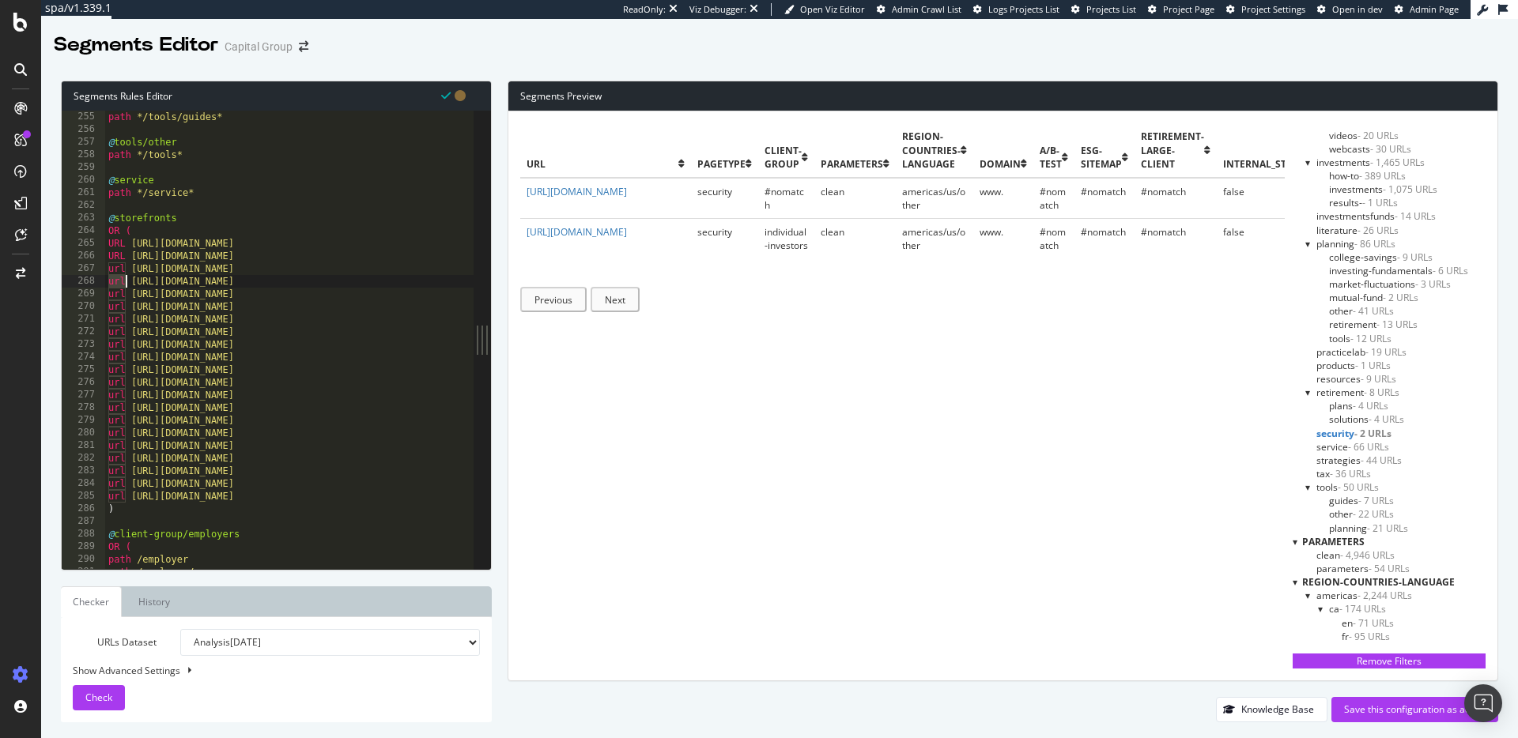
click at [115, 270] on div "path */tools/guides* @ tools/other path */tools* @ service path */service* @ st…" at bounding box center [415, 353] width 621 height 484
paste textarea "URL"
click at [115, 286] on div "path */tools/guides* @ tools/other path */tools* @ service path */service* @ st…" at bounding box center [415, 353] width 621 height 484
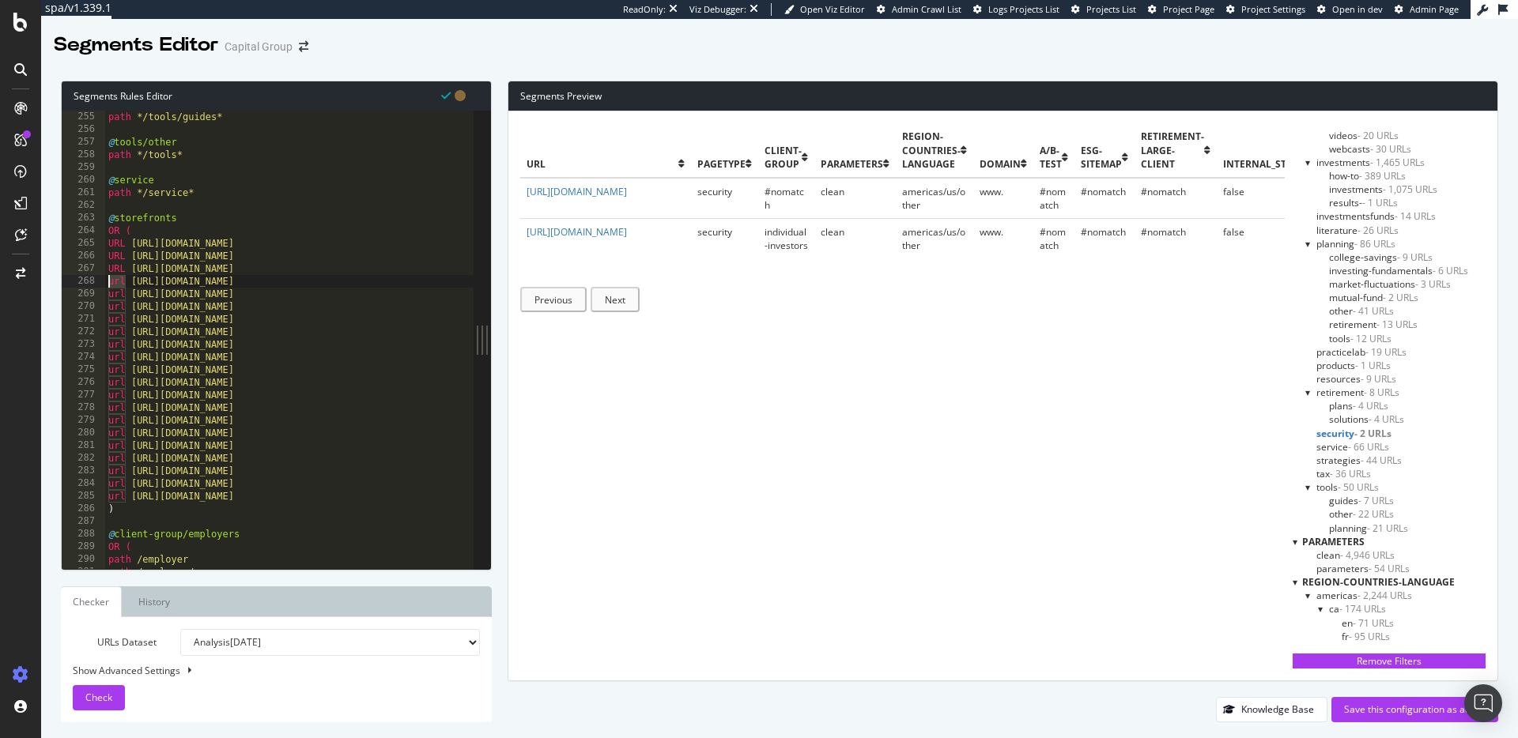
paste textarea "URL"
click at [115, 293] on div "path */tools/guides* @ tools/other path */tools* @ service path */service* @ st…" at bounding box center [415, 353] width 621 height 484
paste textarea "URL"
click at [115, 308] on div "path */tools/guides* @ tools/other path */tools* @ service path */service* @ st…" at bounding box center [415, 353] width 621 height 484
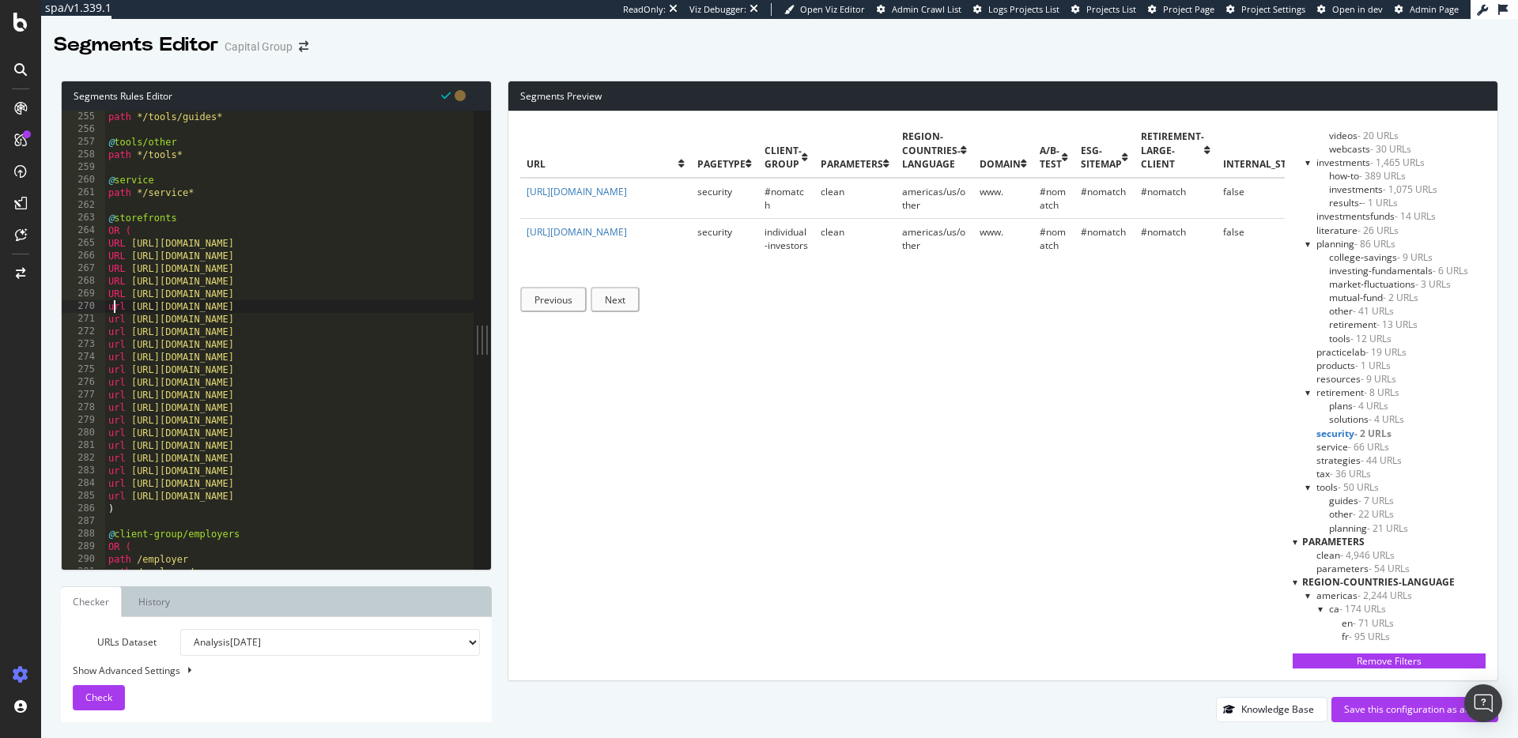
click at [115, 308] on div "path */tools/guides* @ tools/other path */tools* @ service path */service* @ st…" at bounding box center [415, 353] width 621 height 484
paste textarea "URL"
click at [115, 322] on div "path */tools/guides* @ tools/other path */tools* @ service path */service* @ st…" at bounding box center [415, 353] width 621 height 484
paste textarea "URL"
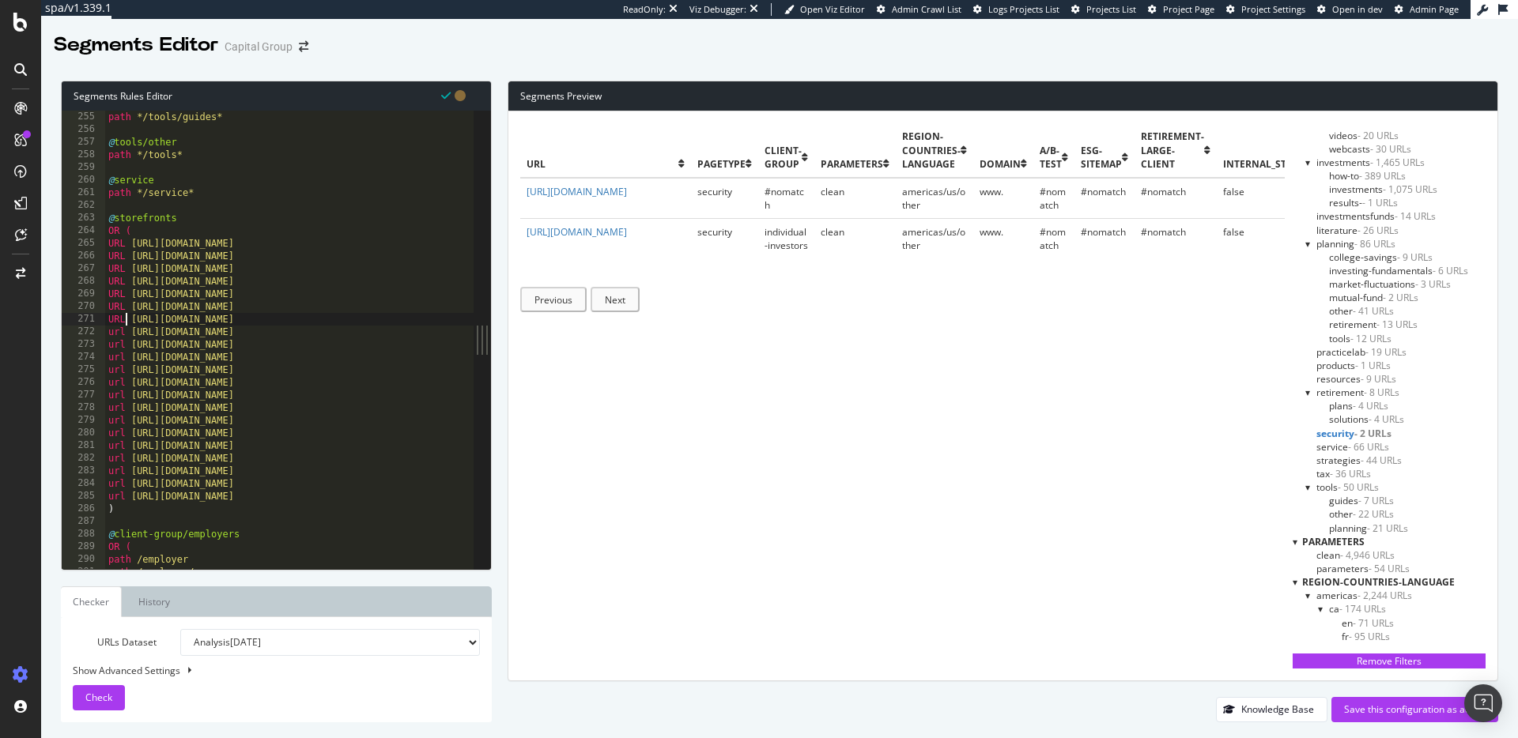
click at [115, 334] on div "path */tools/guides* @ tools/other path */tools* @ service path */service* @ st…" at bounding box center [415, 353] width 621 height 484
paste textarea "URL"
click at [114, 347] on div "path */tools/guides* @ tools/other path */tools* @ service path */service* @ st…" at bounding box center [415, 353] width 621 height 484
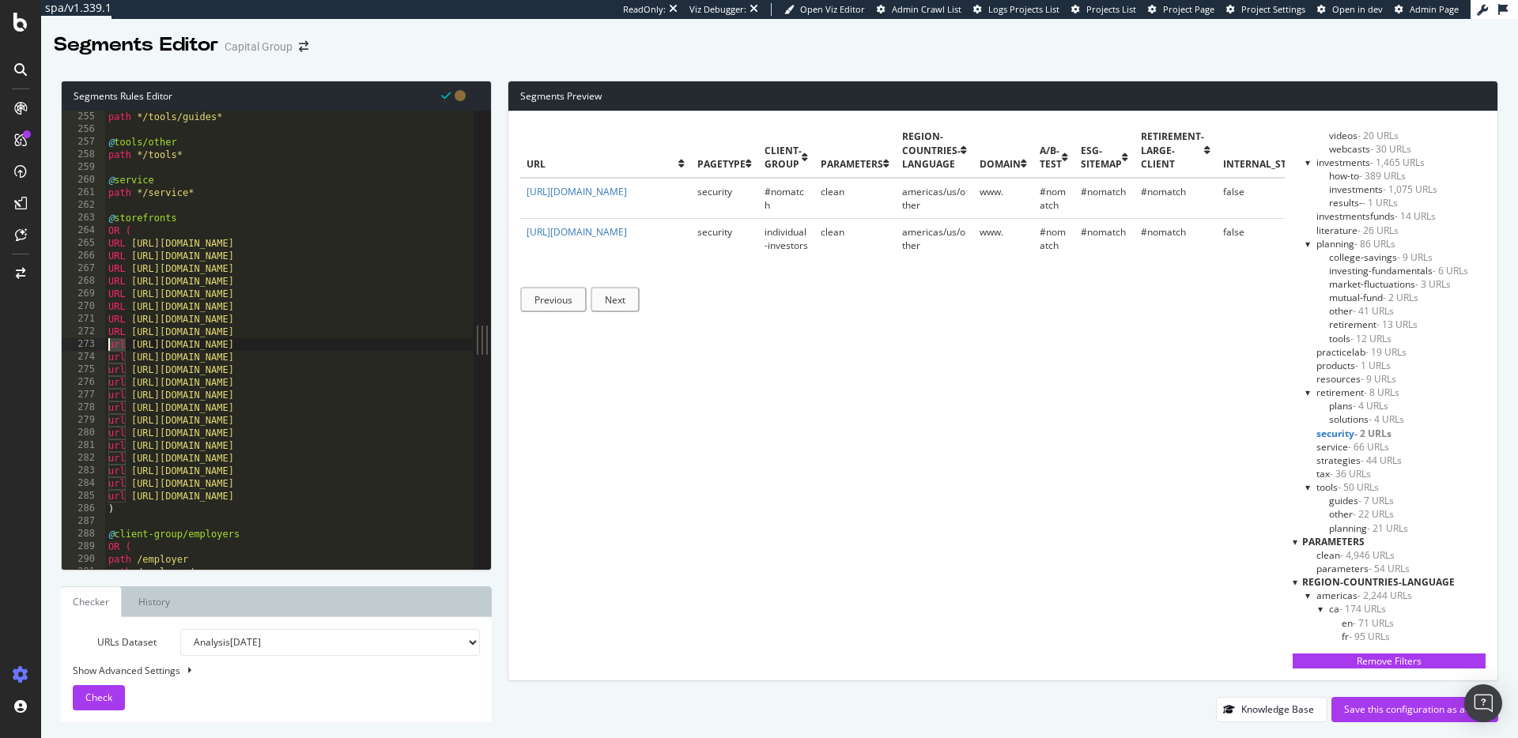
paste textarea "URL"
click at [115, 360] on div "path */tools/guides* @ tools/other path */tools* @ service path */service* @ st…" at bounding box center [415, 353] width 621 height 484
paste textarea "URL"
click at [115, 372] on div "path */tools/guides* @ tools/other path */tools* @ service path */service* @ st…" at bounding box center [415, 353] width 621 height 484
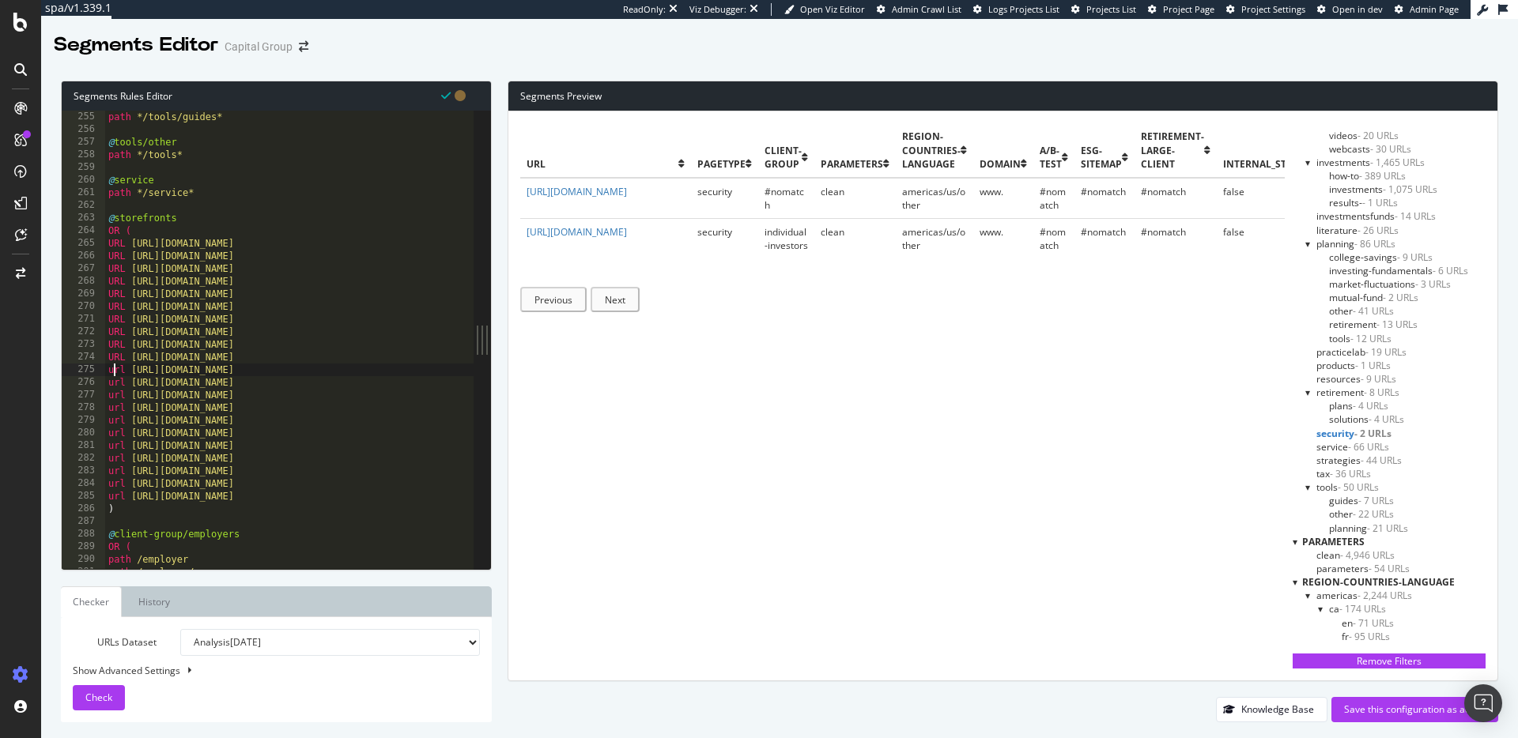
click at [115, 372] on div "path */tools/guides* @ tools/other path */tools* @ service path */service* @ st…" at bounding box center [415, 353] width 621 height 484
paste textarea "URL"
click at [114, 384] on div "path */tools/guides* @ tools/other path */tools* @ service path */service* @ st…" at bounding box center [415, 353] width 621 height 484
paste textarea "URL"
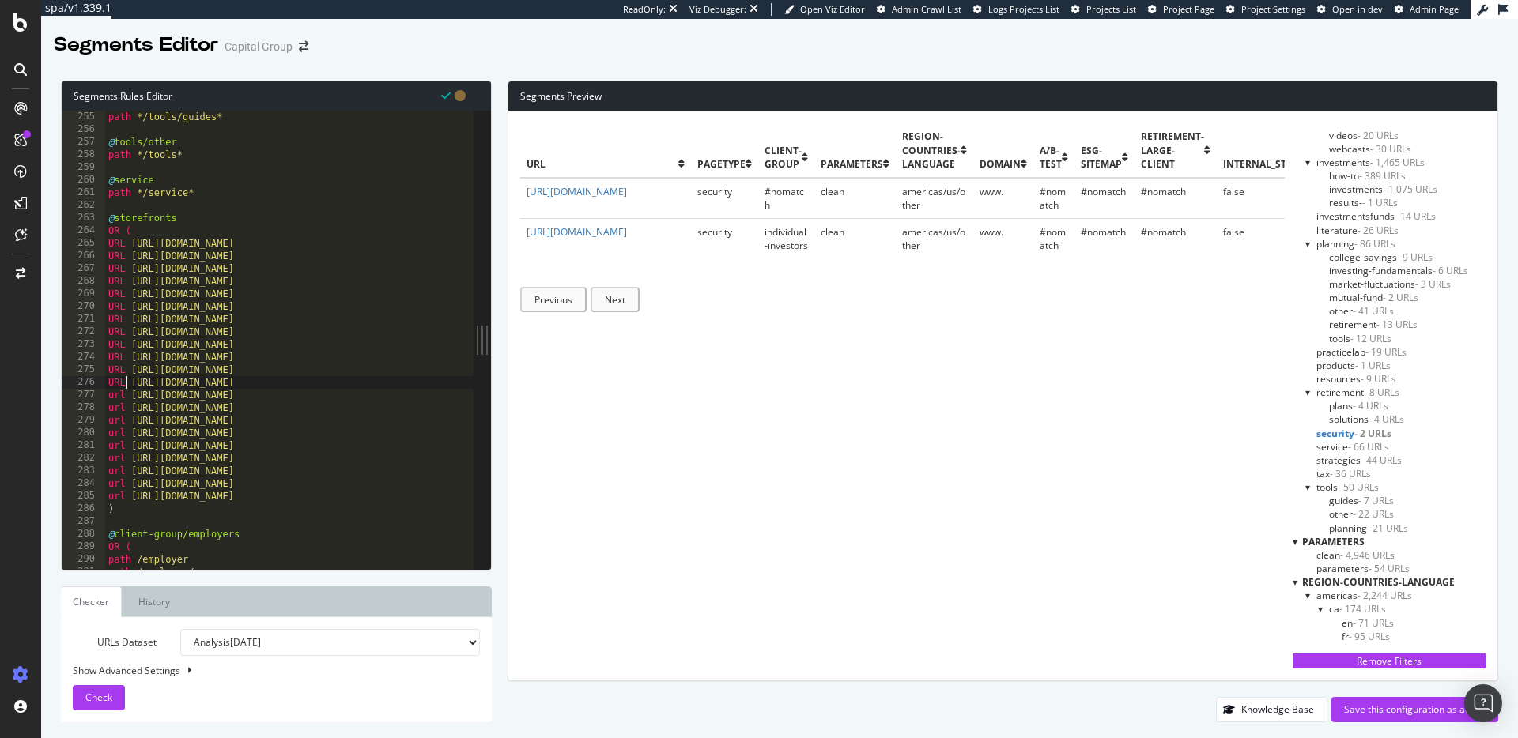
click at [115, 398] on div "path */tools/guides* @ tools/other path */tools* @ service path */service* @ st…" at bounding box center [415, 353] width 621 height 484
paste textarea "URL"
click at [115, 409] on div "path */tools/guides* @ tools/other path */tools* @ service path */service* @ st…" at bounding box center [415, 353] width 621 height 484
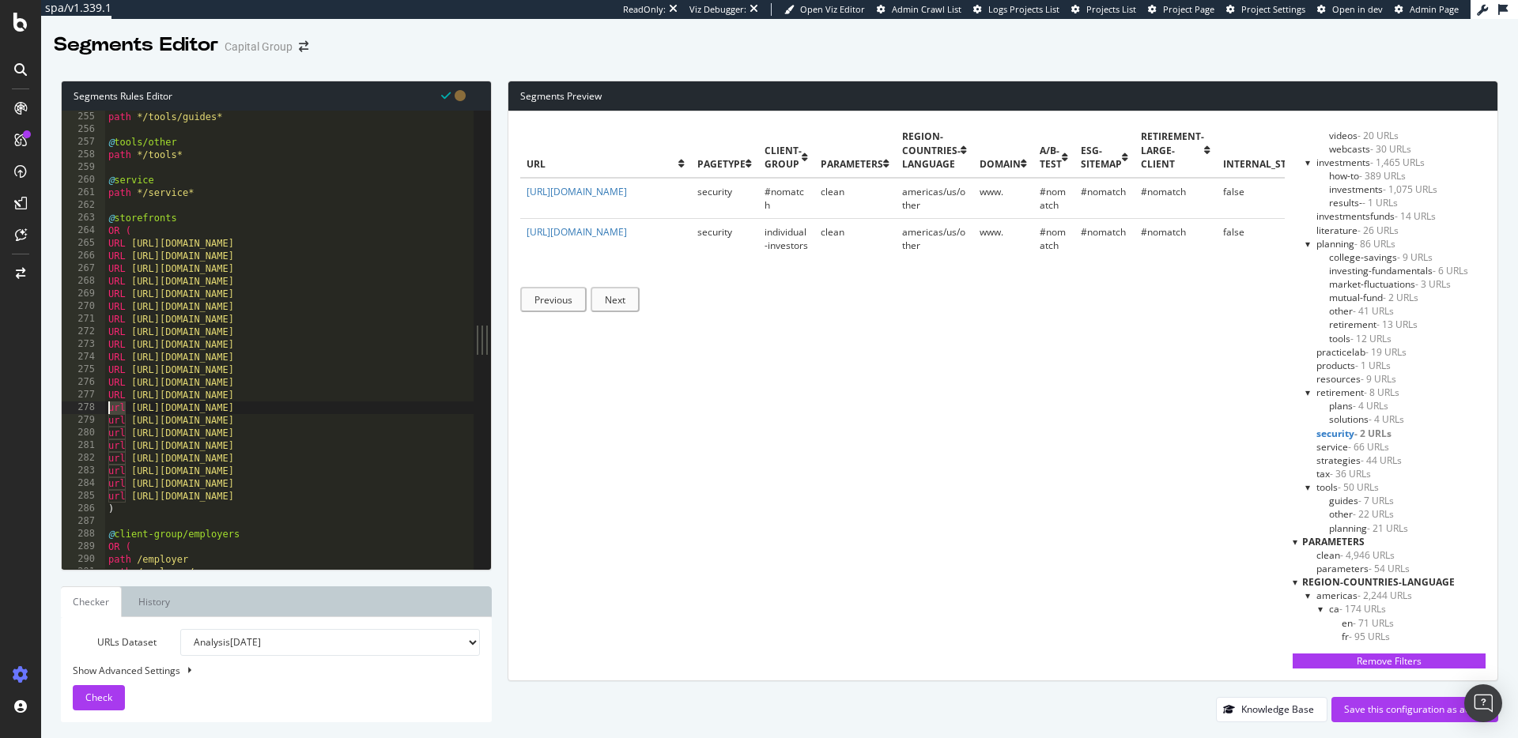
paste textarea "URL"
click at [114, 427] on div "path */tools/guides* @ tools/other path */tools* @ service path */service* @ st…" at bounding box center [415, 353] width 621 height 484
paste textarea "URL"
click at [114, 440] on div "path */tools/guides* @ tools/other path */tools* @ service path */service* @ st…" at bounding box center [415, 353] width 621 height 484
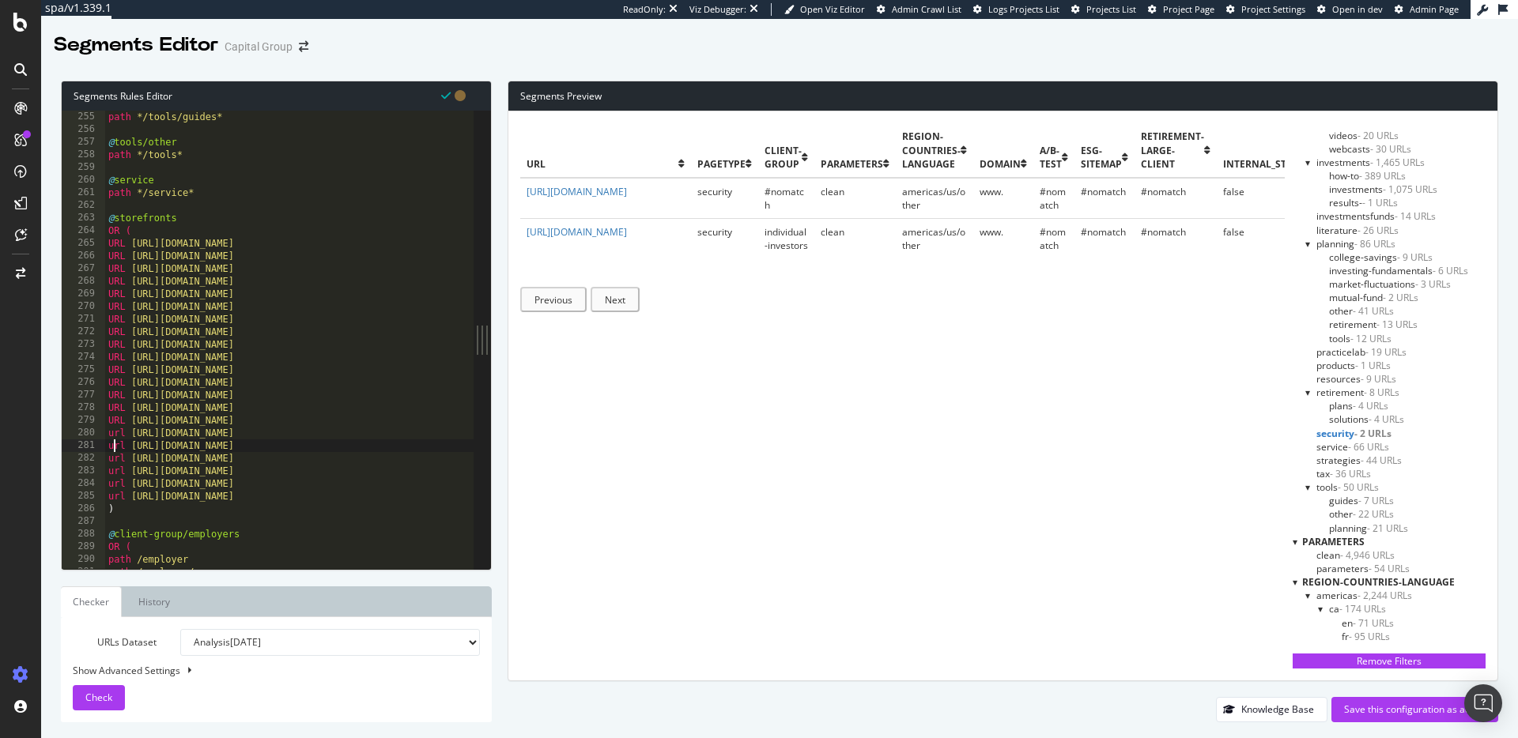
click at [114, 440] on div "path */tools/guides* @ tools/other path */tools* @ service path */service* @ st…" at bounding box center [415, 353] width 621 height 484
paste textarea "URL"
click at [119, 434] on div "path */tools/guides* @ tools/other path */tools* @ service path */service* @ st…" at bounding box center [415, 353] width 621 height 484
paste textarea "URL"
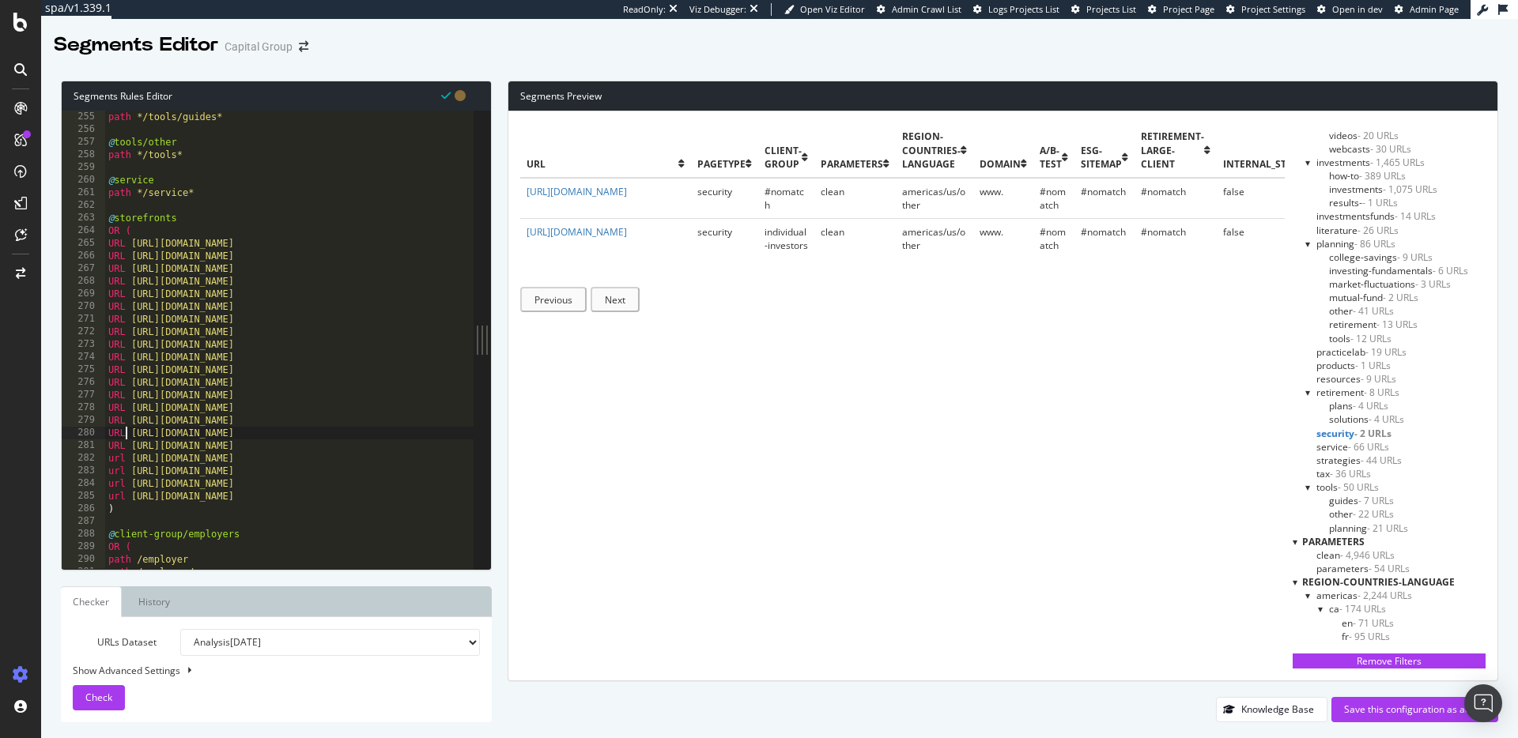
click at [118, 454] on div "path */tools/guides* @ tools/other path */tools* @ service path */service* @ st…" at bounding box center [415, 353] width 621 height 484
click at [118, 449] on div "path */tools/guides* @ tools/other path */tools* @ service path */service* @ st…" at bounding box center [415, 353] width 621 height 484
click at [118, 467] on div "path */tools/guides* @ tools/other path */tools* @ service path */service* @ st…" at bounding box center [415, 353] width 621 height 484
paste textarea "URL"
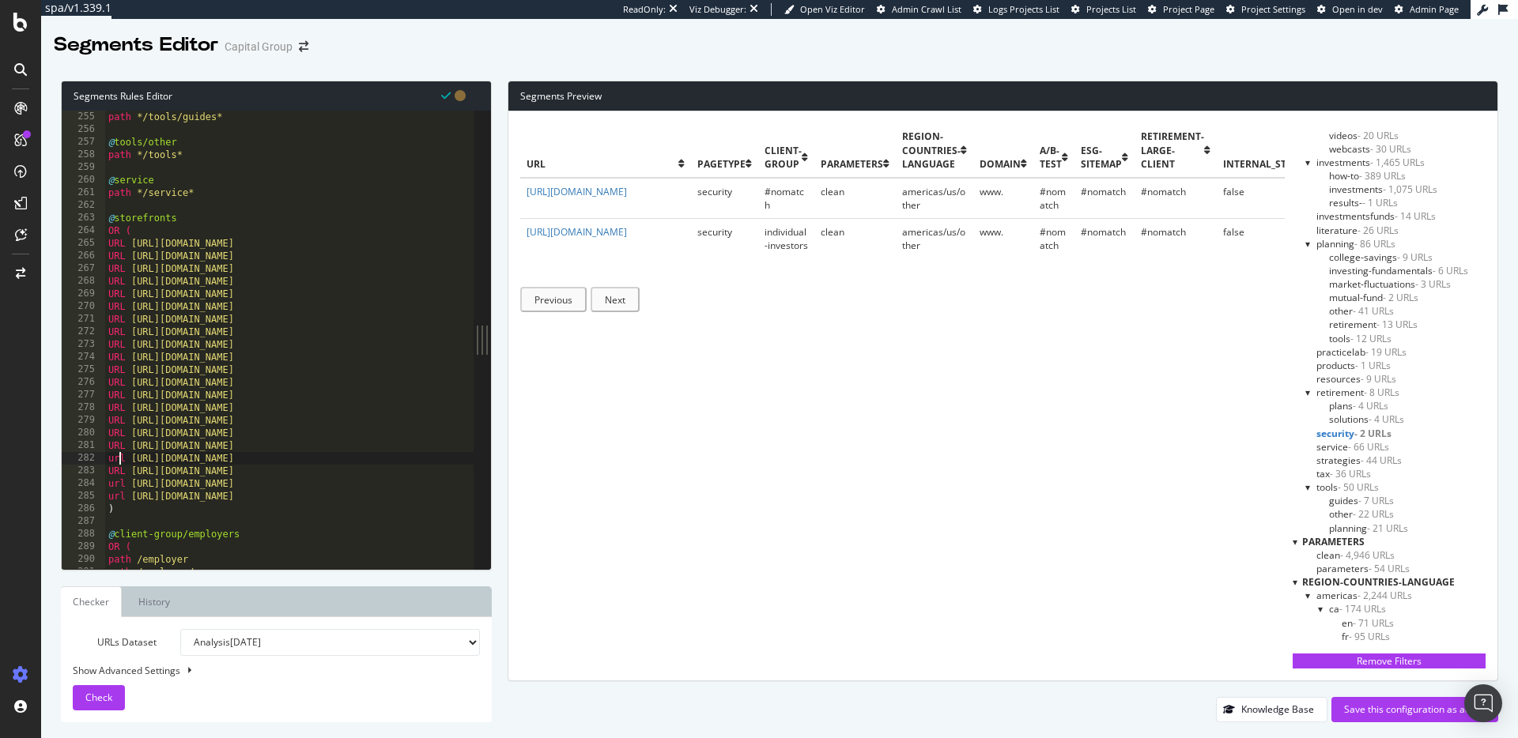
click at [118, 458] on div "path */tools/guides* @ tools/other path */tools* @ service path */service* @ st…" at bounding box center [415, 353] width 621 height 484
paste textarea "URL"
click at [117, 474] on div "path */tools/guides* @ tools/other path */tools* @ service path */service* @ st…" at bounding box center [415, 353] width 621 height 484
click at [116, 482] on div "path */tools/guides* @ tools/other path */tools* @ service path */service* @ st…" at bounding box center [415, 353] width 621 height 484
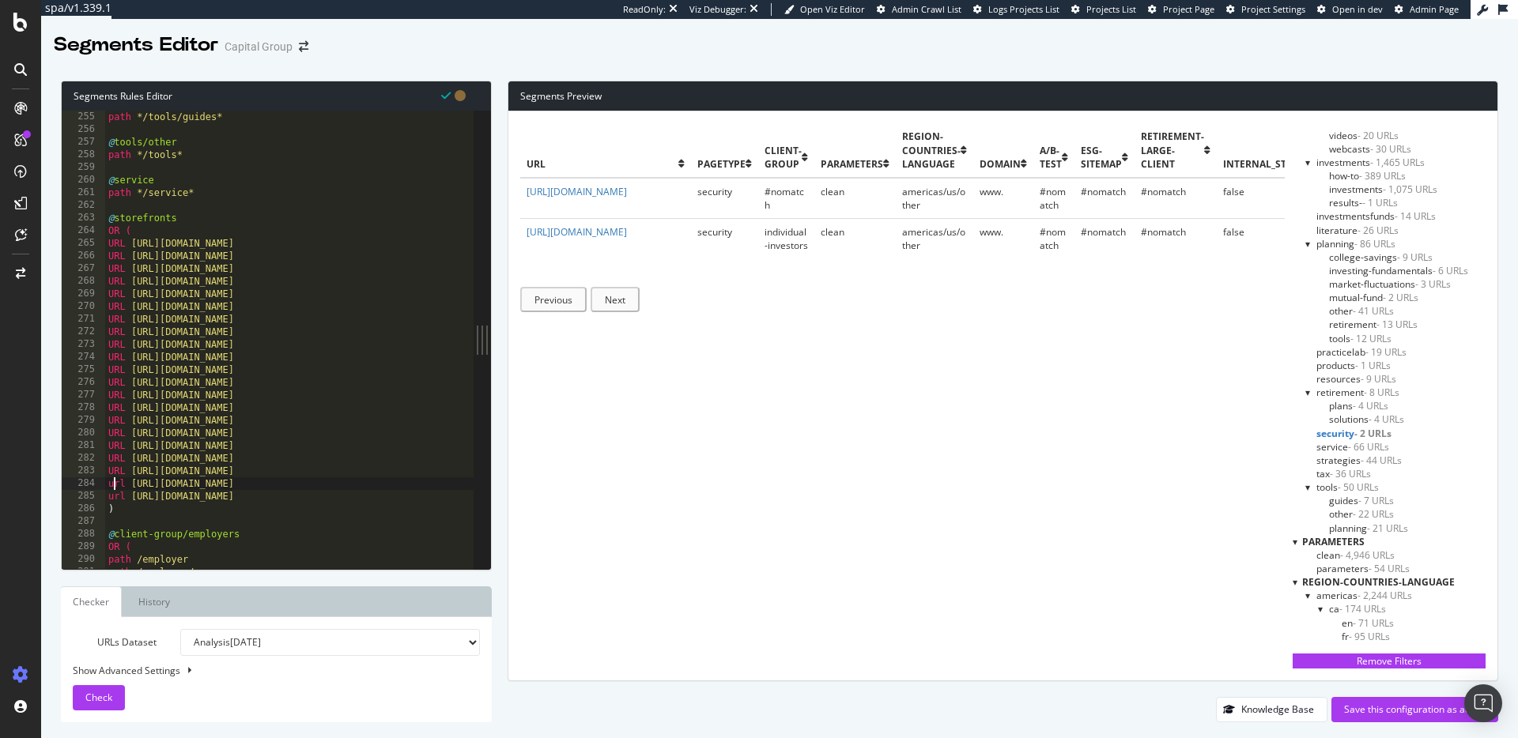
click at [116, 482] on div "path */tools/guides* @ tools/other path */tools* @ service path */service* @ st…" at bounding box center [415, 353] width 621 height 484
paste textarea "URL"
click at [116, 492] on div "path */tools/guides* @ tools/other path */tools* @ service path */service* @ st…" at bounding box center [415, 353] width 621 height 484
paste textarea "URL"
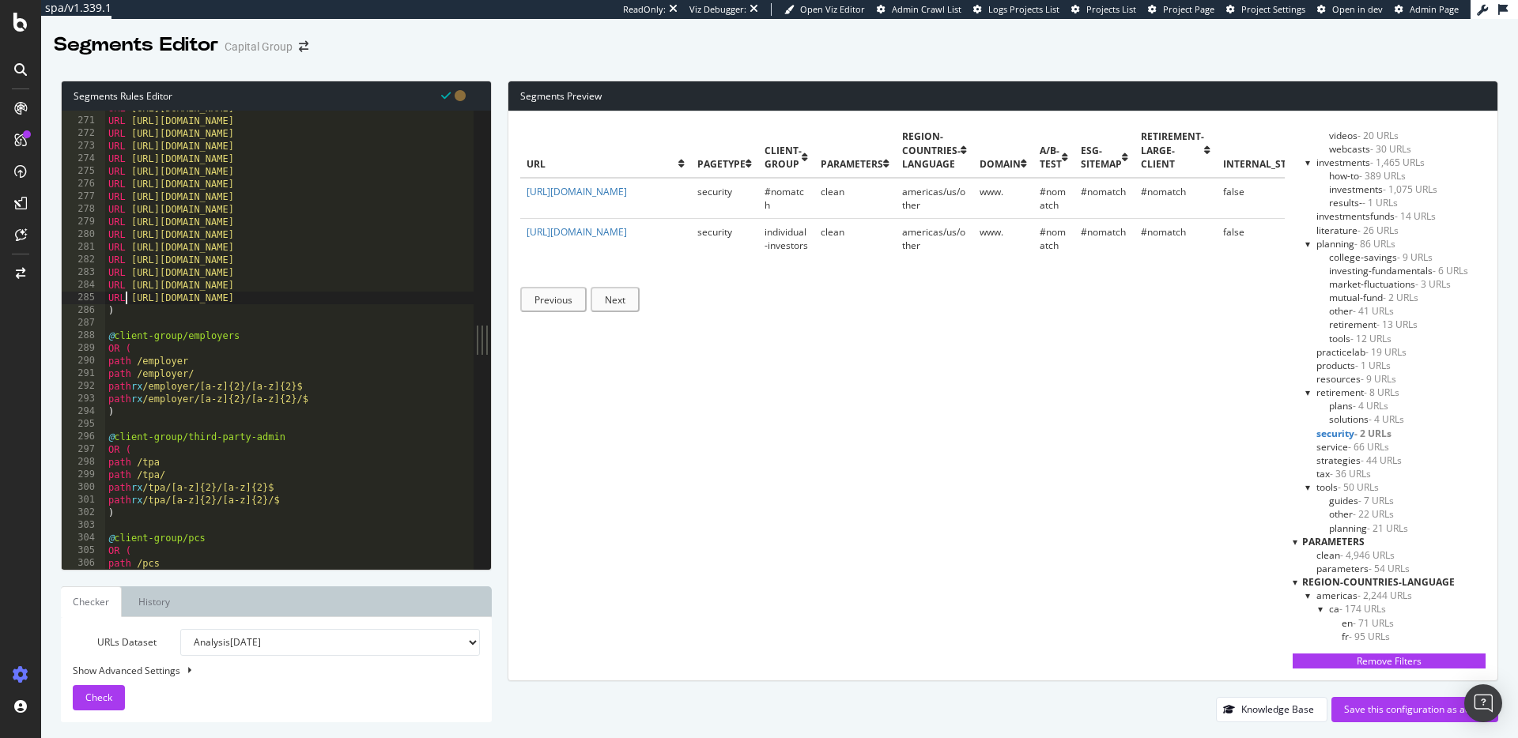
scroll to position [3275, 0]
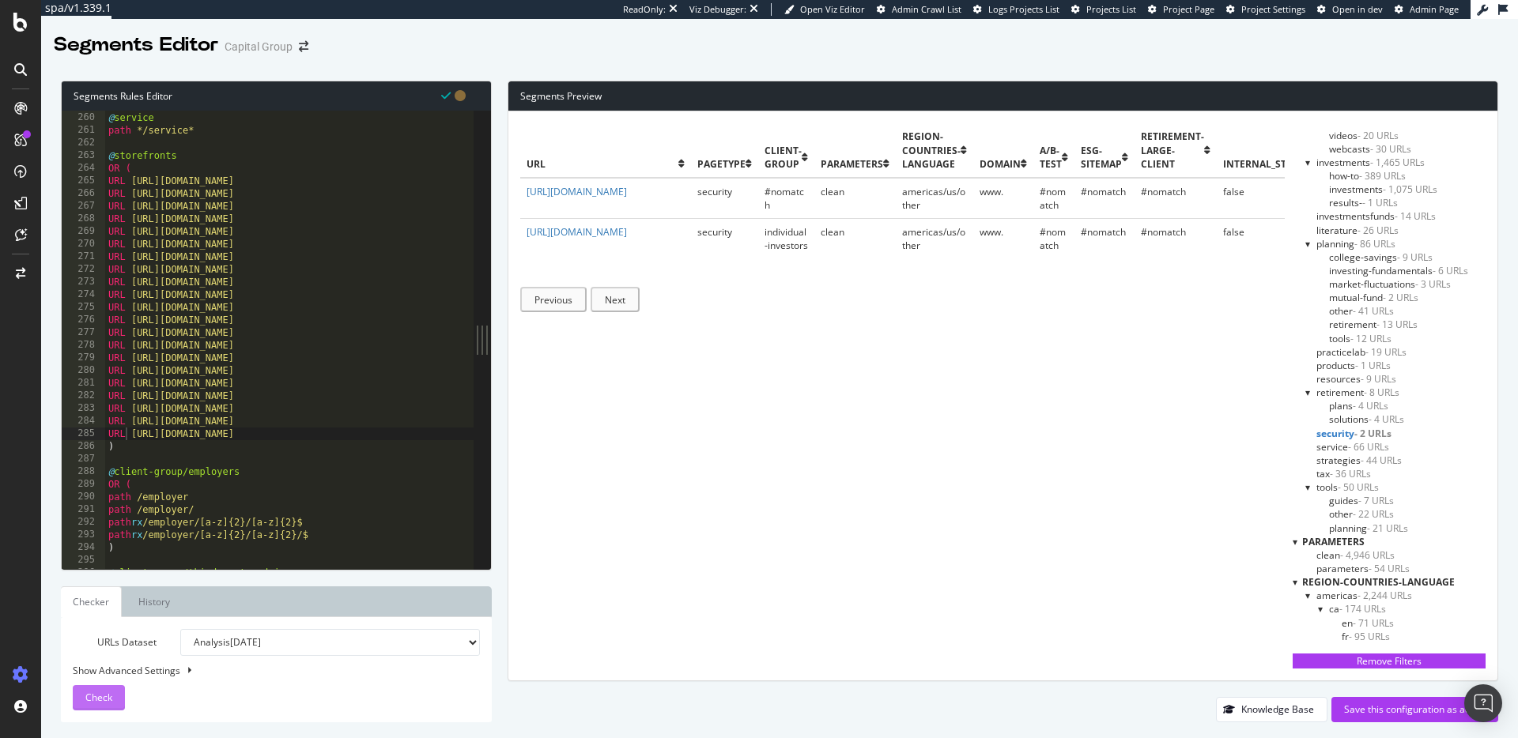
click at [96, 696] on span "Check" at bounding box center [98, 697] width 27 height 13
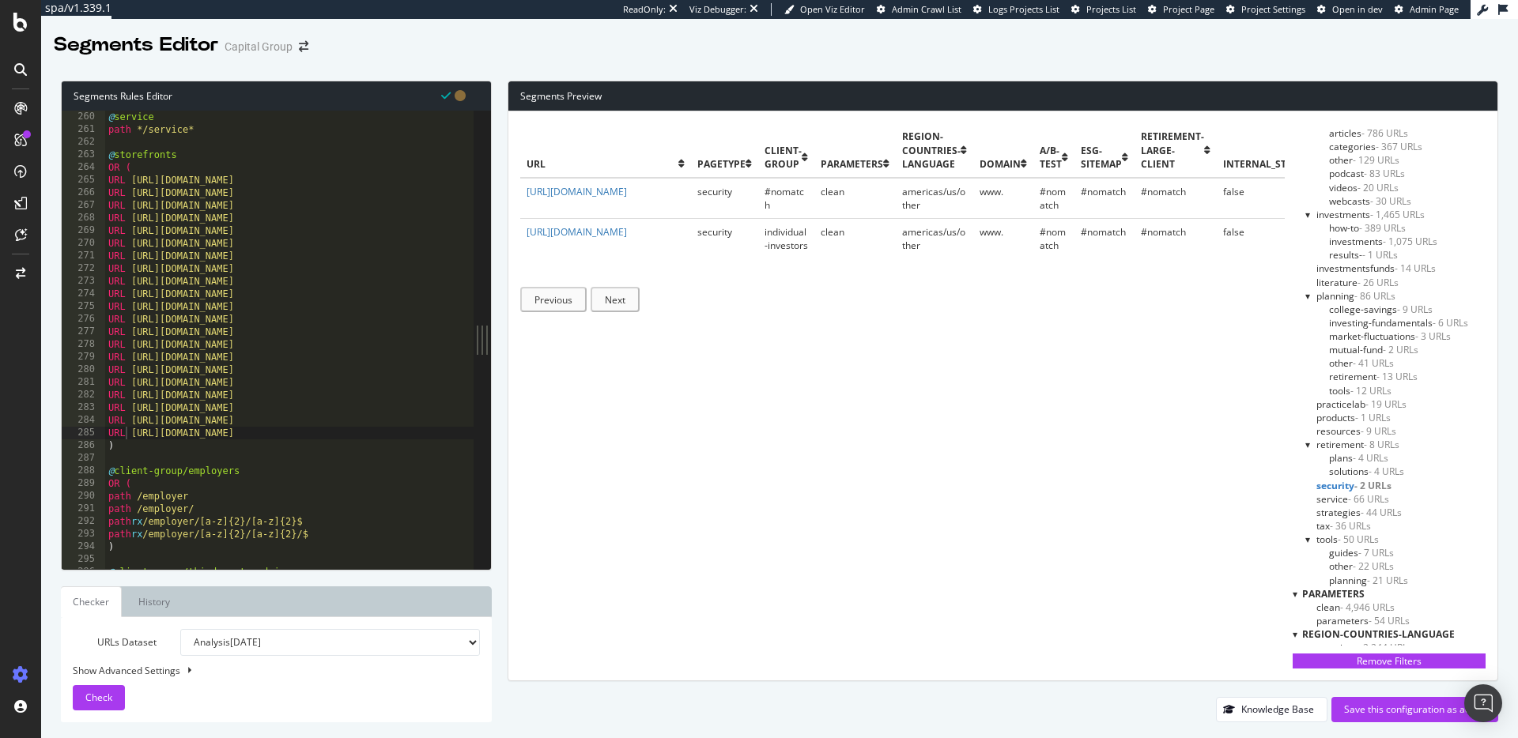
scroll to position [3277, 0]
click at [232, 270] on div "@ service path */service* @ storefronts OR ( URL [URL][DOMAIN_NAME] URL [URL][D…" at bounding box center [415, 351] width 621 height 484
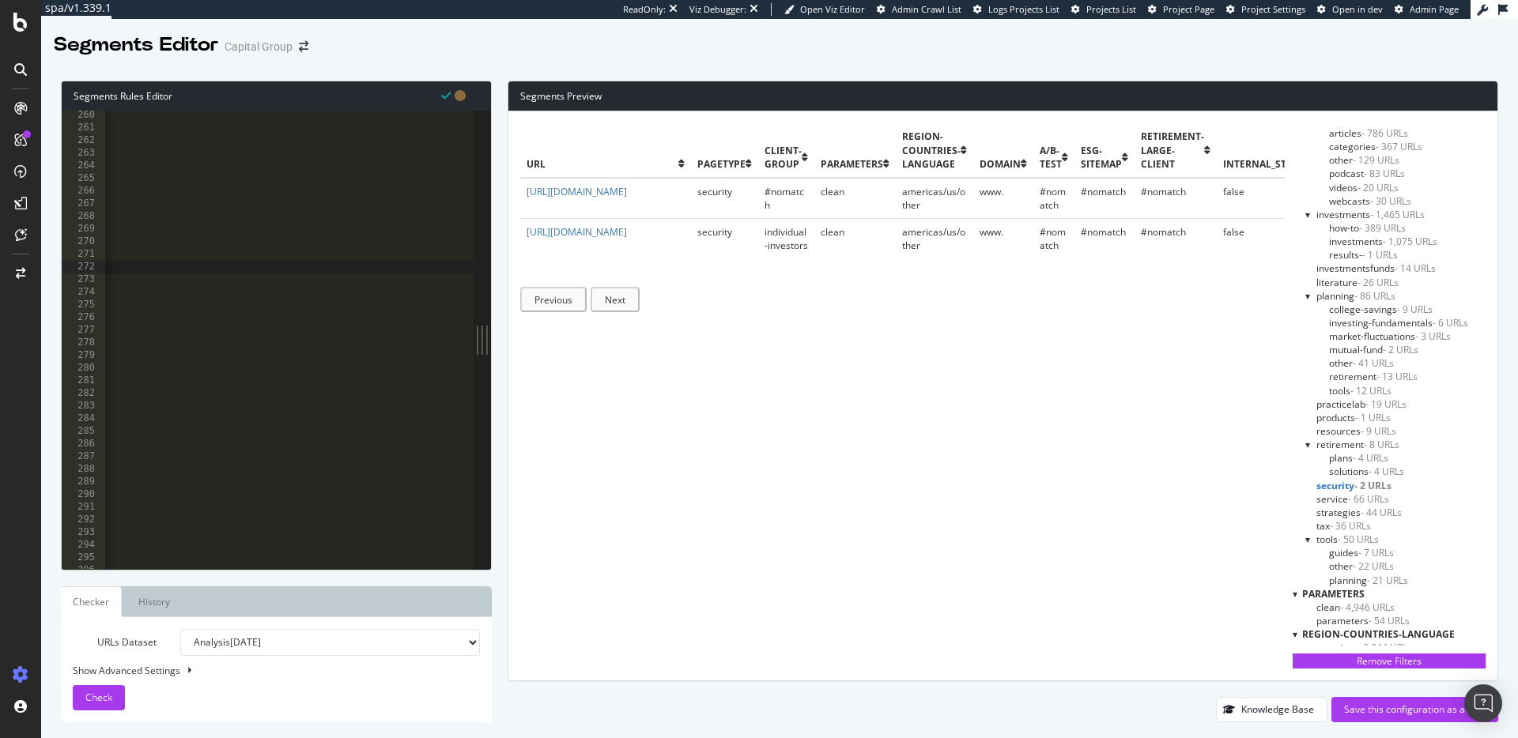
scroll to position [0, 0]
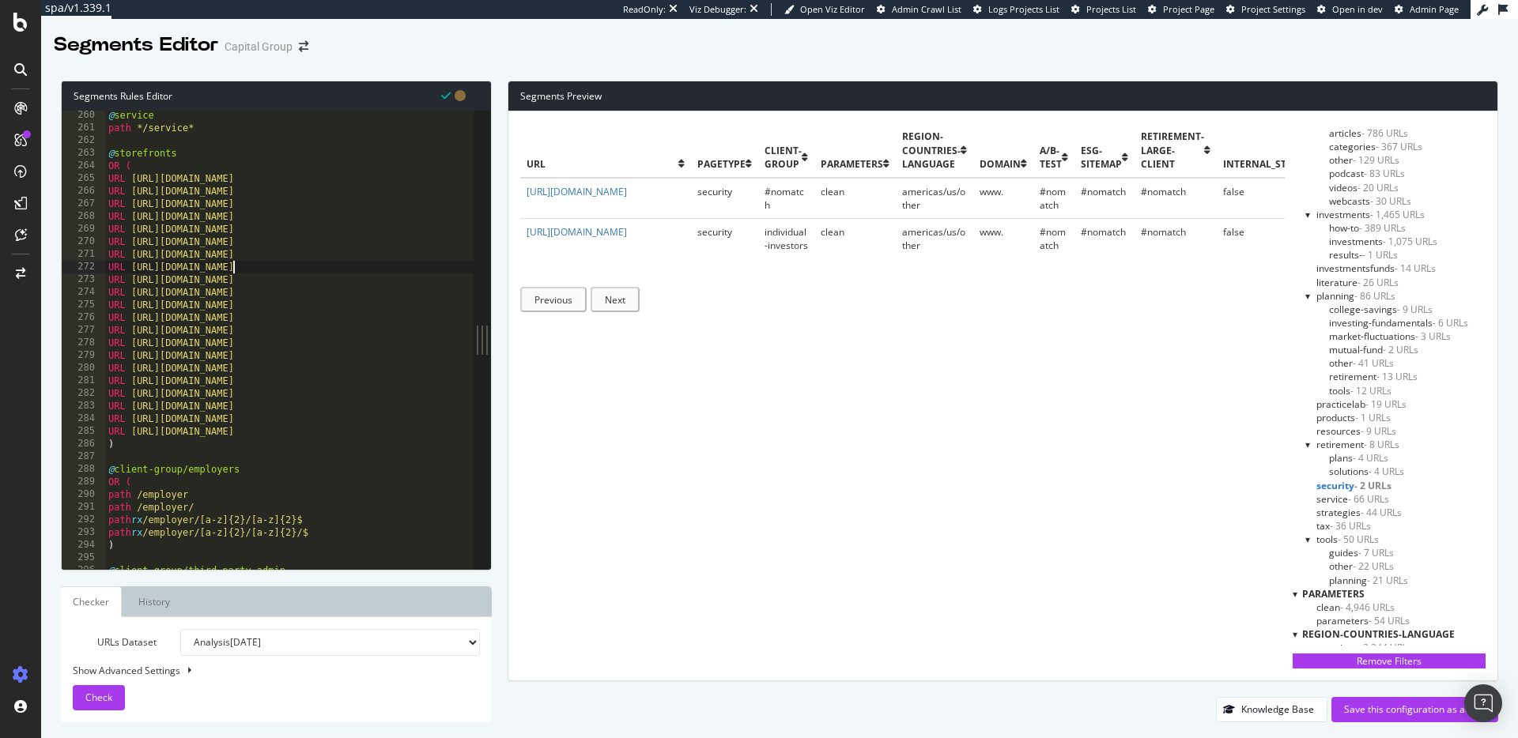
click at [249, 348] on div "@ service path */service* @ storefronts OR ( URL [URL][DOMAIN_NAME] URL [URL][D…" at bounding box center [415, 351] width 621 height 484
click at [248, 348] on div "@ service path */service* @ storefronts OR ( URL [URL][DOMAIN_NAME] URL [URL][D…" at bounding box center [415, 351] width 621 height 484
type textarea "URL [URL][DOMAIN_NAME]"
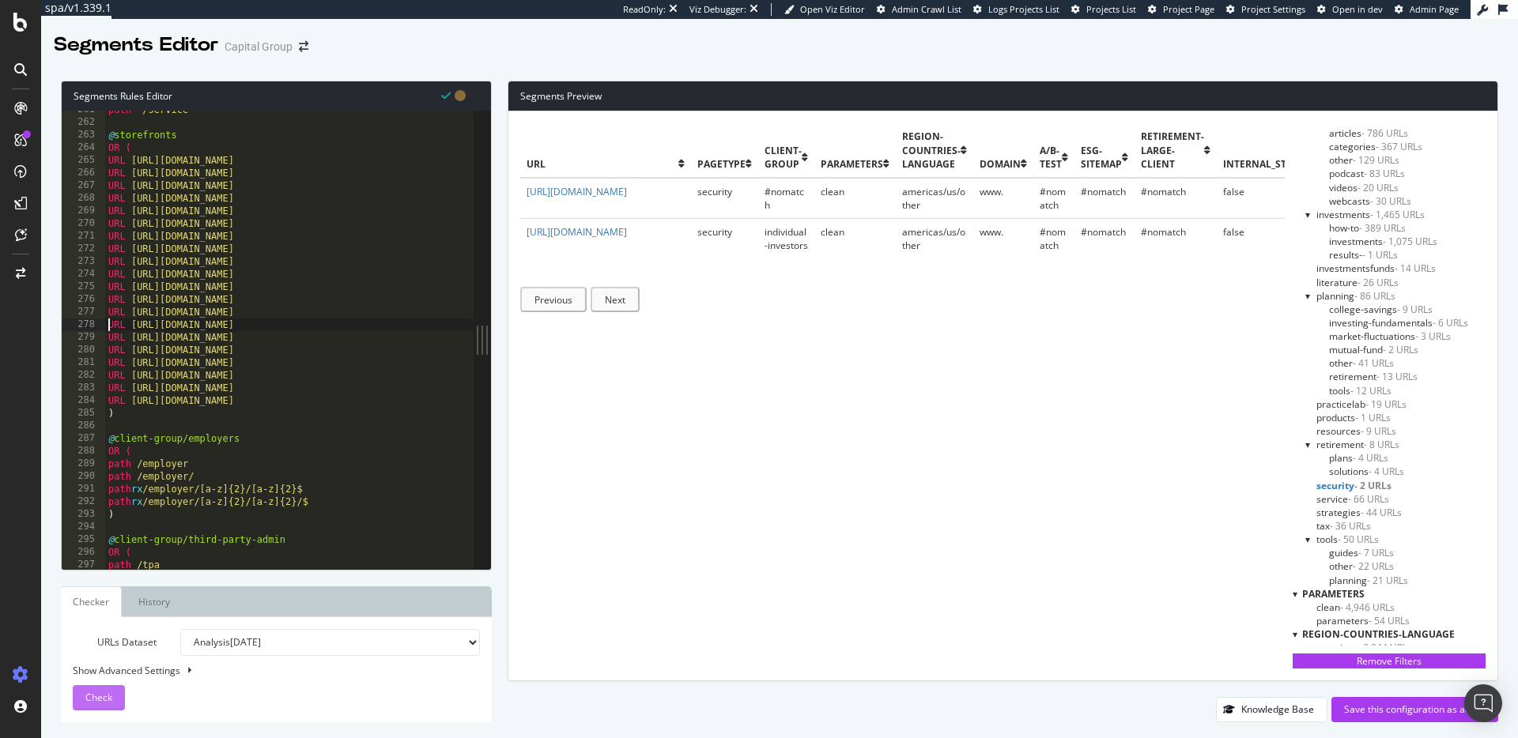
click at [105, 693] on span "Check" at bounding box center [98, 697] width 27 height 13
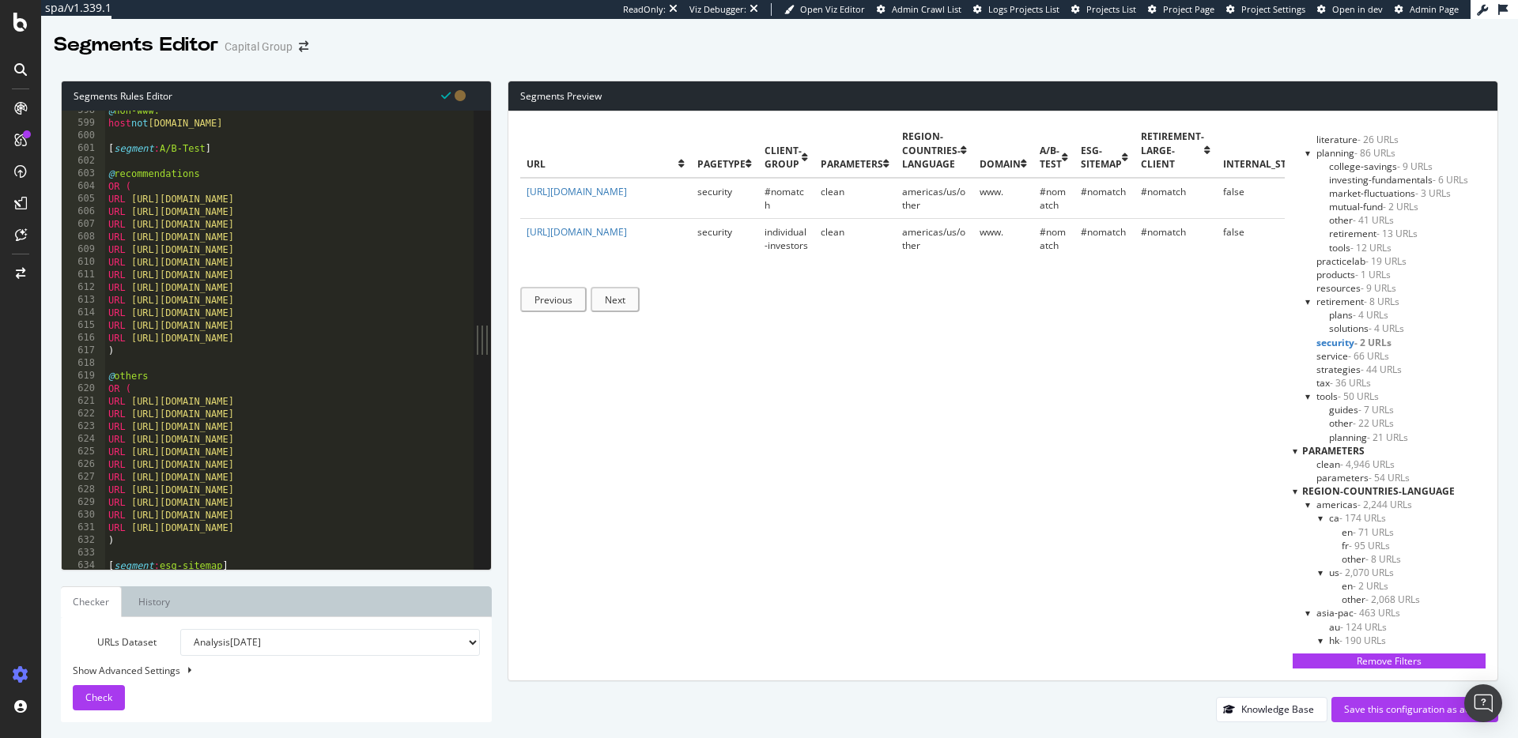
scroll to position [1176, 0]
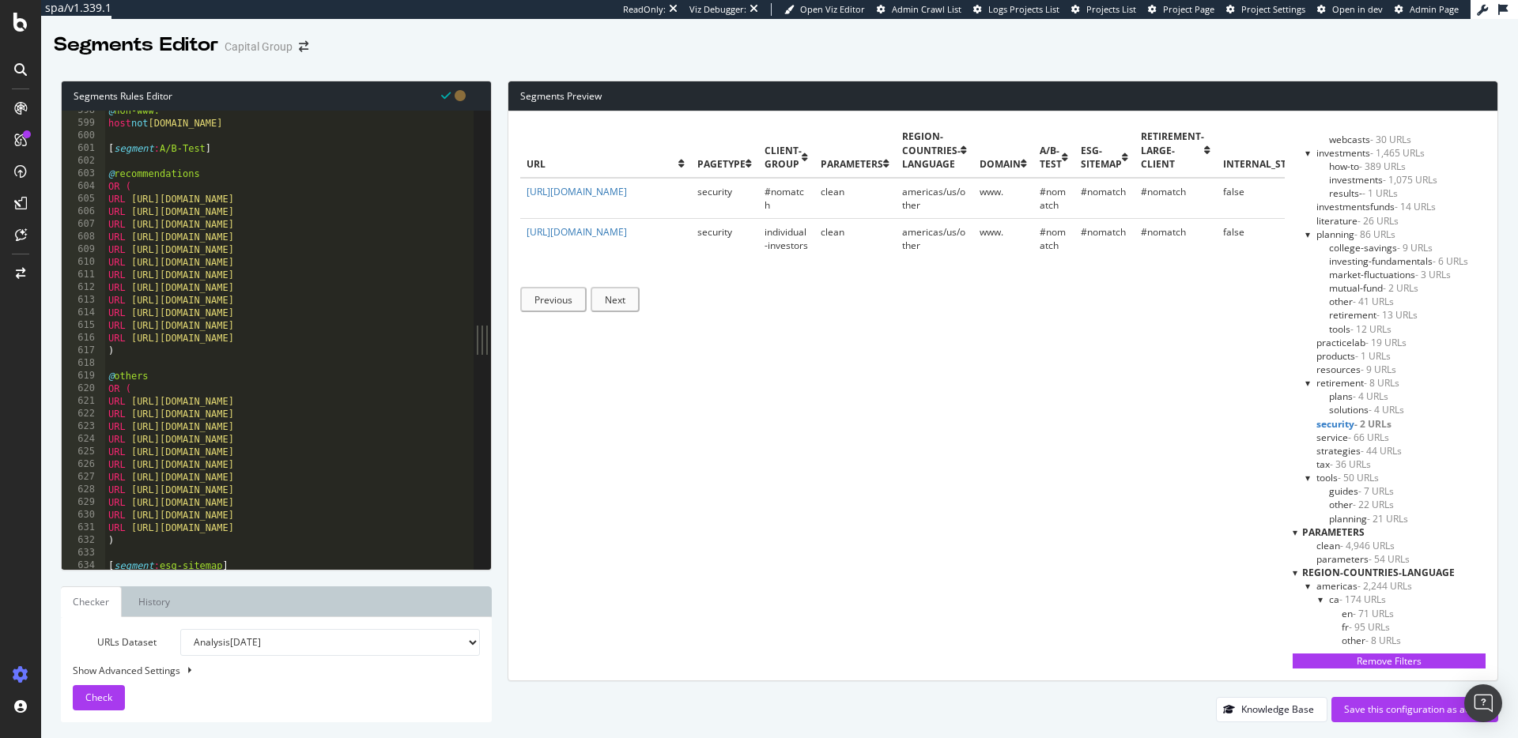
click at [384, 643] on select "Analysis [DATE] Analysis [DATE] Analysis [DATE] Analysis [DATE] Analysis [DATE]…" at bounding box center [330, 642] width 300 height 27
click at [1421, 715] on div "Save this configuration as active" at bounding box center [1414, 709] width 141 height 13
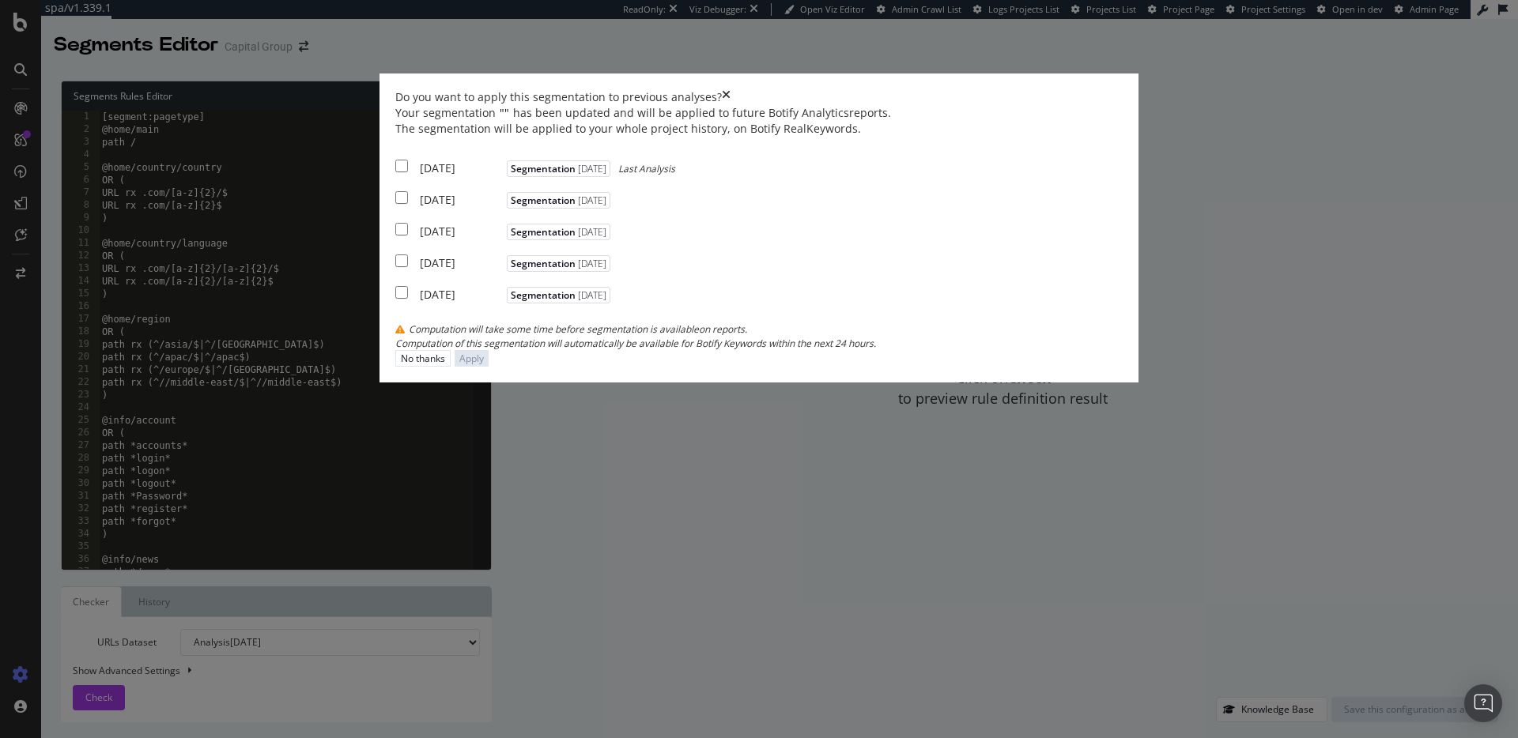
drag, startPoint x: 470, startPoint y: 311, endPoint x: 470, endPoint y: 331, distance: 19.8
click at [408, 172] on input "modal" at bounding box center [401, 166] width 13 height 13
checkbox input "true"
drag, startPoint x: 470, startPoint y: 339, endPoint x: 466, endPoint y: 355, distance: 16.3
click at [408, 204] on input "modal" at bounding box center [401, 197] width 13 height 13
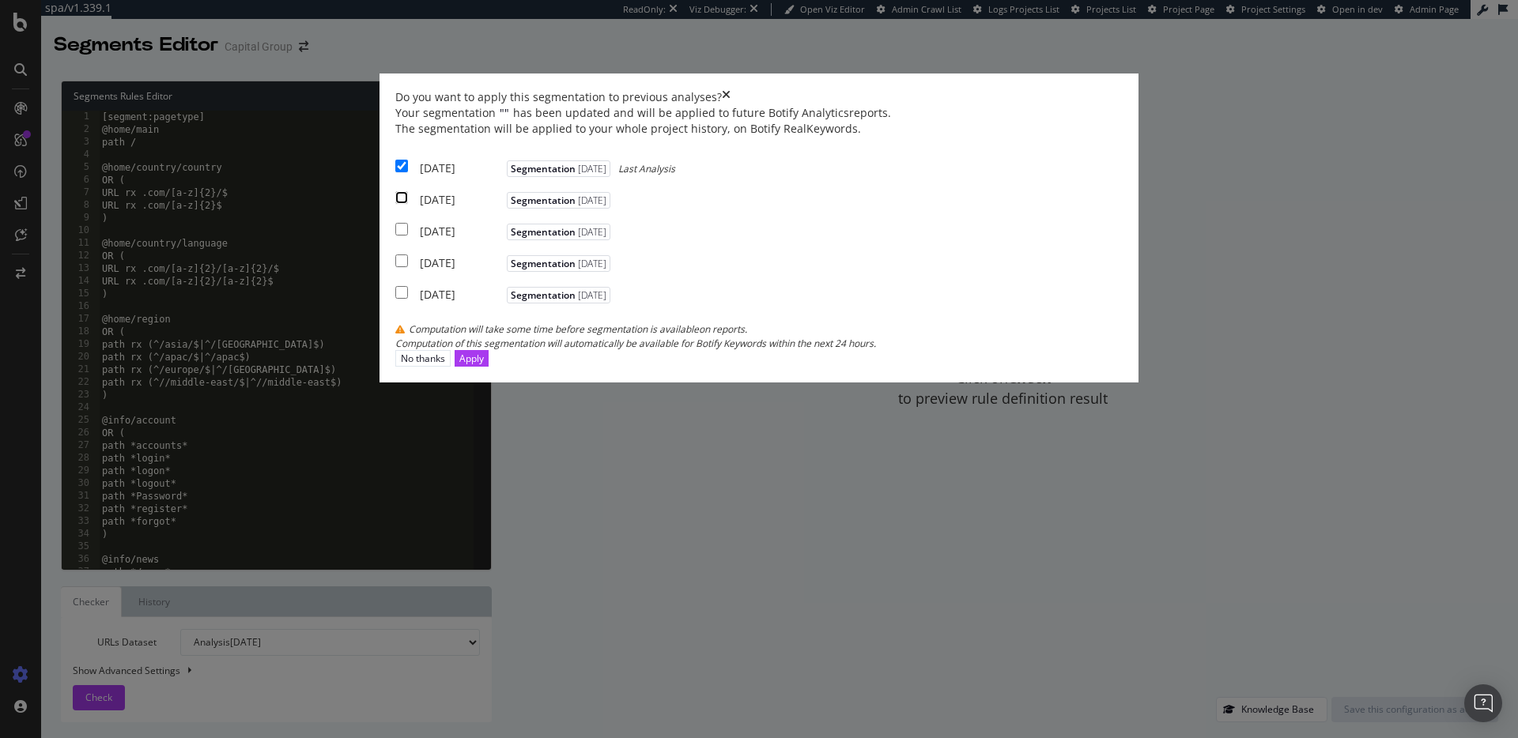
checkbox input "true"
drag, startPoint x: 463, startPoint y: 367, endPoint x: 470, endPoint y: 374, distance: 10.1
click at [463, 240] on div "[DATE] Segmentation [DATE]" at bounding box center [504, 230] width 219 height 20
click at [489, 367] on button "Apply" at bounding box center [472, 358] width 34 height 17
